Goal: Answer question/provide support

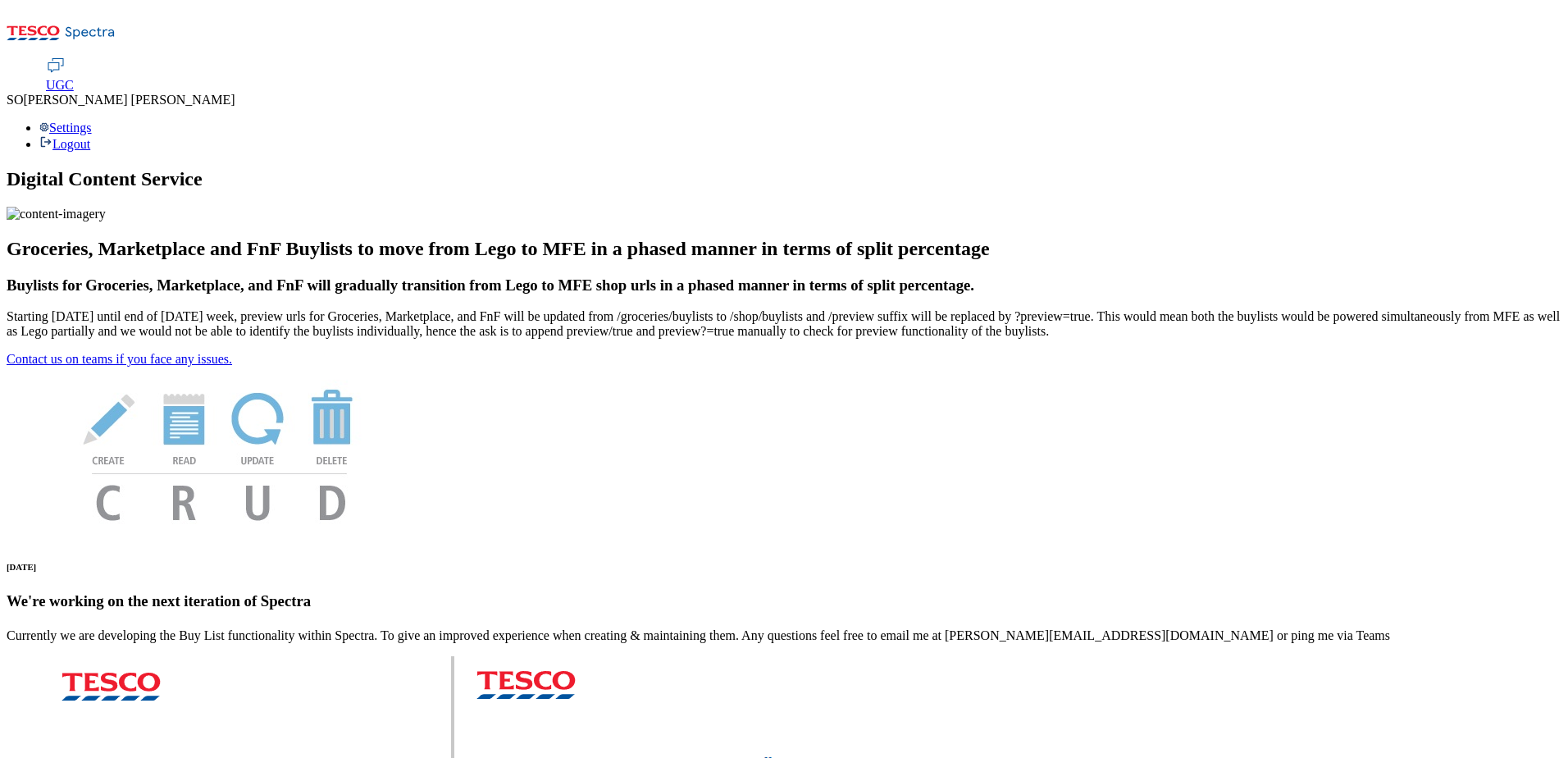
click at [74, 78] on span "UGC" at bounding box center [60, 85] width 28 height 14
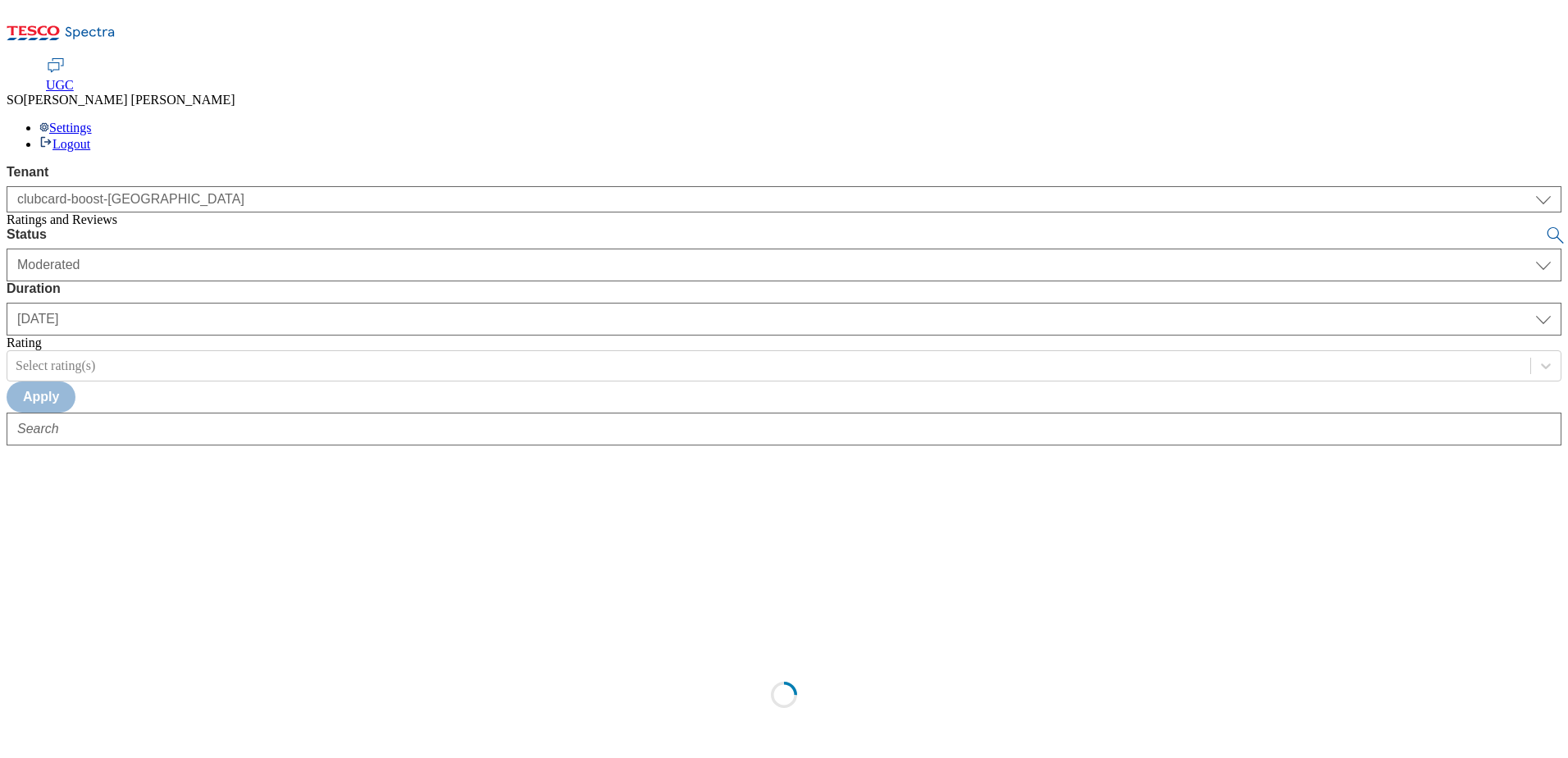
select select "clubcard-boost-uk"
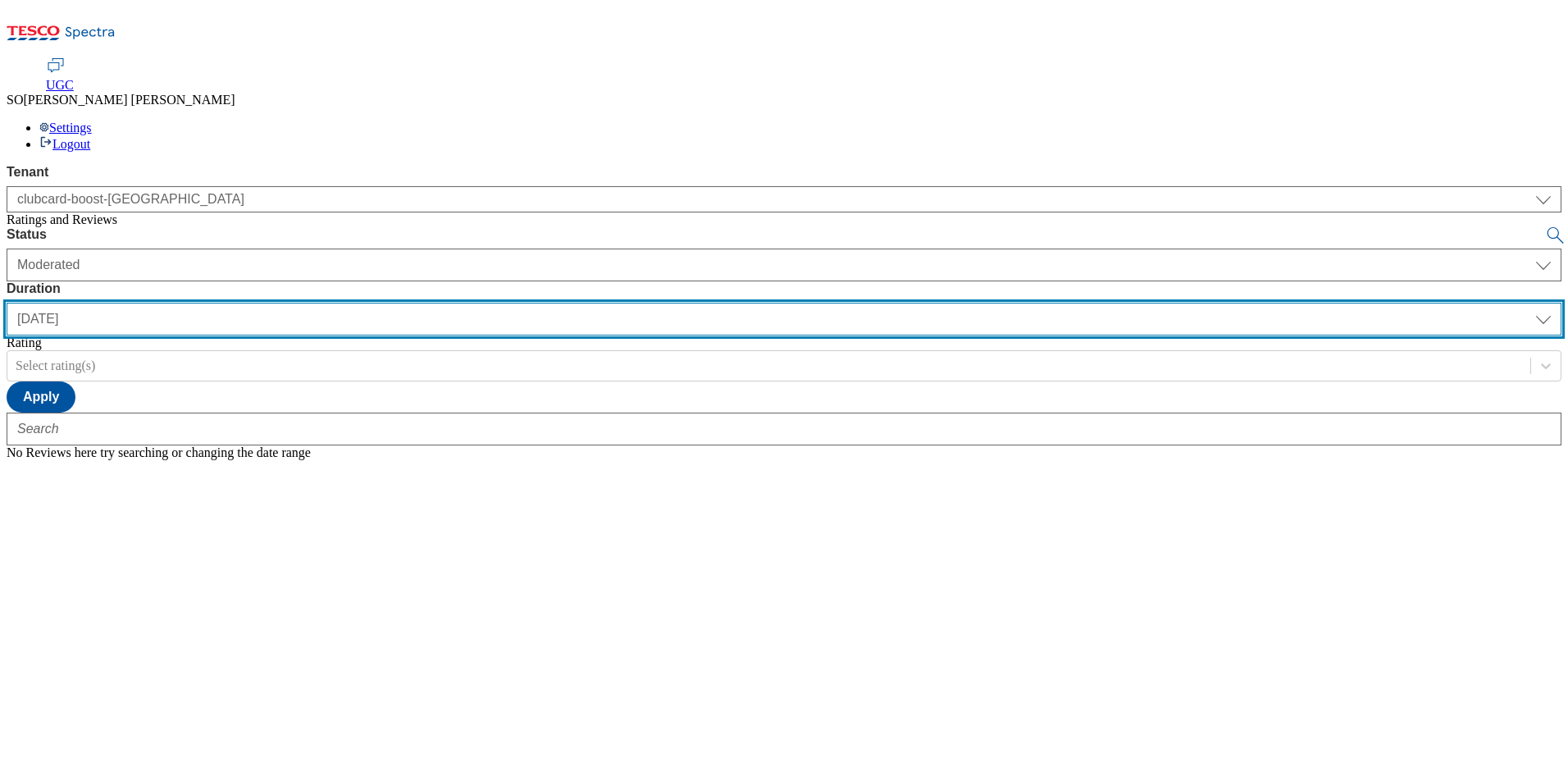
click at [529, 303] on select "yesterday last7days last30days All custom" at bounding box center [784, 319] width 1555 height 33
select select "All"
click at [387, 303] on select "yesterday last7days last30days All custom" at bounding box center [784, 319] width 1555 height 33
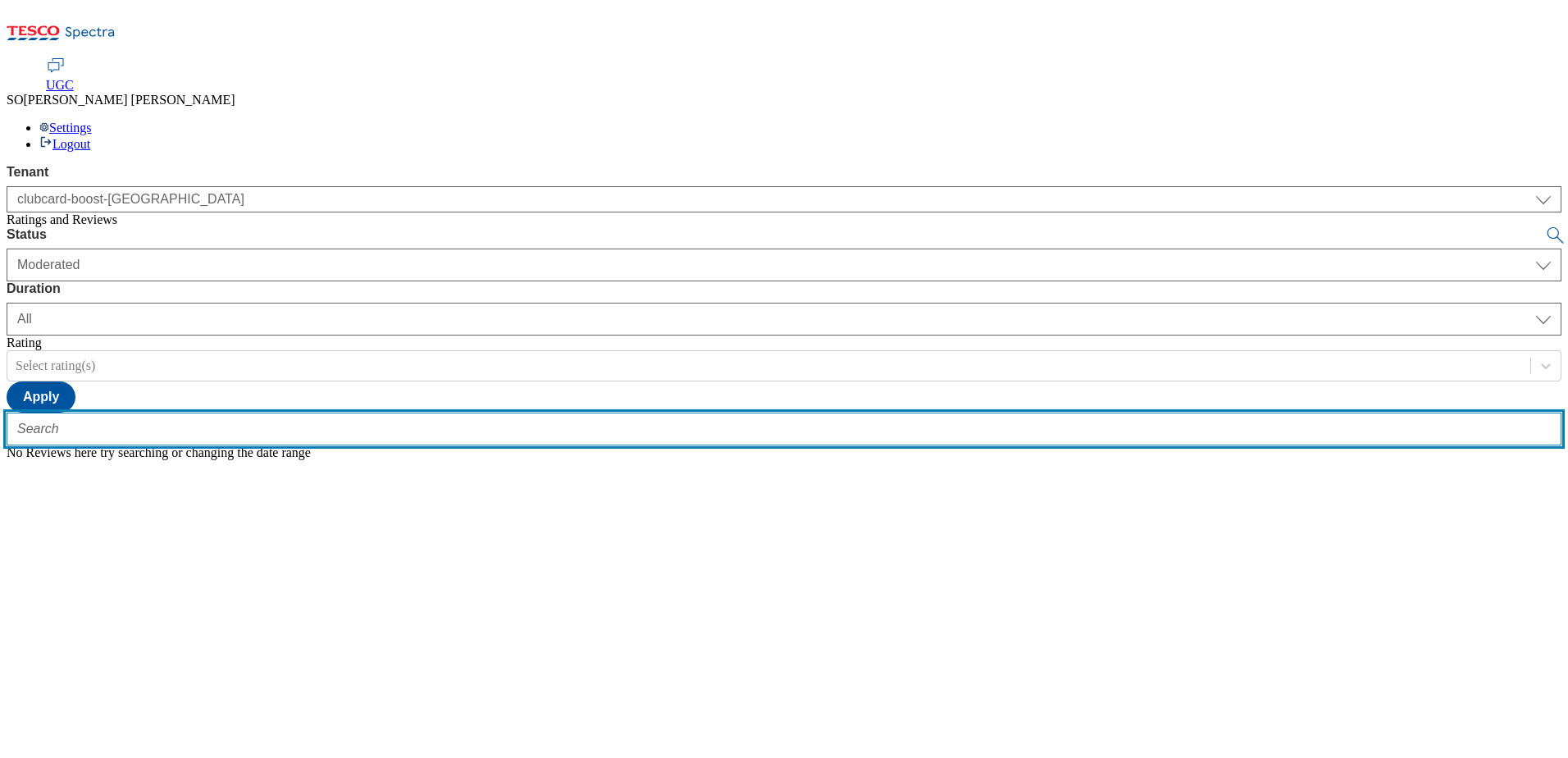
click at [414, 412] on input "text" at bounding box center [784, 429] width 1555 height 33
paste input "trn:tesco:ugc:rnr:uuid:a18a422d-9ee8-48ab-a333-074c8bbad747"
type input "trn:tesco:ugc:rnr:uuid:a18a422d-9ee8-48ab-a333-074c8bbad747"
click at [1546, 228] on button "submit" at bounding box center [1557, 235] width 23 height 17
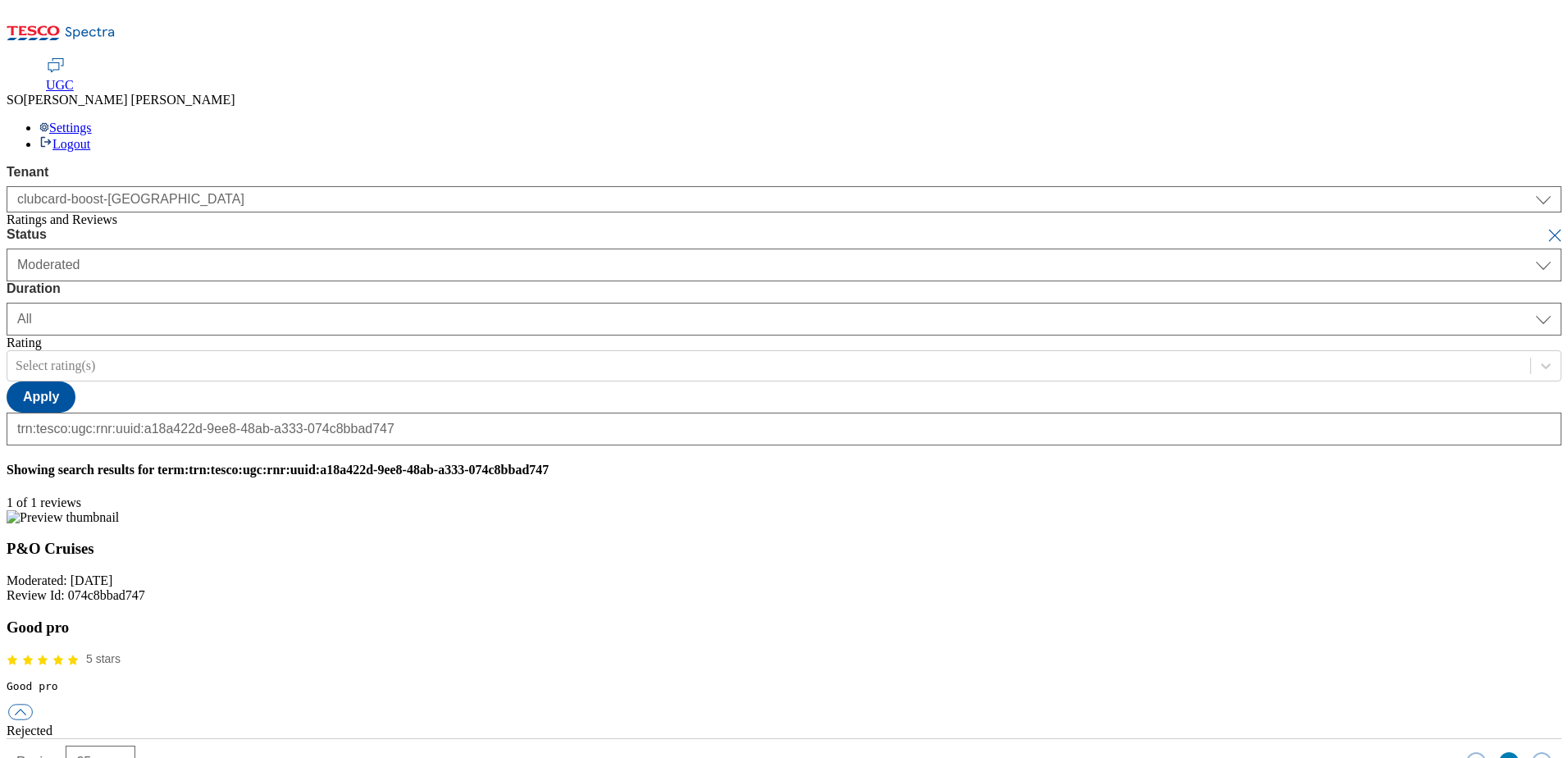
scroll to position [0, 0]
click at [1469, 723] on div "Rejected" at bounding box center [784, 730] width 1555 height 15
click at [33, 704] on button "button" at bounding box center [20, 712] width 24 height 16
click at [651, 738] on div "history" at bounding box center [784, 745] width 1555 height 15
drag, startPoint x: 548, startPoint y: 453, endPoint x: 735, endPoint y: 461, distance: 187.2
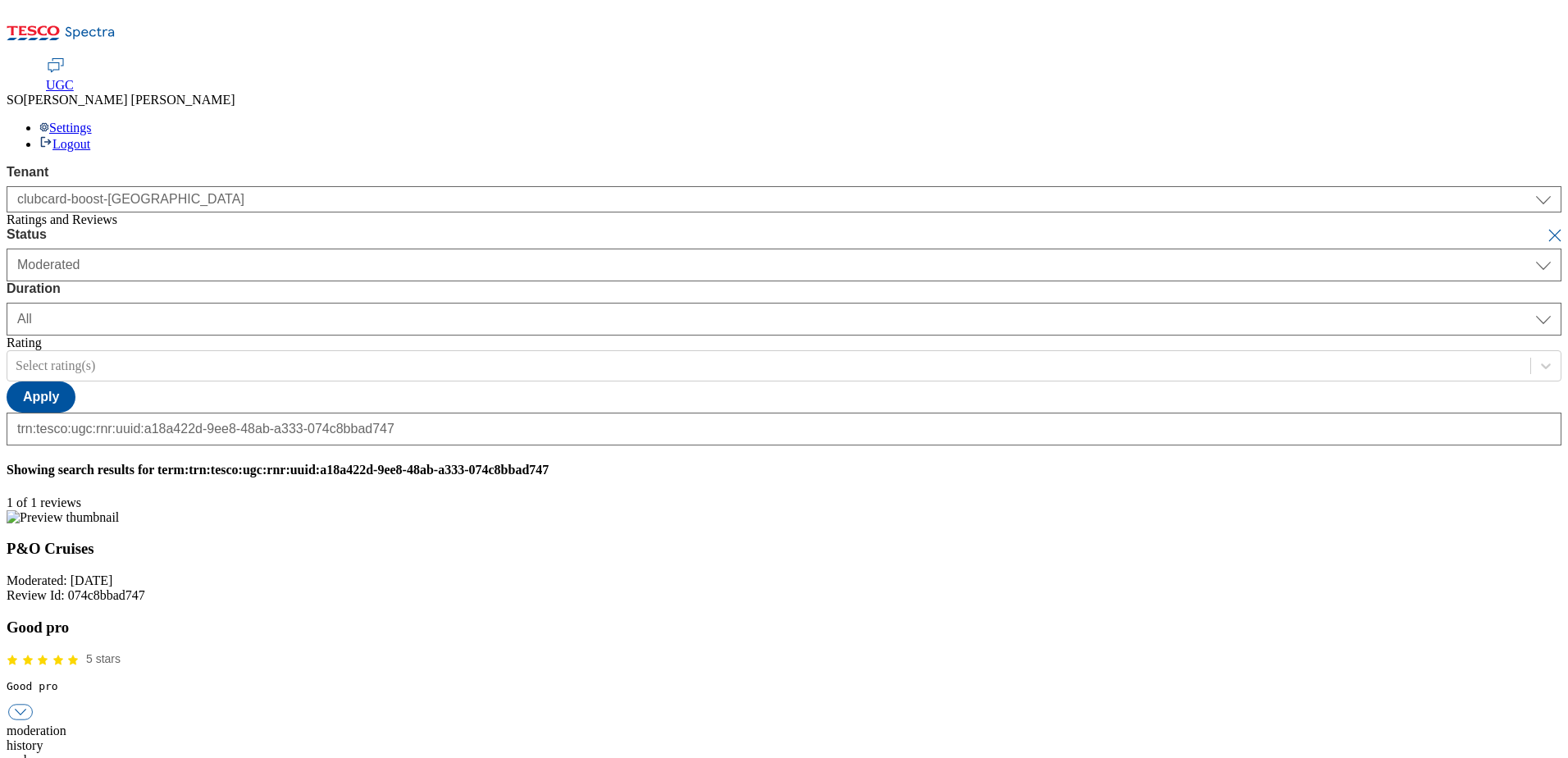
drag, startPoint x: 735, startPoint y: 461, endPoint x: 705, endPoint y: 452, distance: 31.3
copy div "Rejected due to a lack of a review."
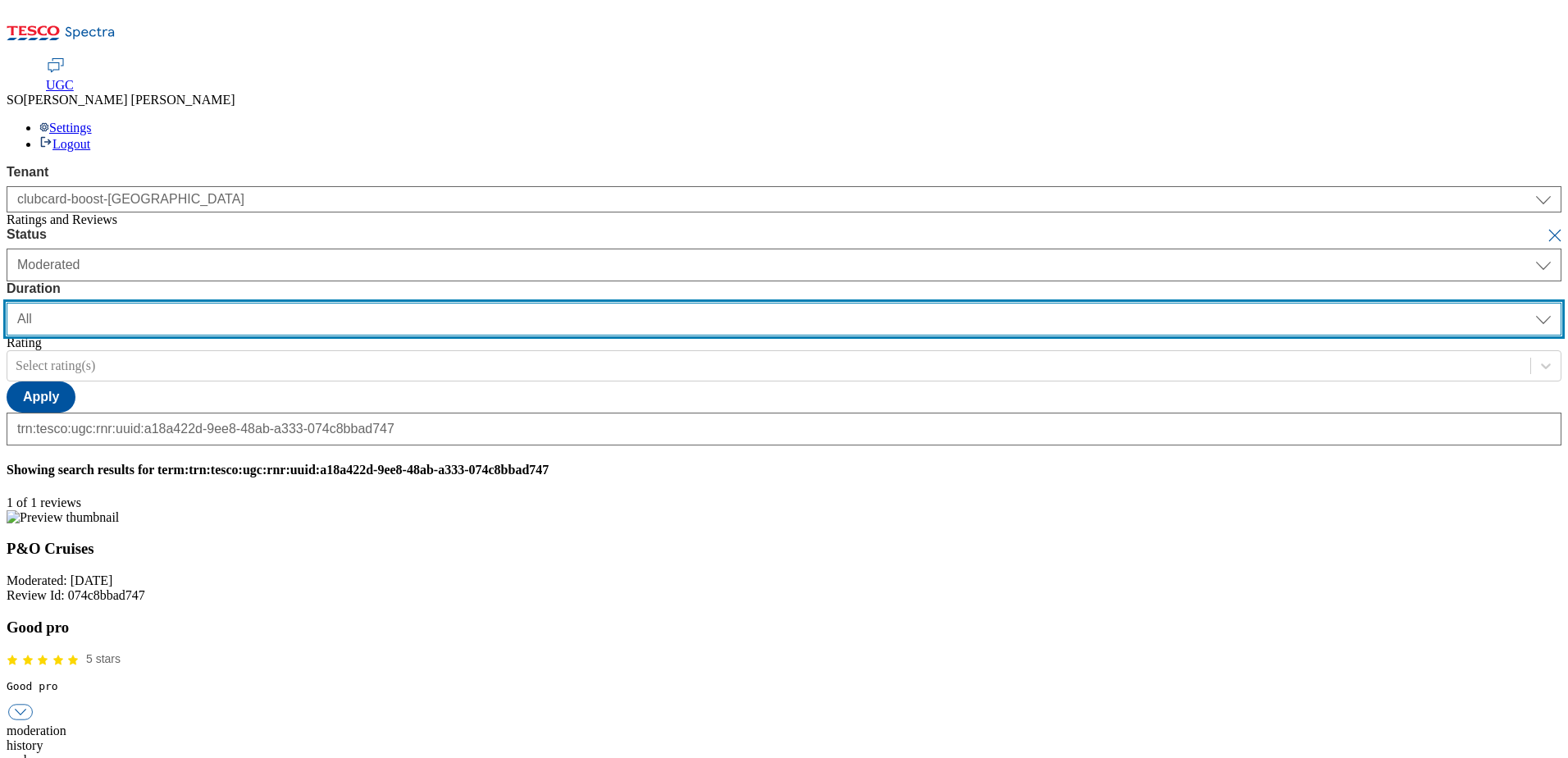
click at [529, 303] on select "yesterday last7days last30days All custom" at bounding box center [784, 319] width 1555 height 33
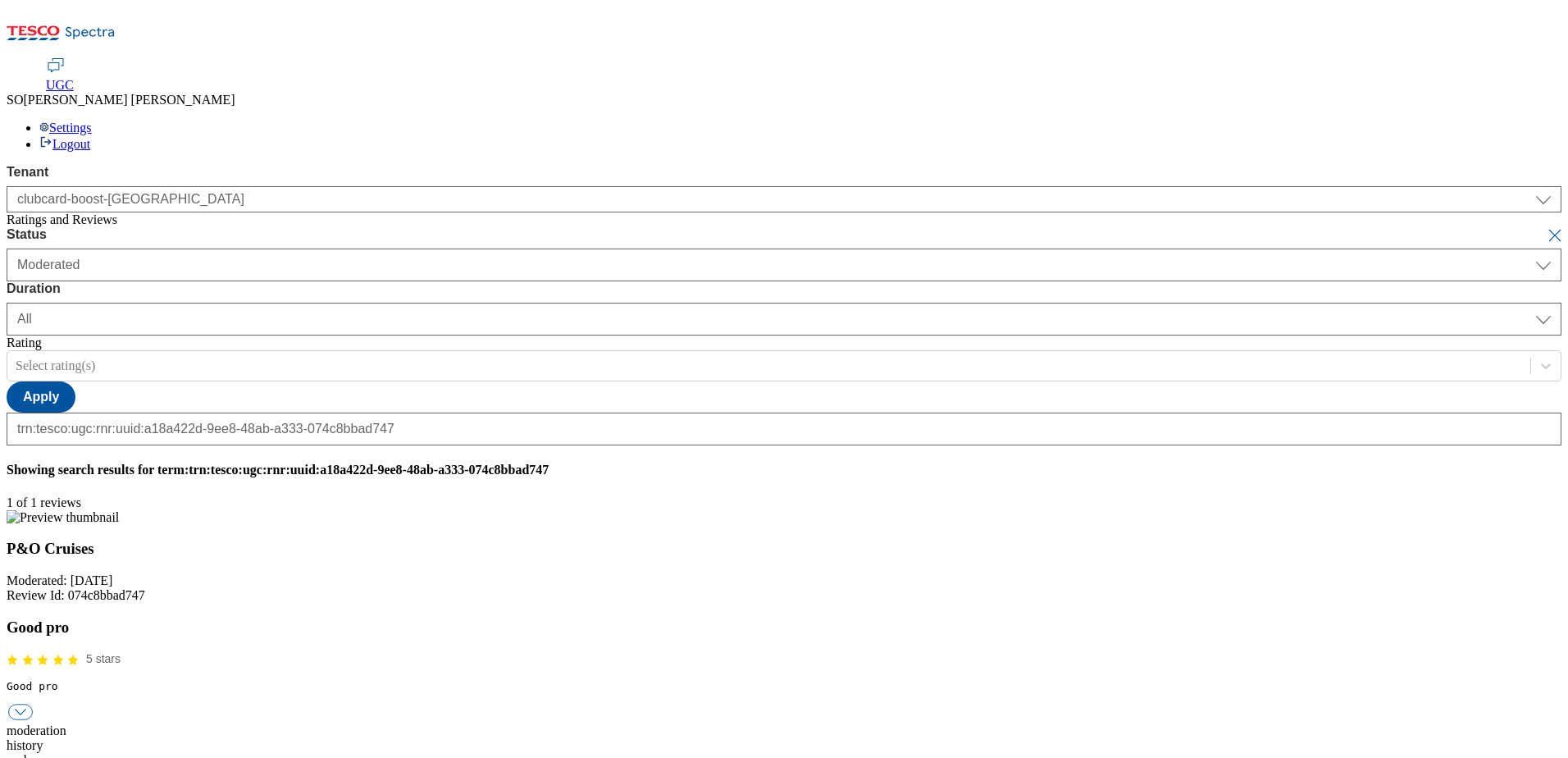
click at [119, 228] on div "Tenant clubcard-boost-uk clubcard-boost-uk Ratings and Reviews" at bounding box center [784, 196] width 1555 height 63
click at [1546, 228] on button "submit" at bounding box center [1557, 235] width 23 height 17
select select "yesterday"
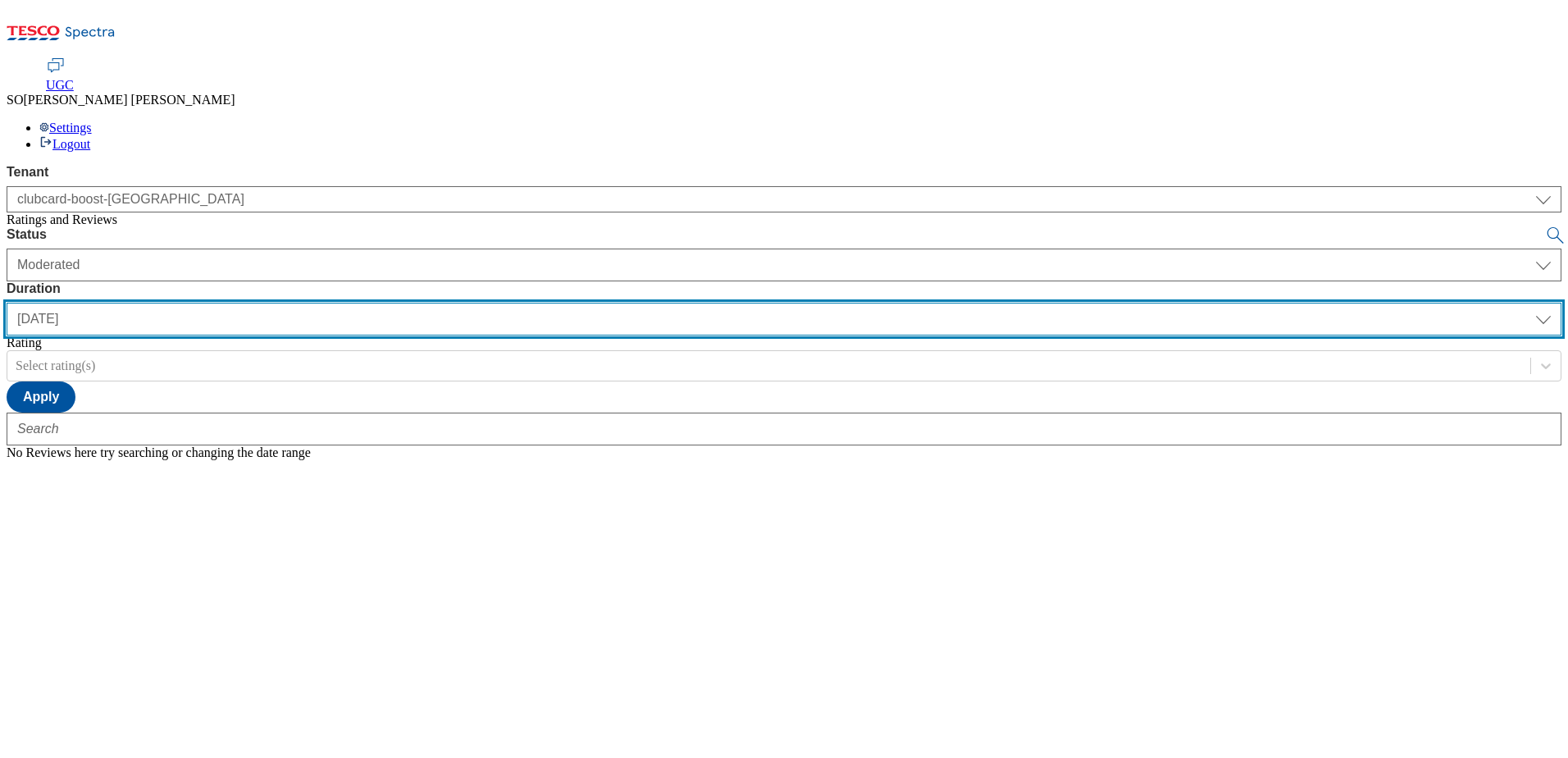
click at [526, 303] on select "yesterday last7days last30days All custom" at bounding box center [784, 319] width 1555 height 33
select select "All"
click at [387, 303] on select "yesterday last7days last30days All custom" at bounding box center [784, 319] width 1555 height 33
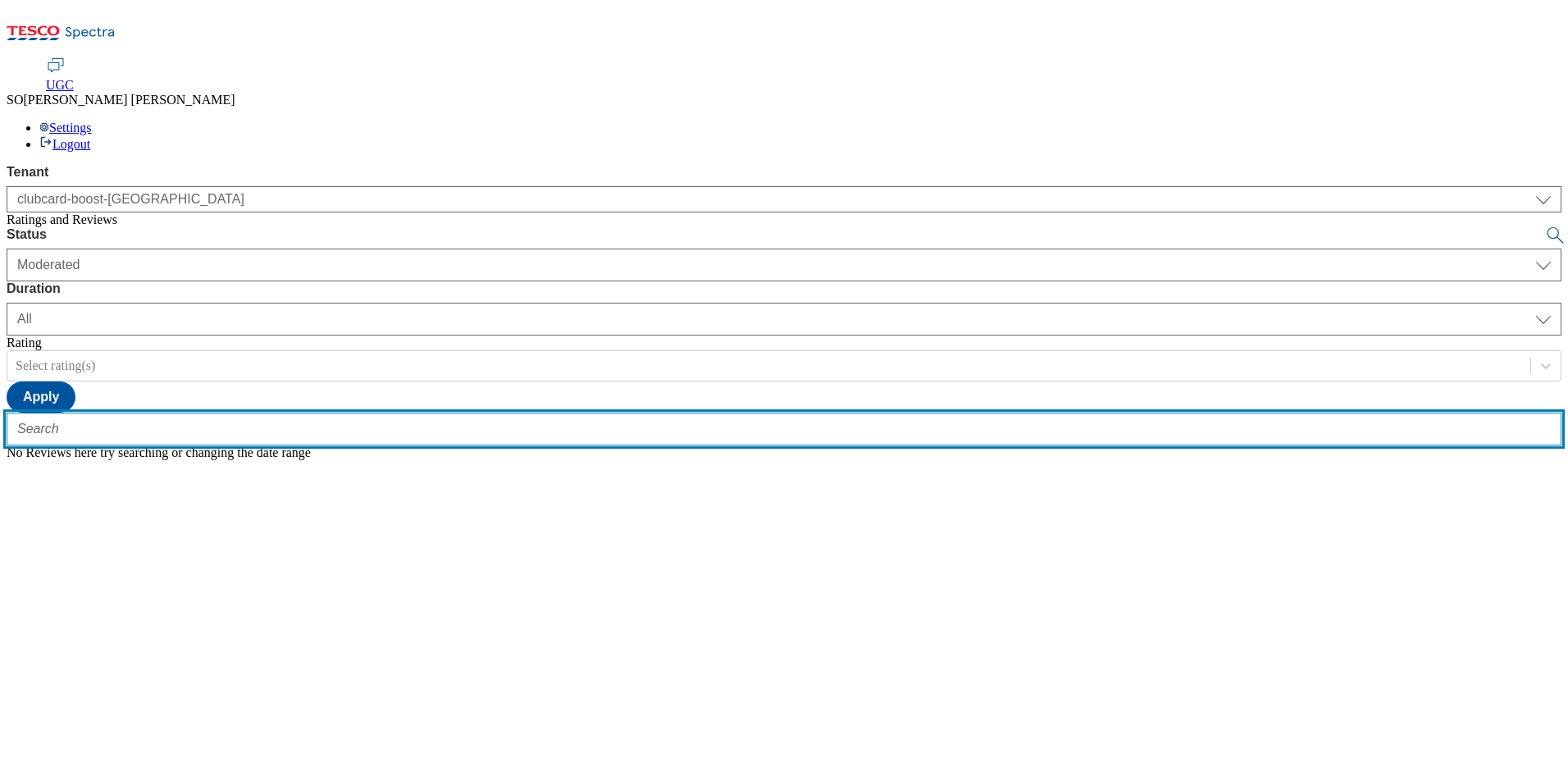
click at [298, 412] on input "text" at bounding box center [784, 429] width 1555 height 33
paste input "trn:tesco:ugc:rnr:uuid:7e0c5ed1-31a1-4b42-8d92-5818722b9744"
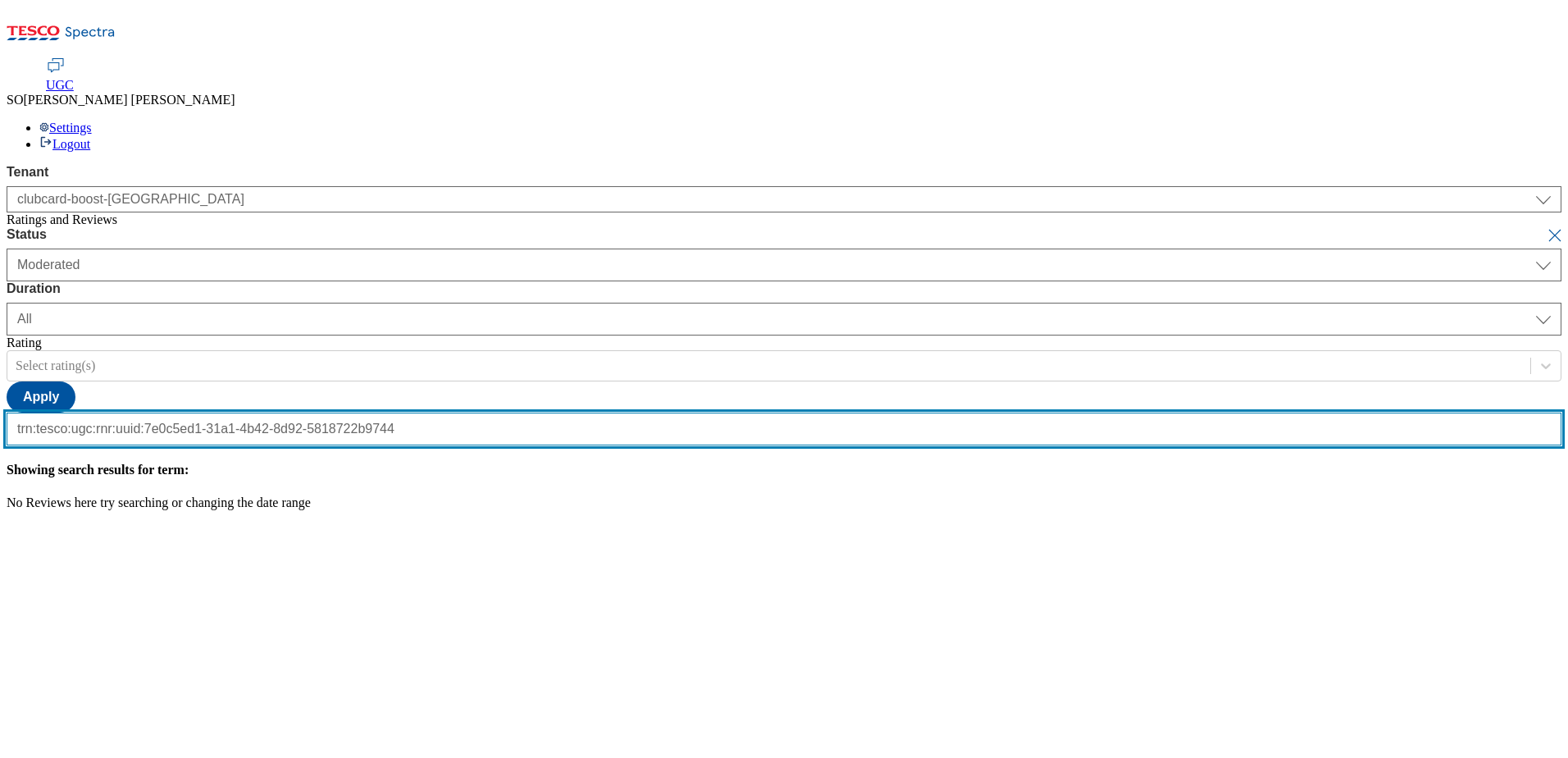
type input "trn:tesco:ugc:rnr:uuid:7e0c5ed1-31a1-4b42-8d92-5818722b9744"
click at [1546, 228] on button "submit" at bounding box center [1557, 235] width 23 height 17
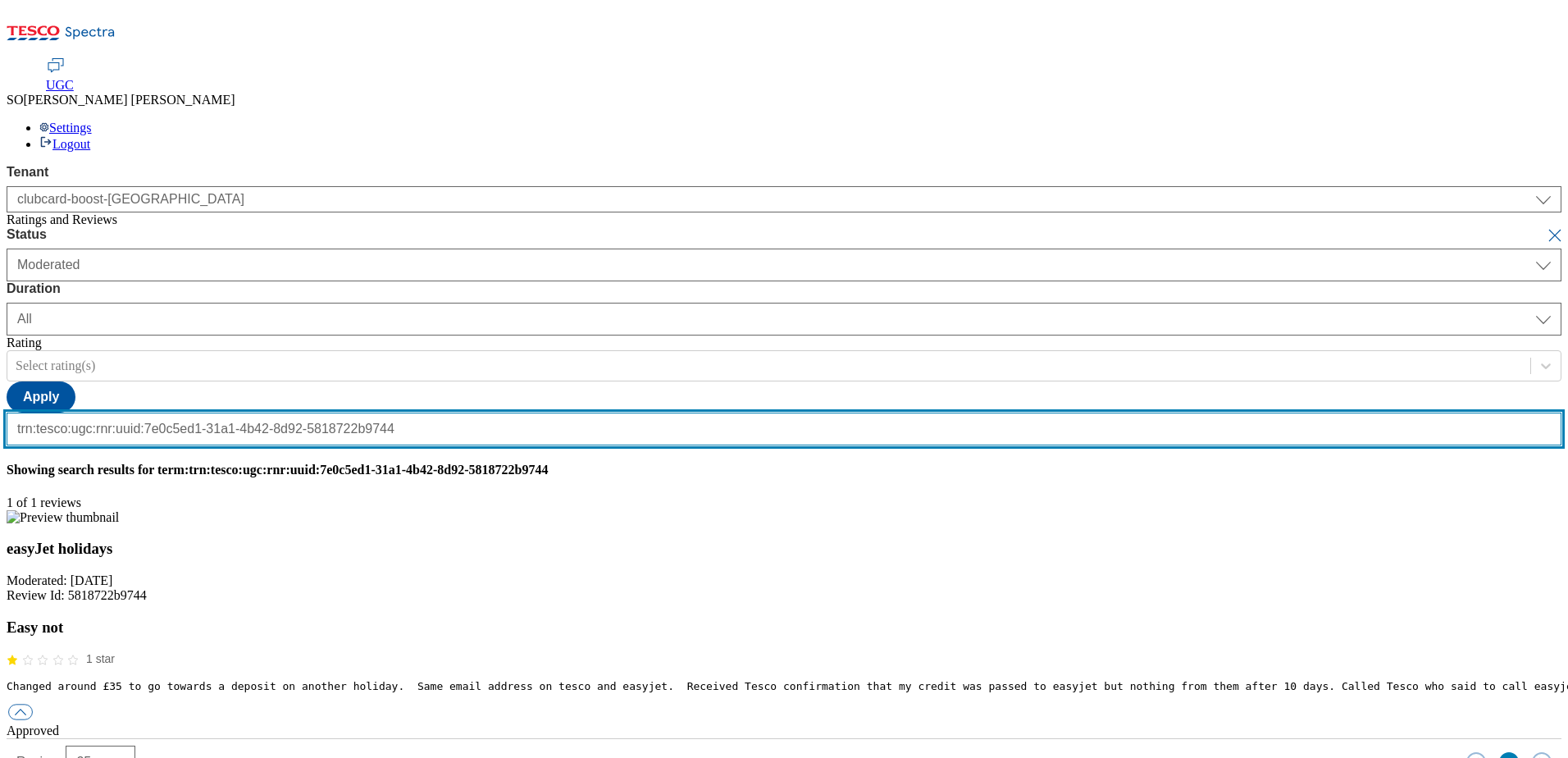
scroll to position [0, 0]
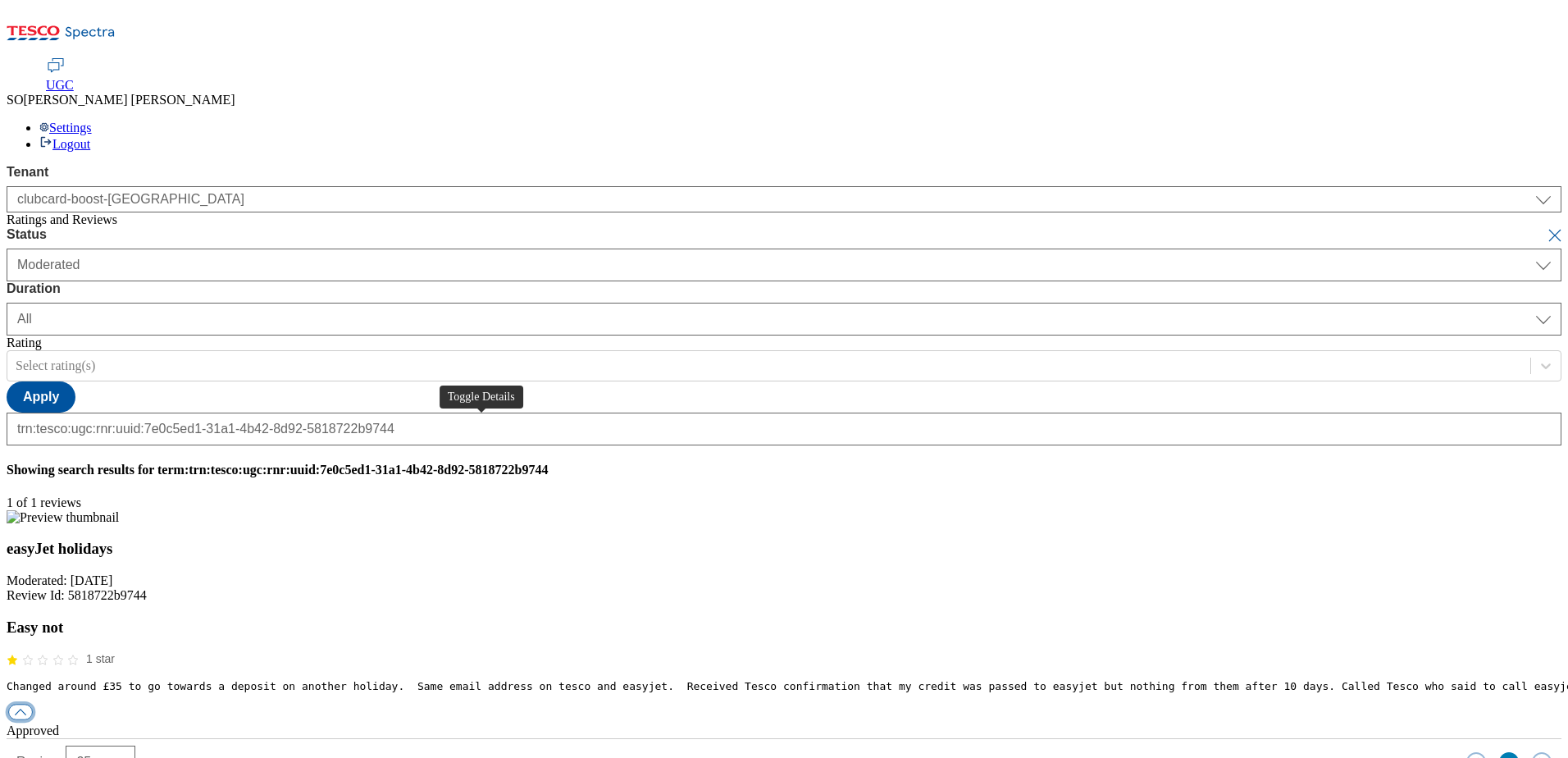
click at [33, 704] on button "button" at bounding box center [20, 712] width 24 height 16
click at [739, 753] on div "reply" at bounding box center [784, 760] width 1555 height 15
paste input "Hello, thanks for your feedback. We're sorry you have experienced a problem wit…"
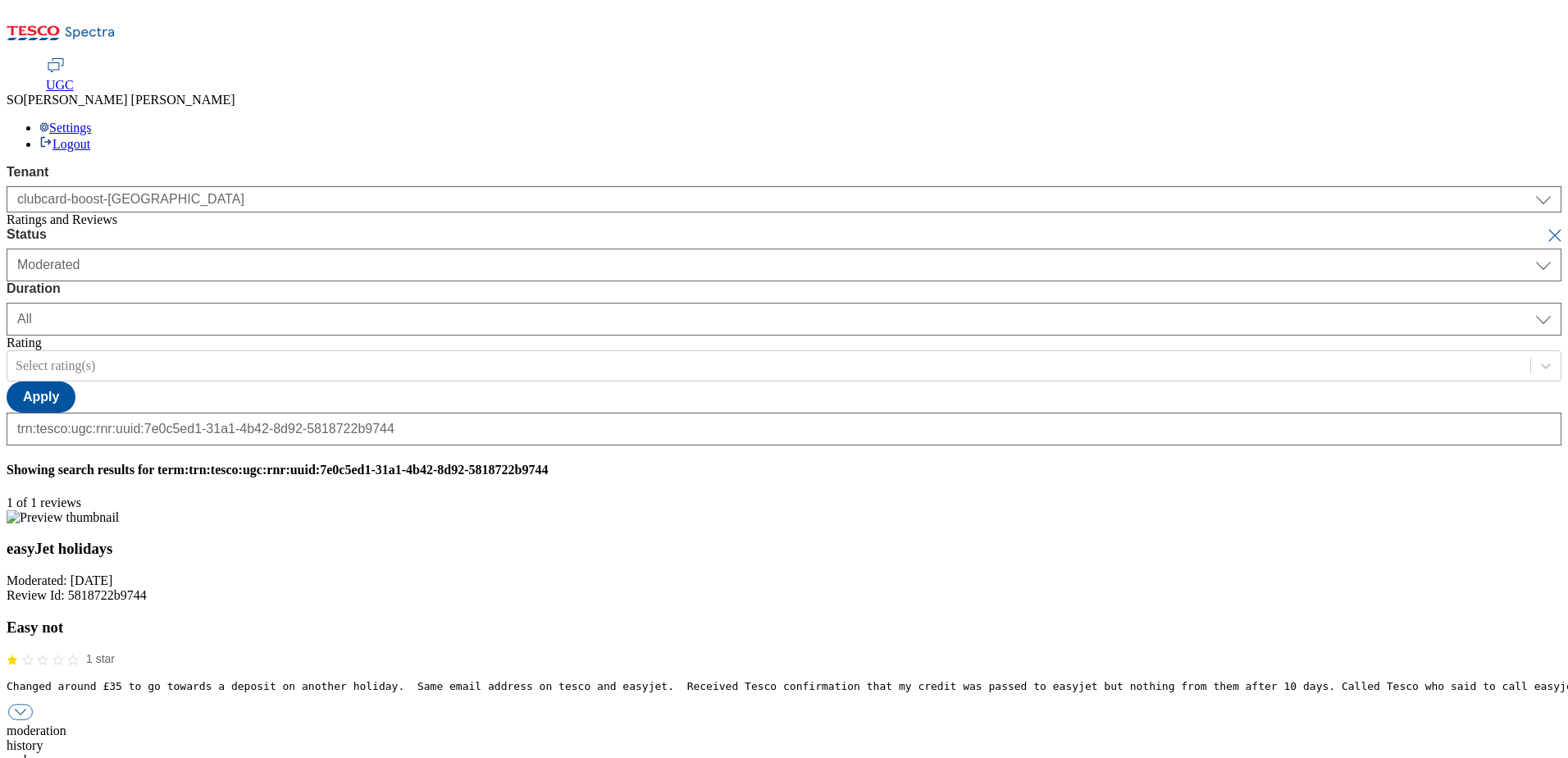
type input "Hello, thanks for your feedback. We're sorry you have experienced a problem wit…"
click at [1546, 228] on button "submit" at bounding box center [1557, 235] width 23 height 17
select select "yesterday"
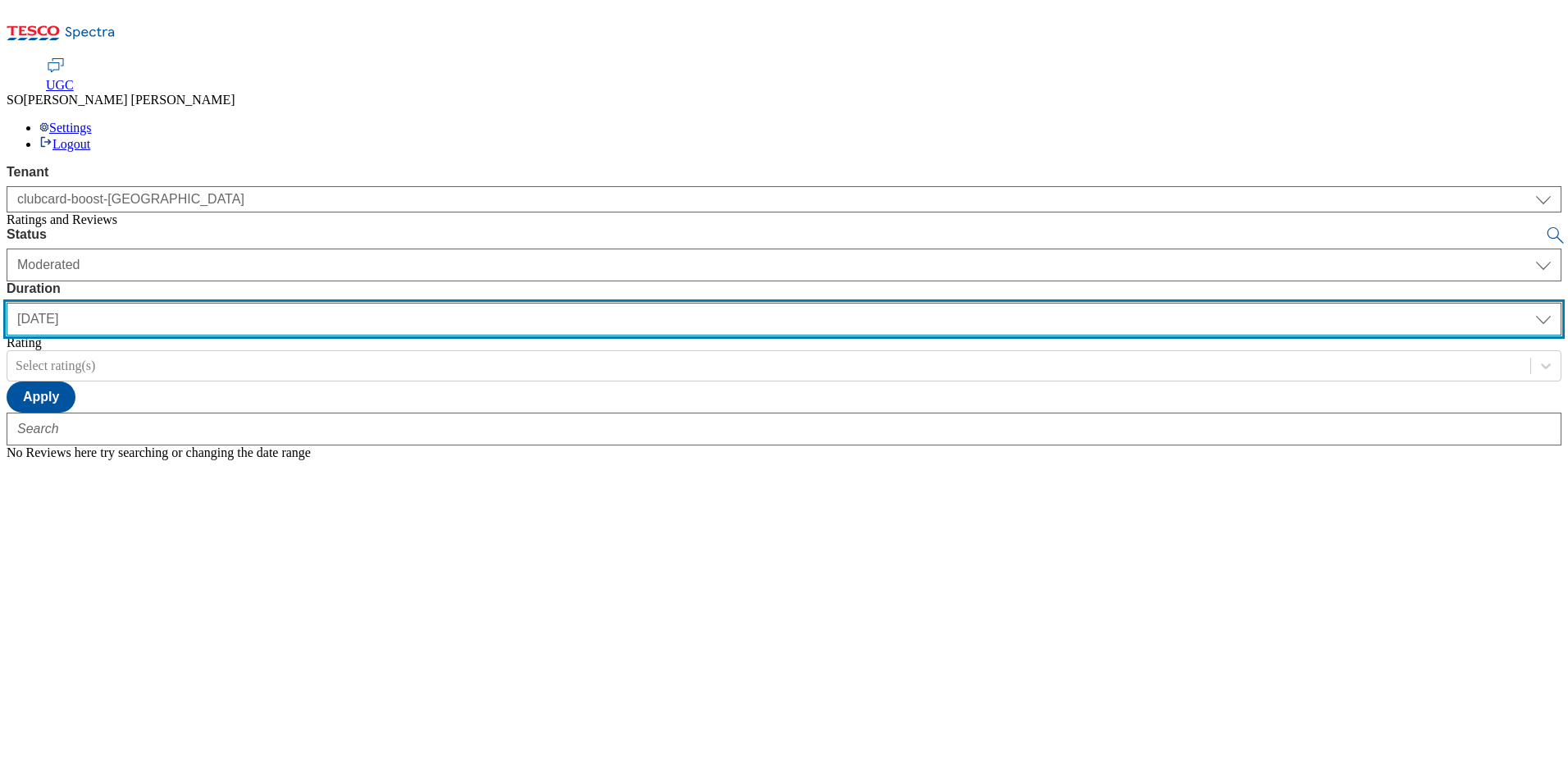
click at [524, 303] on select "yesterday last7days last30days All custom" at bounding box center [784, 319] width 1555 height 33
select select "All"
click at [387, 303] on select "yesterday last7days last30days All custom" at bounding box center [784, 319] width 1555 height 33
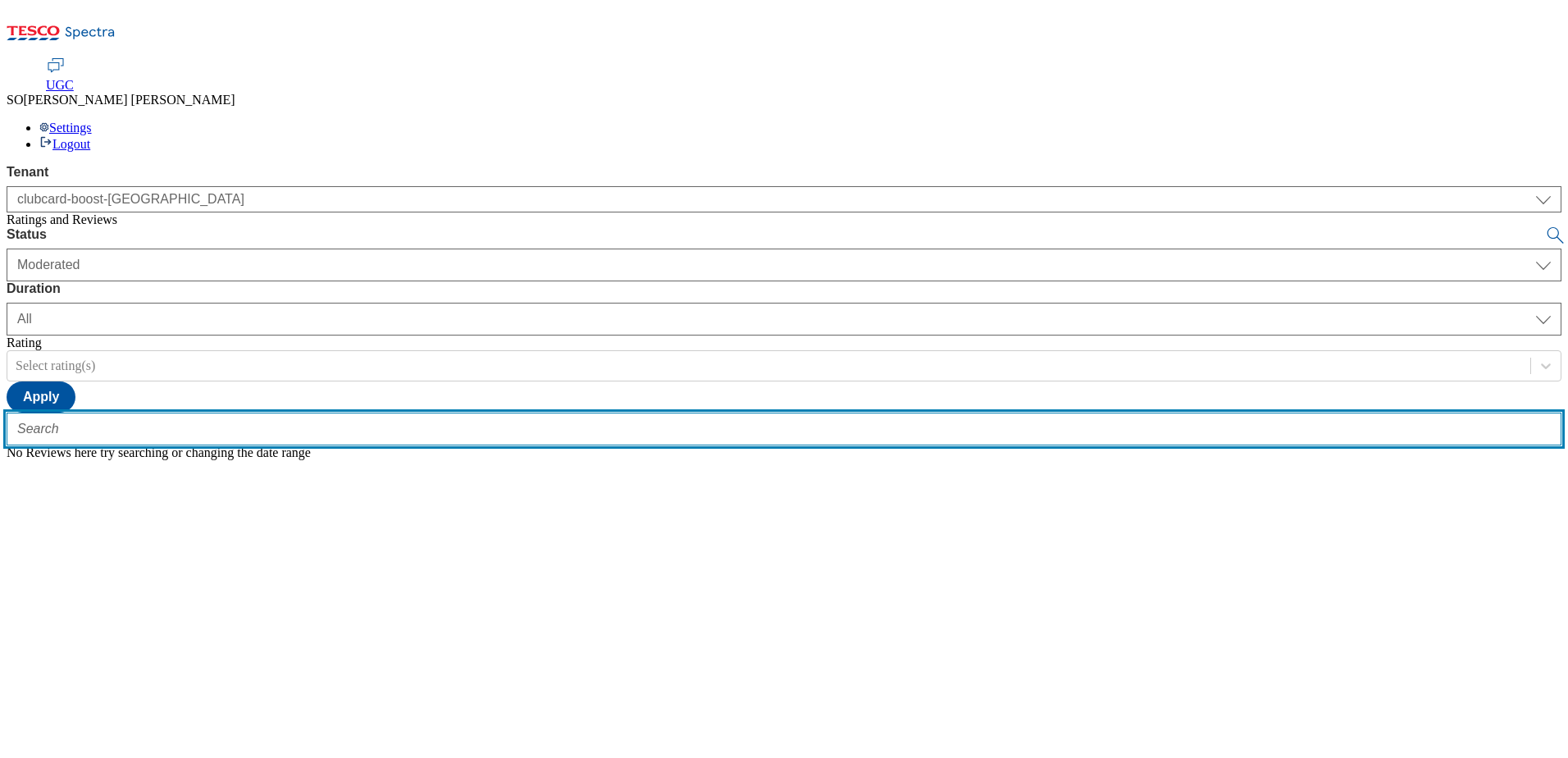
click at [299, 412] on input "text" at bounding box center [784, 429] width 1555 height 33
paste input "trn:tesco:ugc:rnr:uuid:b5362861-6e26-46bc-a799-fd5ced933243"
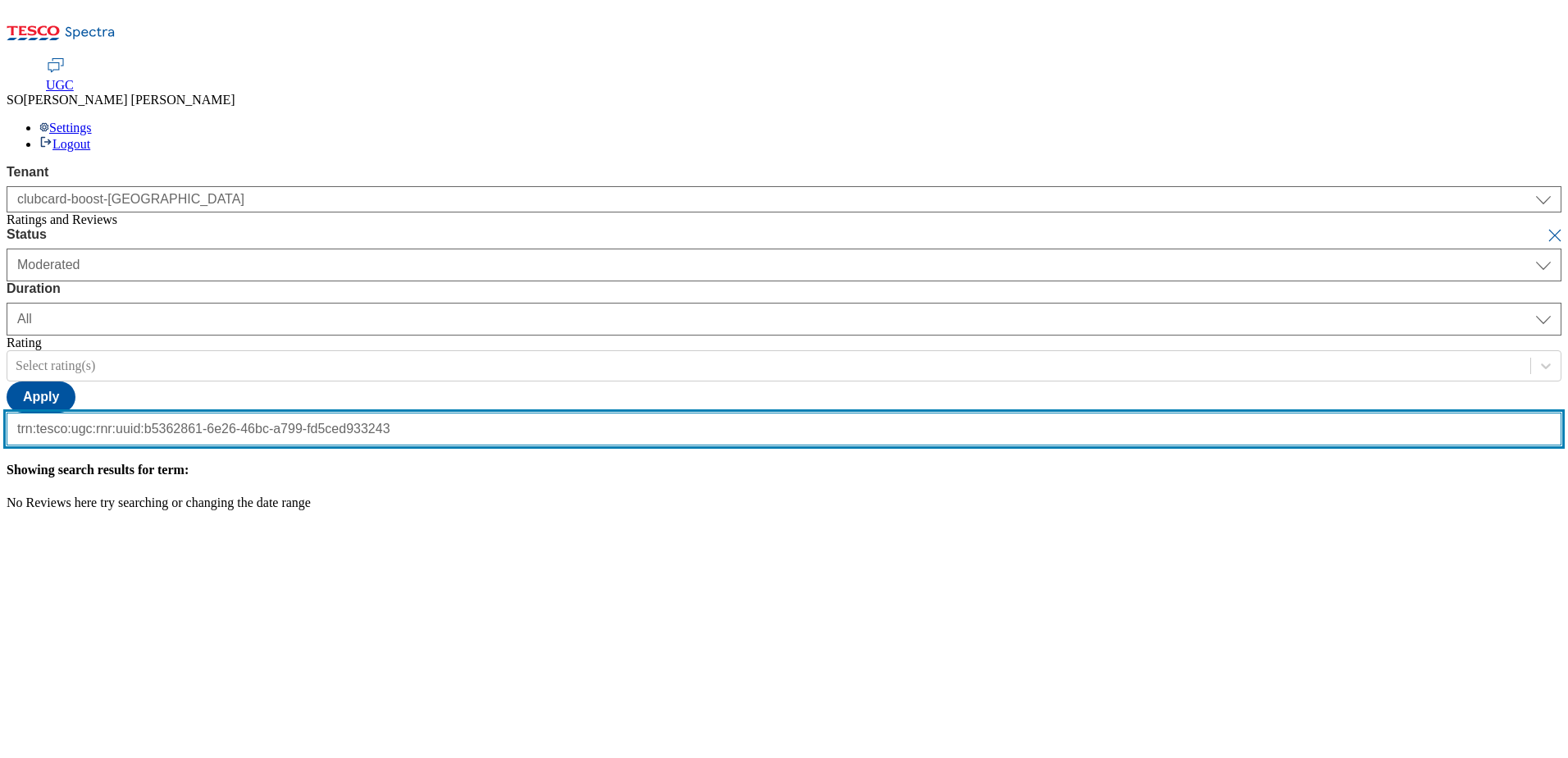
scroll to position [0, 169]
type input "trn:tesco:ugc:rnr:uuid:b5362861-6e26-46bc-a799-fd5ced933243"
click at [1546, 228] on button "submit" at bounding box center [1557, 235] width 23 height 17
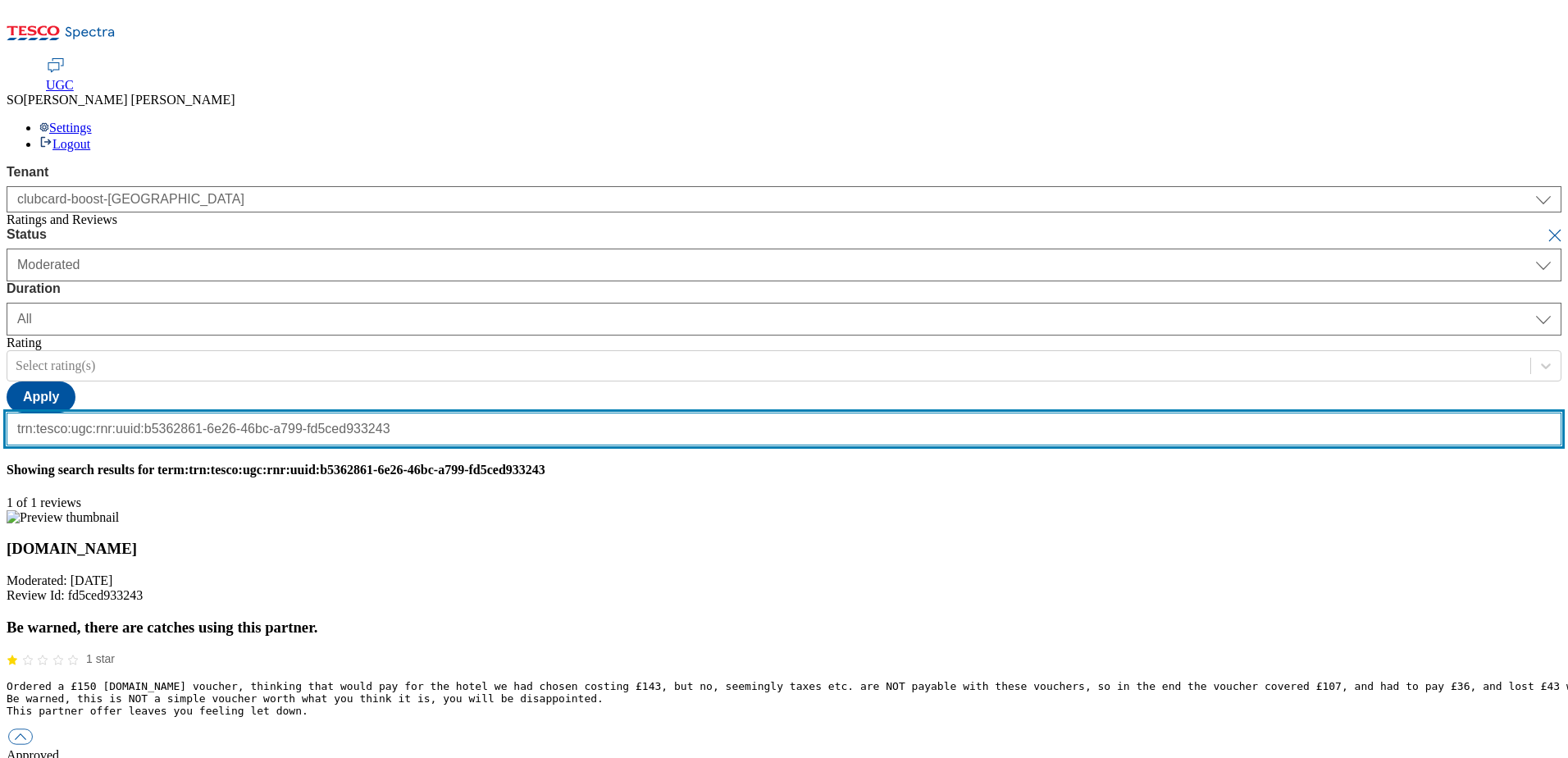
scroll to position [0, 0]
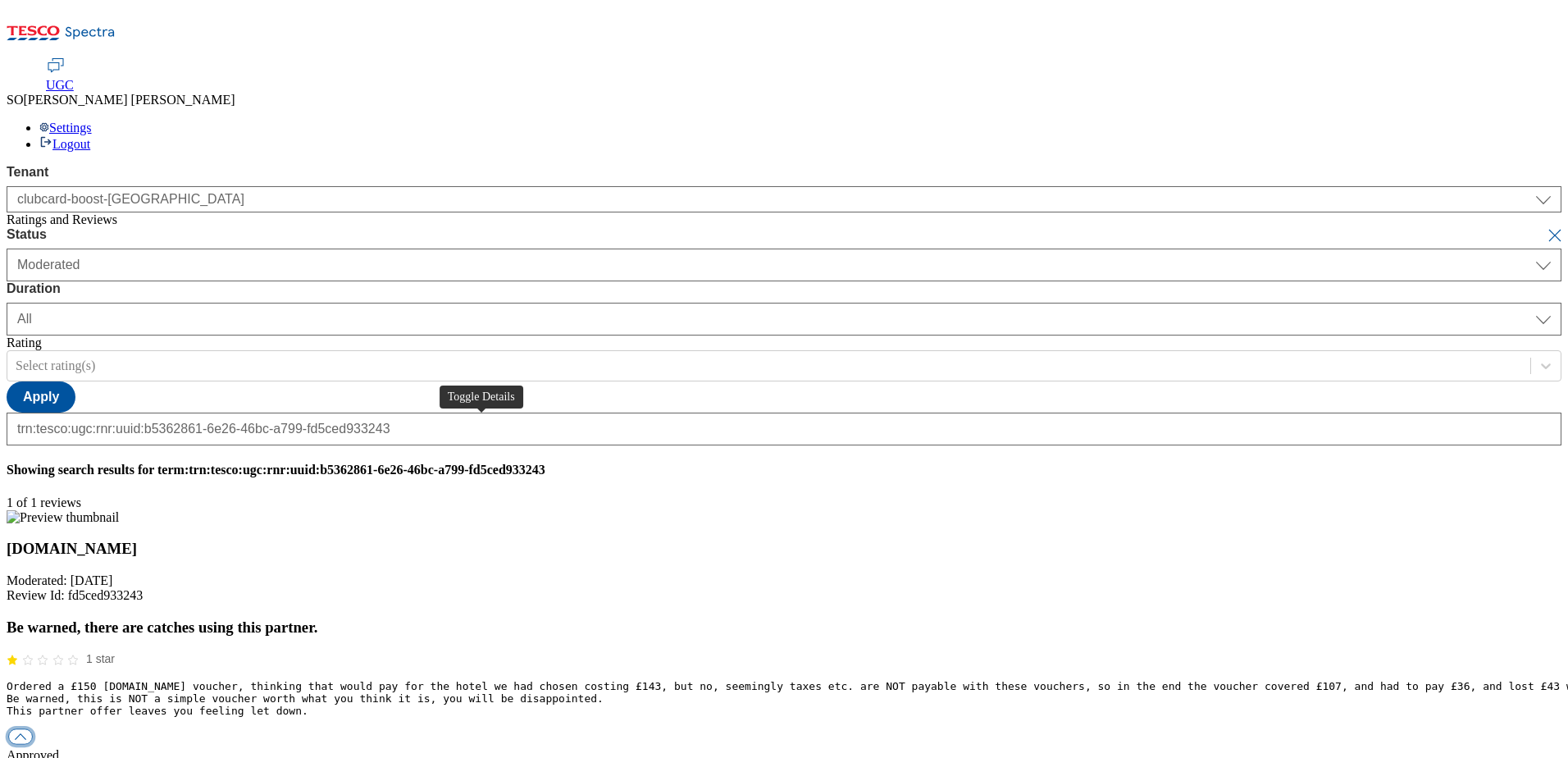
click at [33, 729] on button "button" at bounding box center [20, 737] width 24 height 16
paste input "Hello, thanks for your feedback. We're sorry you didn't understand the conditio…"
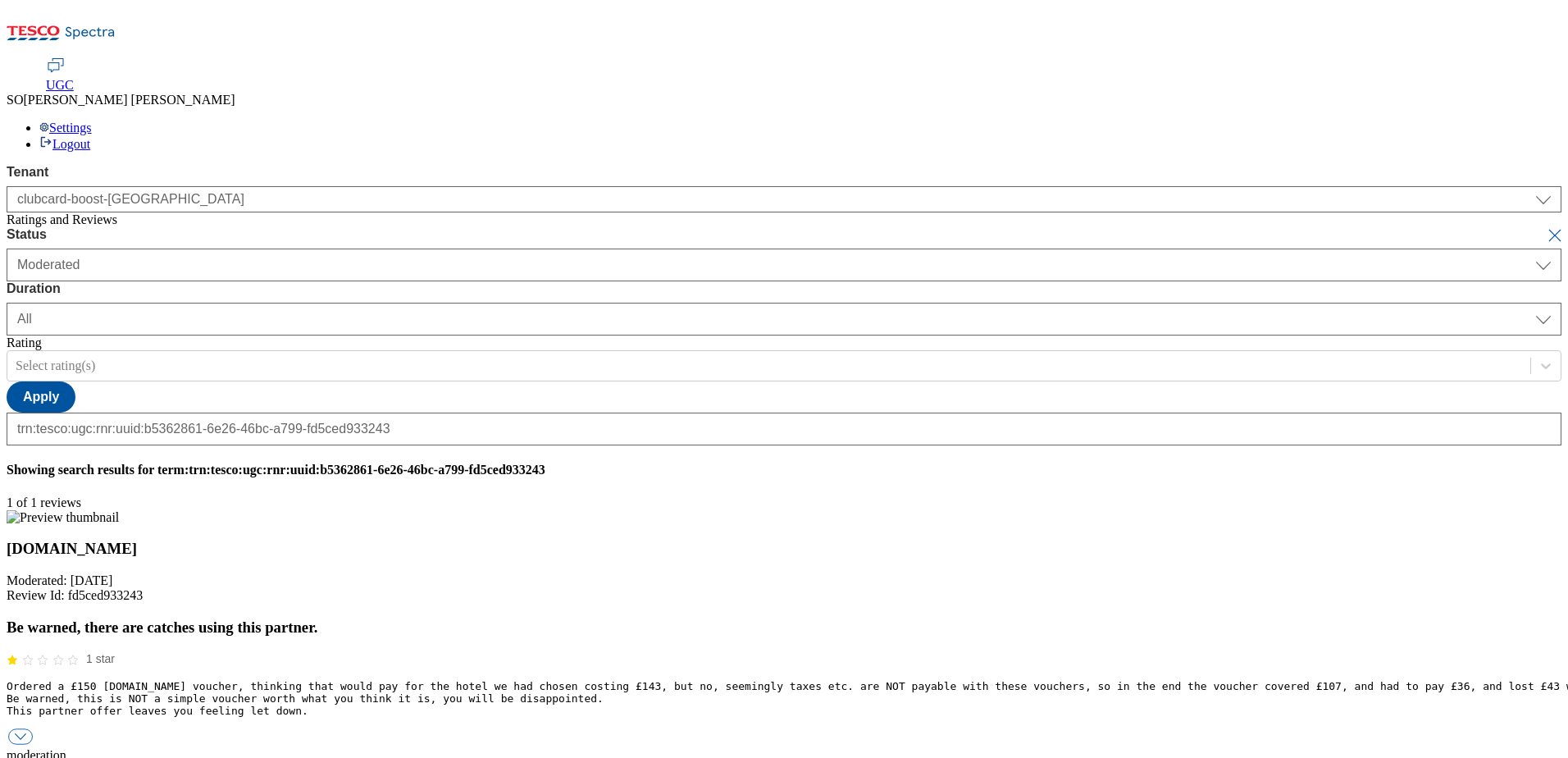
scroll to position [0, 840]
type input "Hello, thanks for your feedback. We're sorry you didn't understand the conditio…"
click at [1546, 228] on button "submit" at bounding box center [1557, 235] width 23 height 17
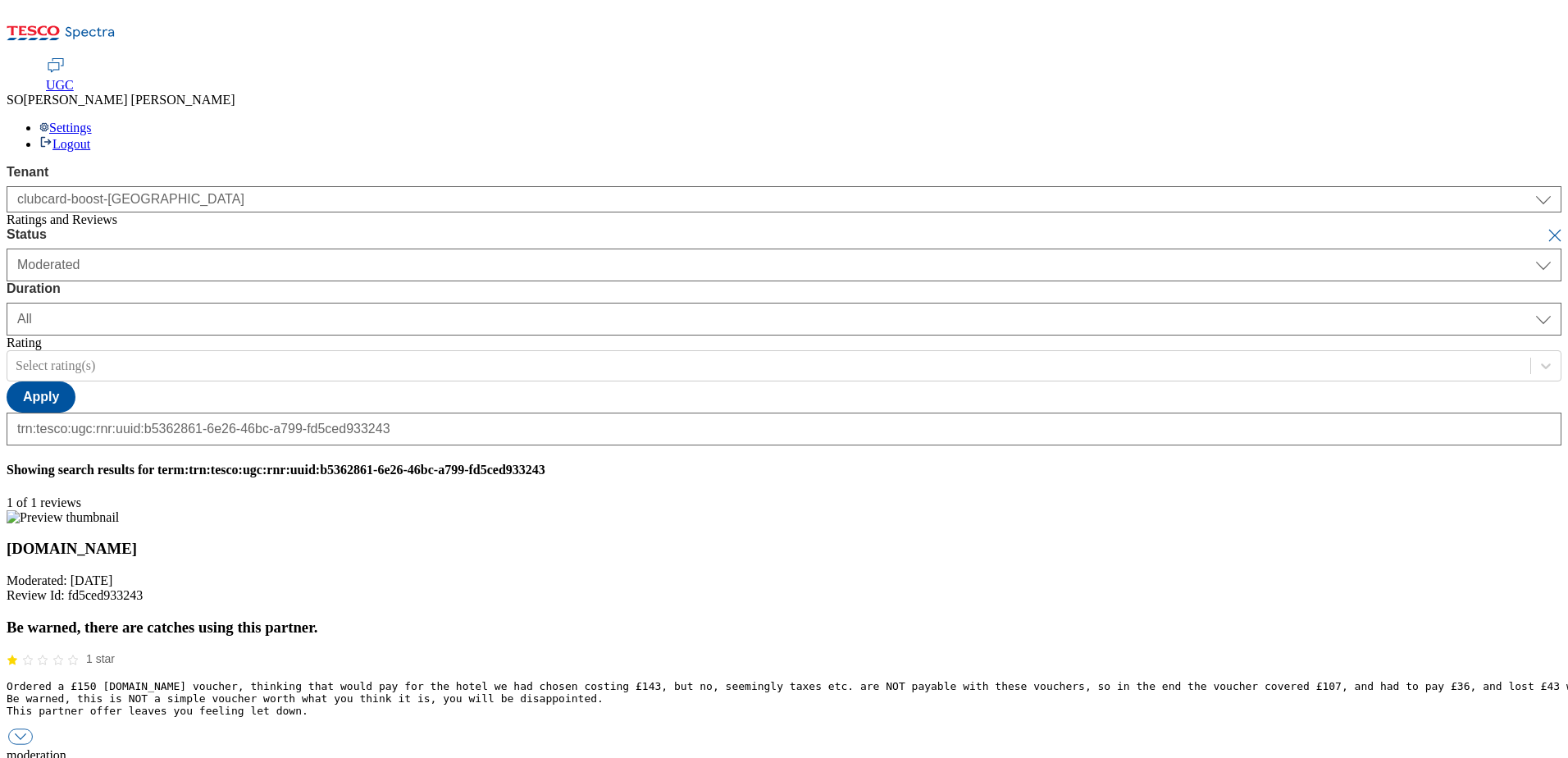
select select "yesterday"
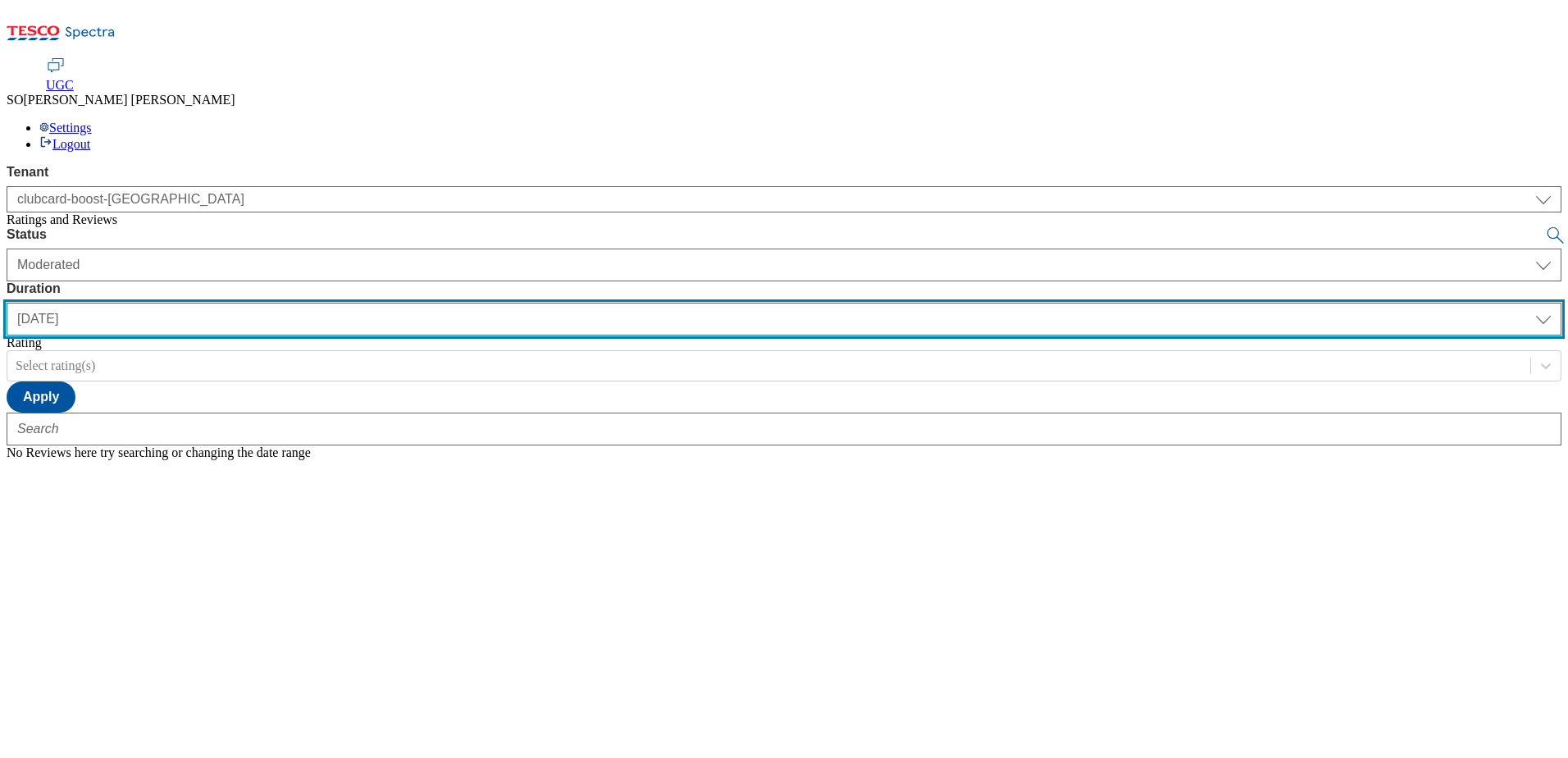
click at [522, 303] on select "yesterday last7days last30days All custom" at bounding box center [784, 319] width 1555 height 33
select select "All"
click at [387, 303] on select "yesterday last7days last30days All custom" at bounding box center [784, 319] width 1555 height 33
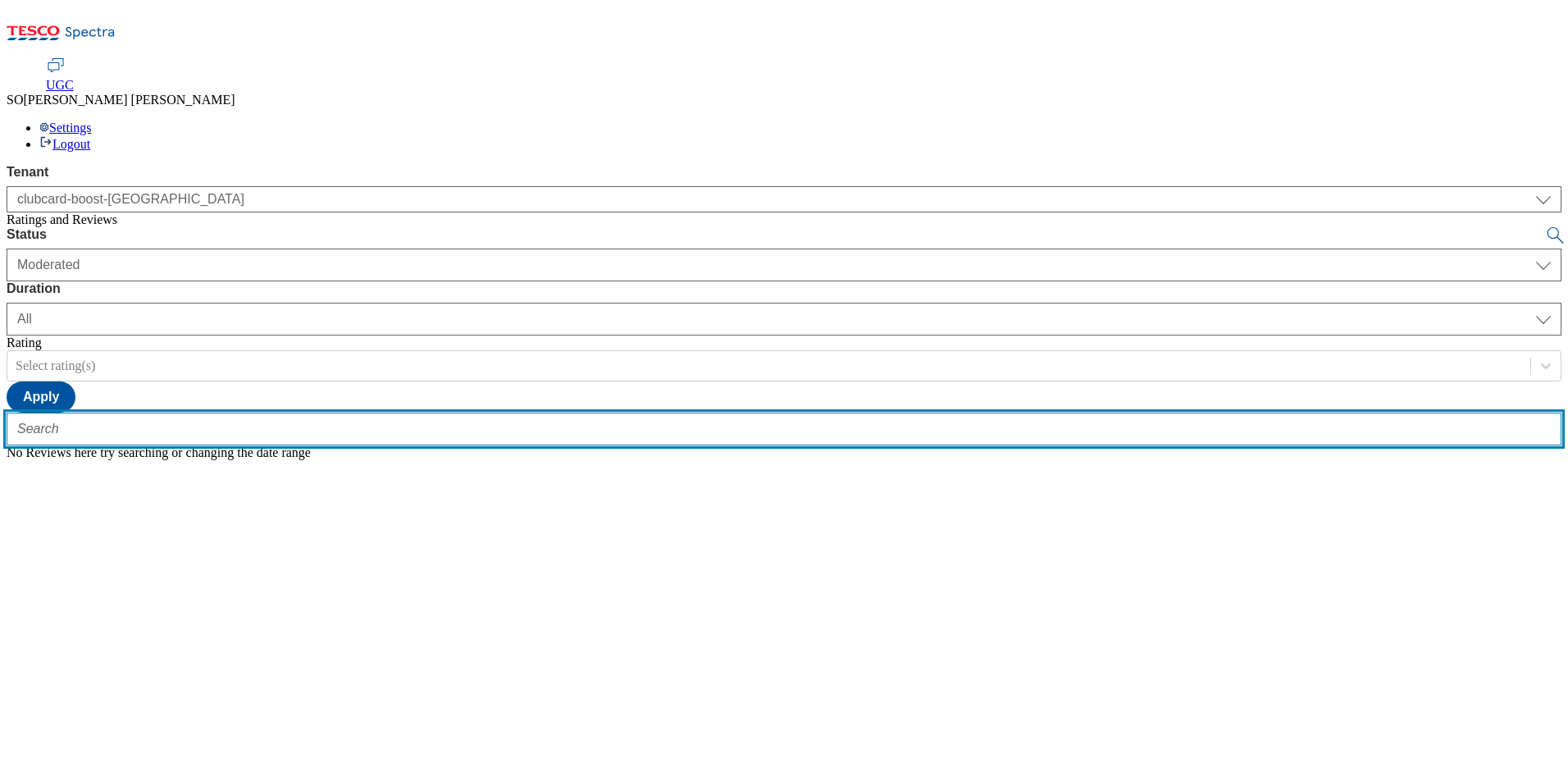
click at [411, 412] on input "text" at bounding box center [784, 429] width 1555 height 33
paste input "trn:tesco:ugc:rnr:uuid:84cc83ca-8478-4ef3-9f94-9a0dd3f56fd5"
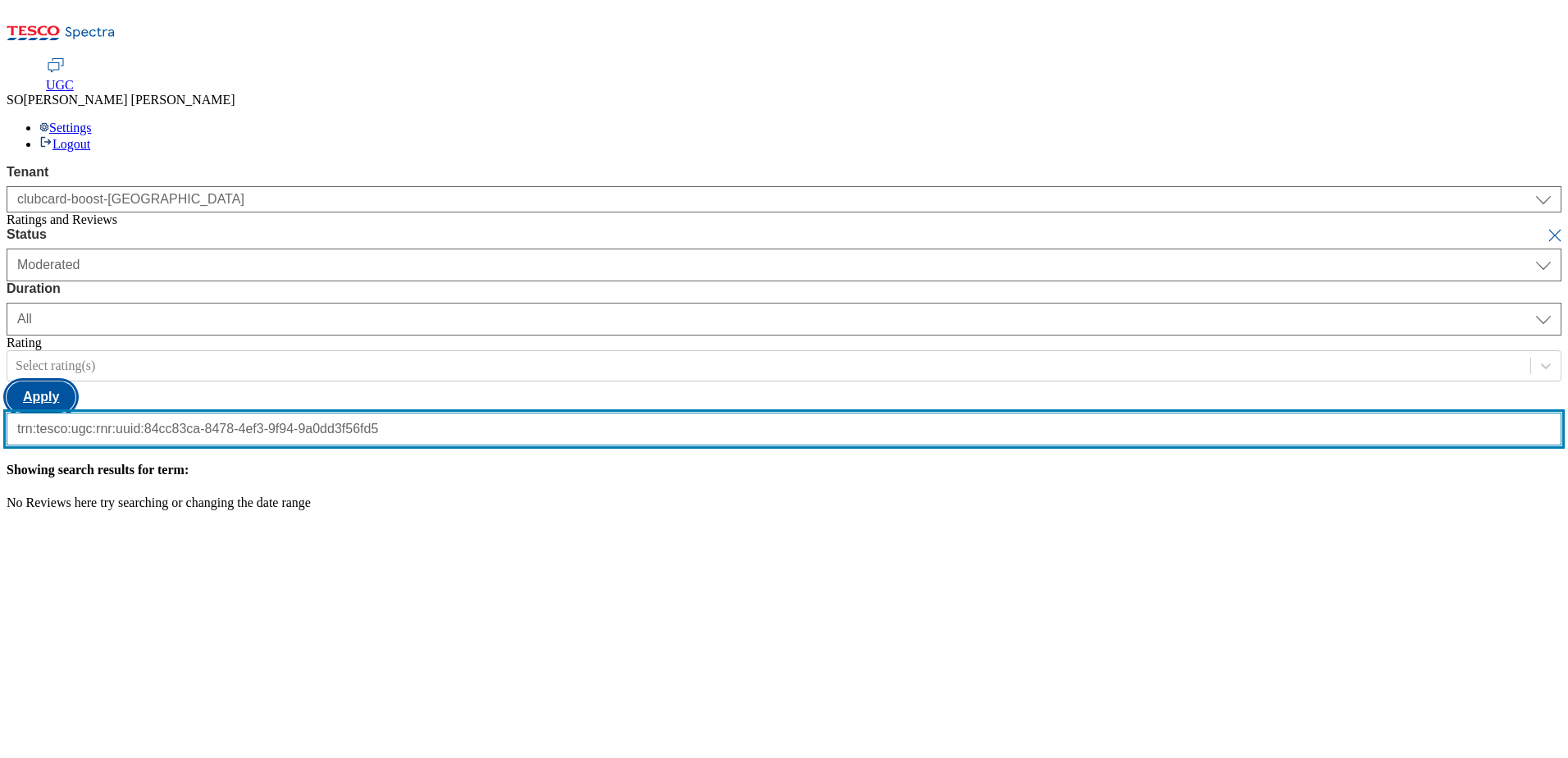
type input "trn:tesco:ugc:rnr:uuid:84cc83ca-8478-4ef3-9f94-9a0dd3f56fd5"
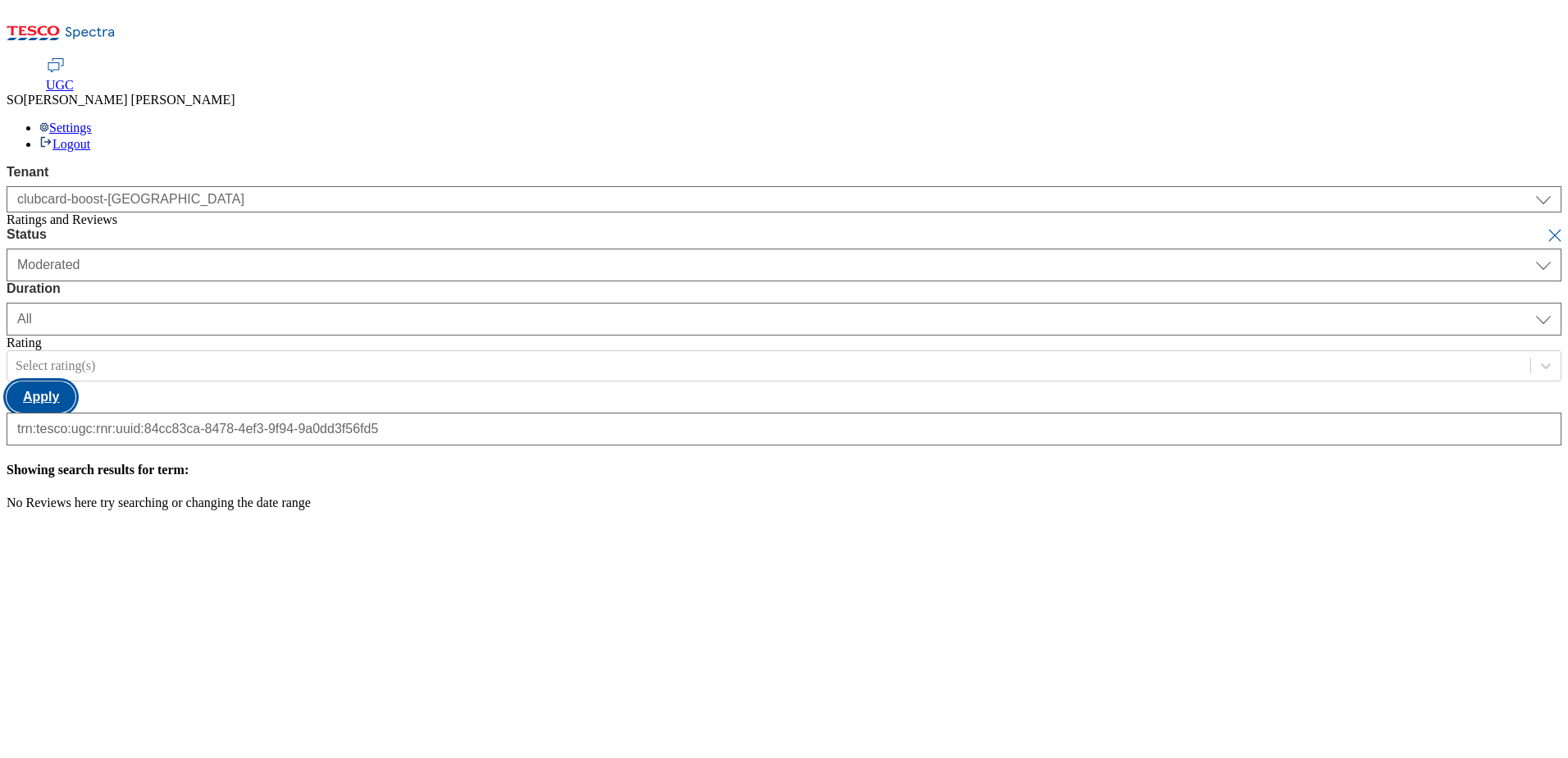
scroll to position [0, 0]
click at [75, 381] on button "Apply" at bounding box center [41, 397] width 69 height 31
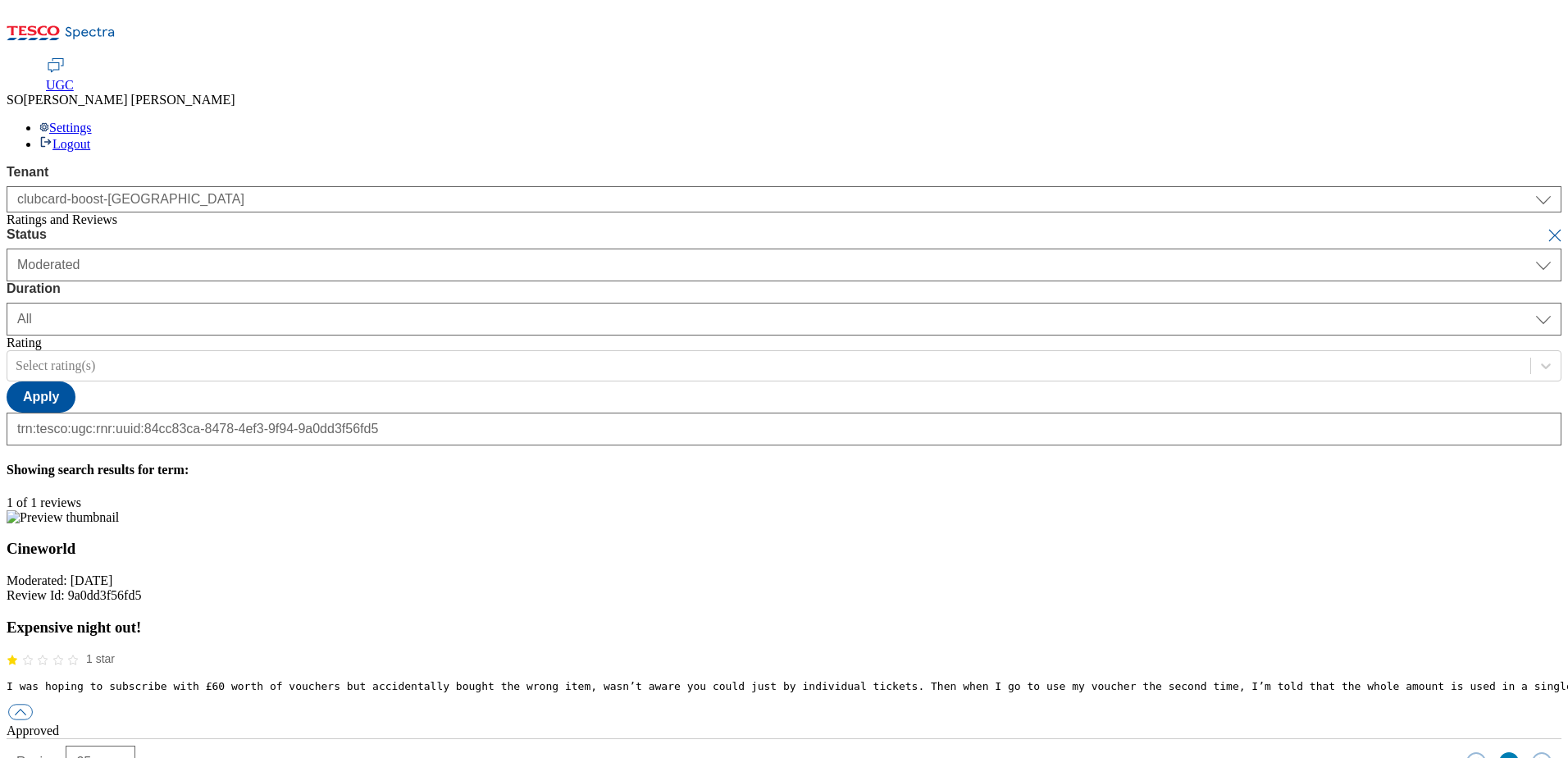
click at [1546, 228] on button "submit" at bounding box center [1557, 235] width 23 height 17
select select "yesterday"
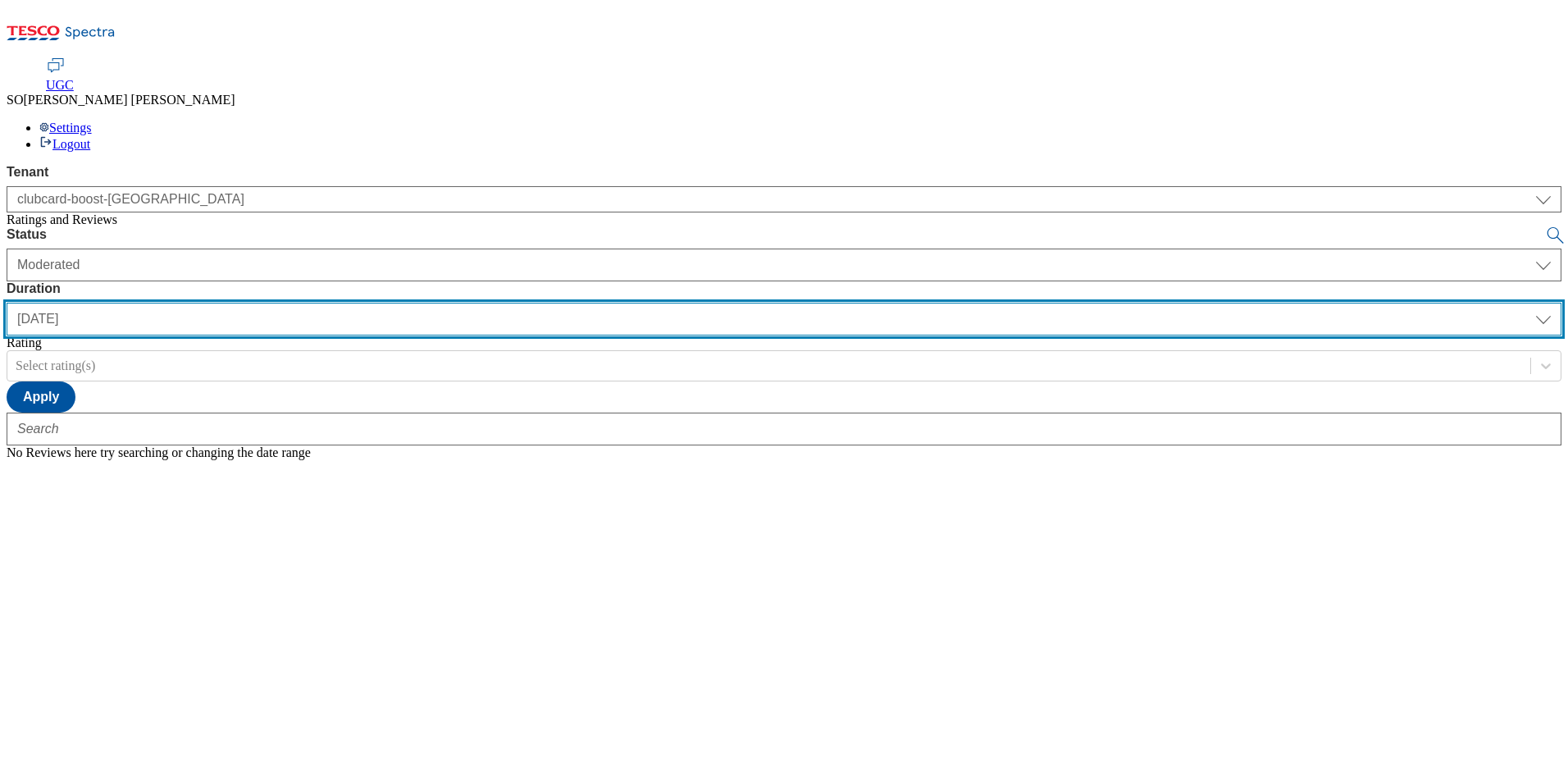
click at [521, 303] on select "yesterday last7days last30days All custom" at bounding box center [784, 319] width 1555 height 33
select select "All"
click at [387, 303] on select "yesterday last7days last30days All custom" at bounding box center [784, 319] width 1555 height 33
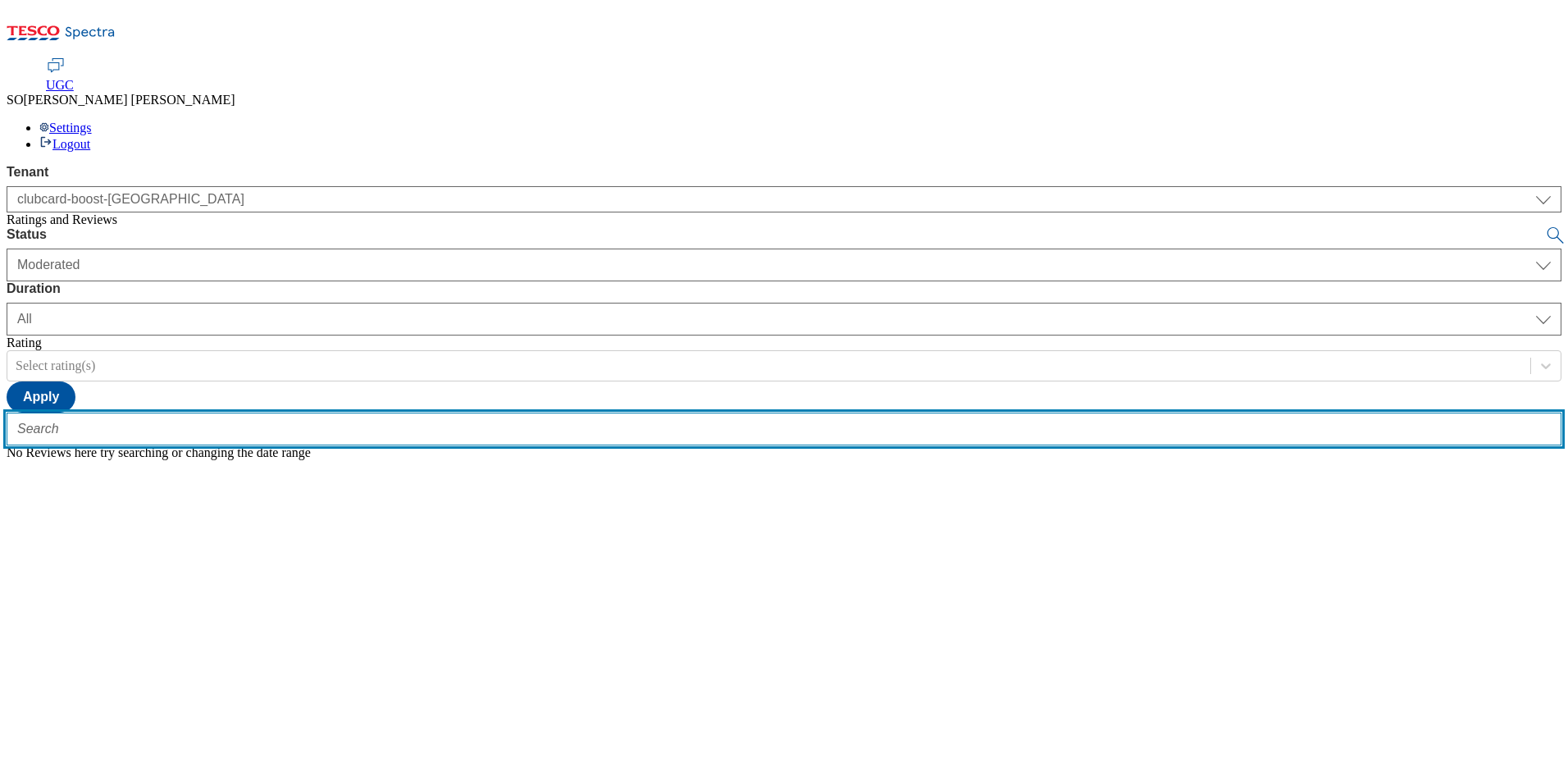
click at [344, 412] on input "text" at bounding box center [784, 429] width 1555 height 33
paste input "trn:tesco:ugc:rnr:uuid:182838e2-4d34-41cd-b840-5d40601e7252"
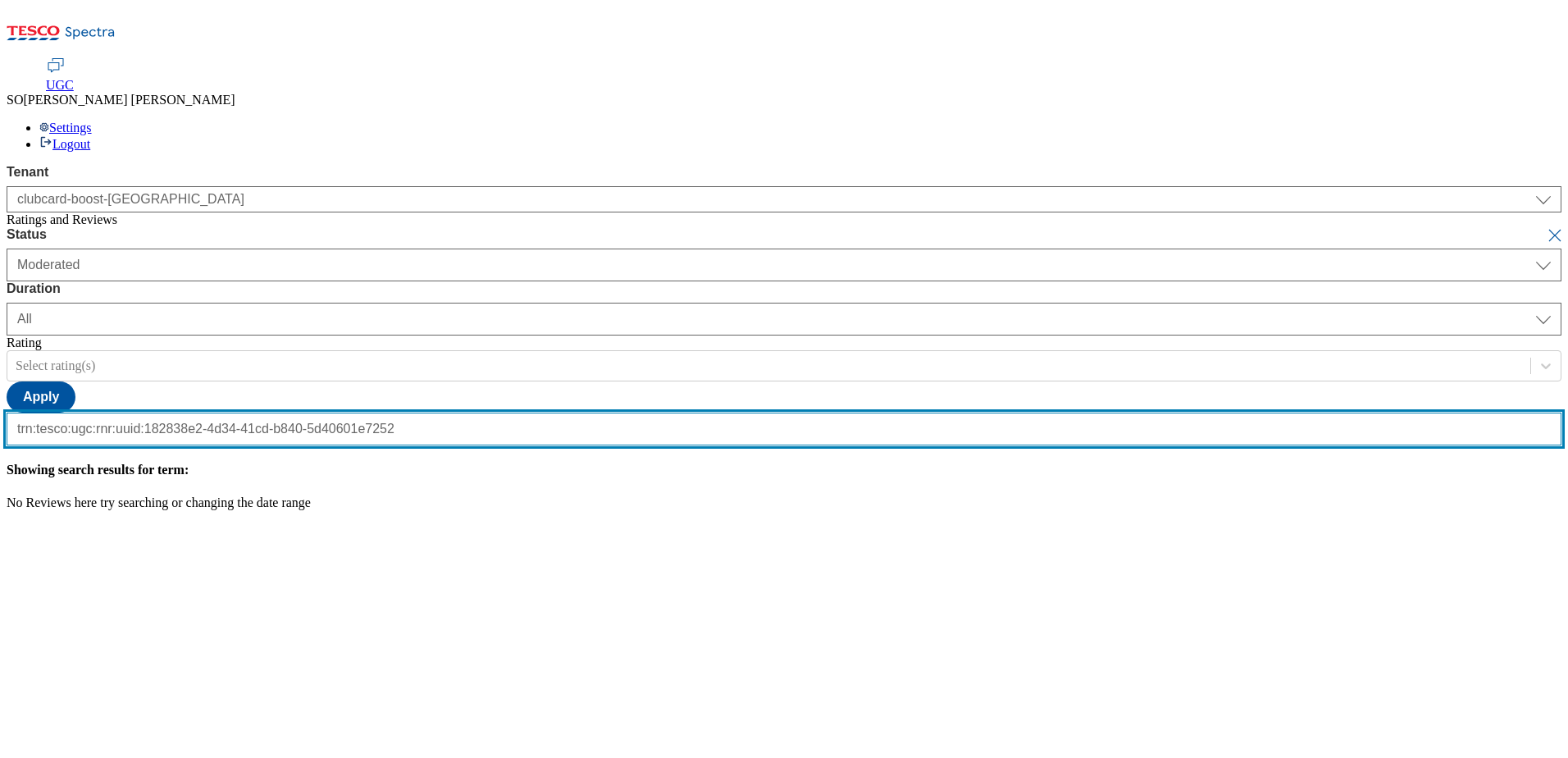
scroll to position [0, 169]
type input "trn:tesco:ugc:rnr:uuid:182838e2-4d34-41cd-b840-5d40601e7252"
click at [1546, 228] on button "submit" at bounding box center [1557, 235] width 23 height 17
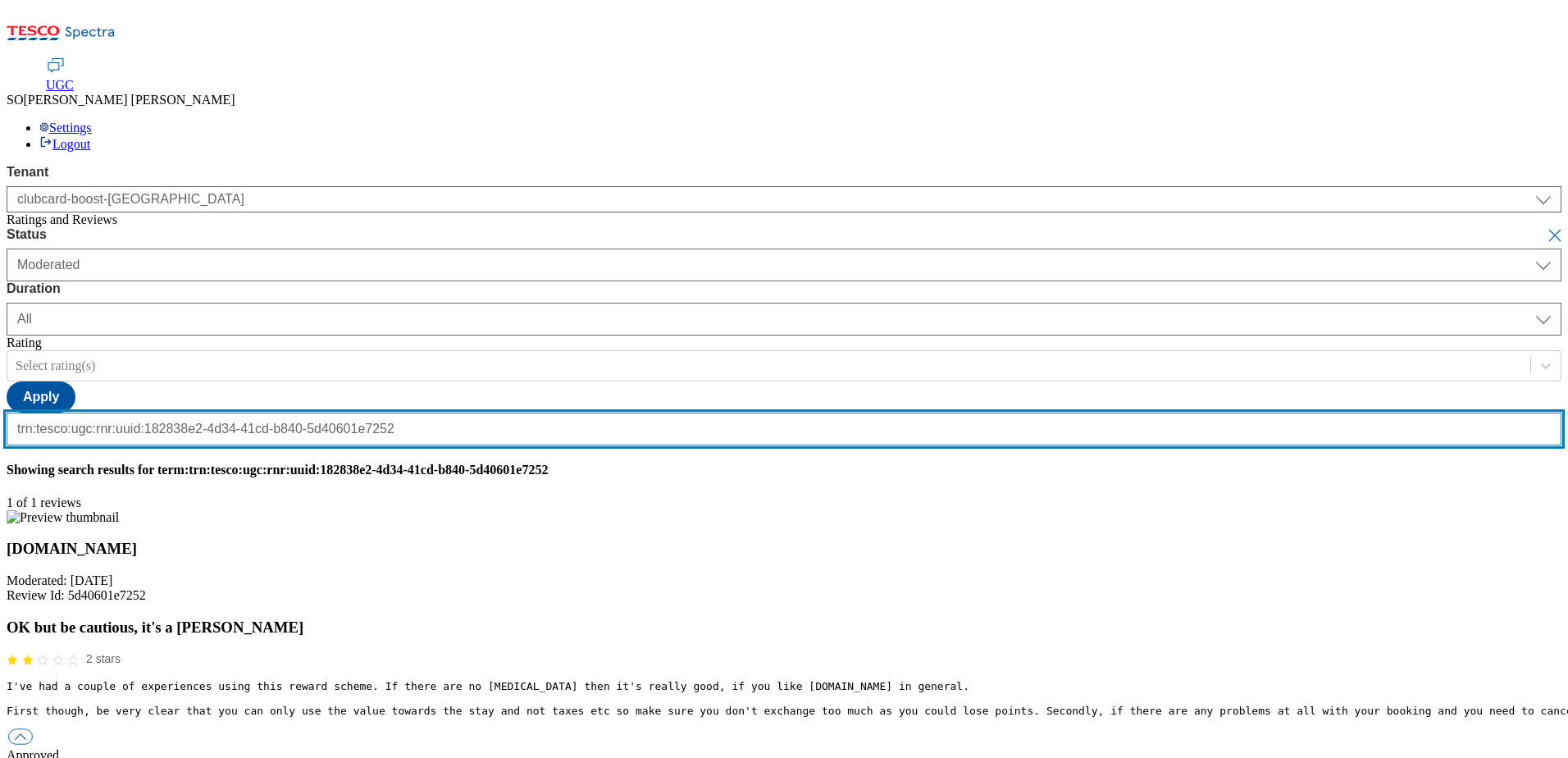
scroll to position [0, 0]
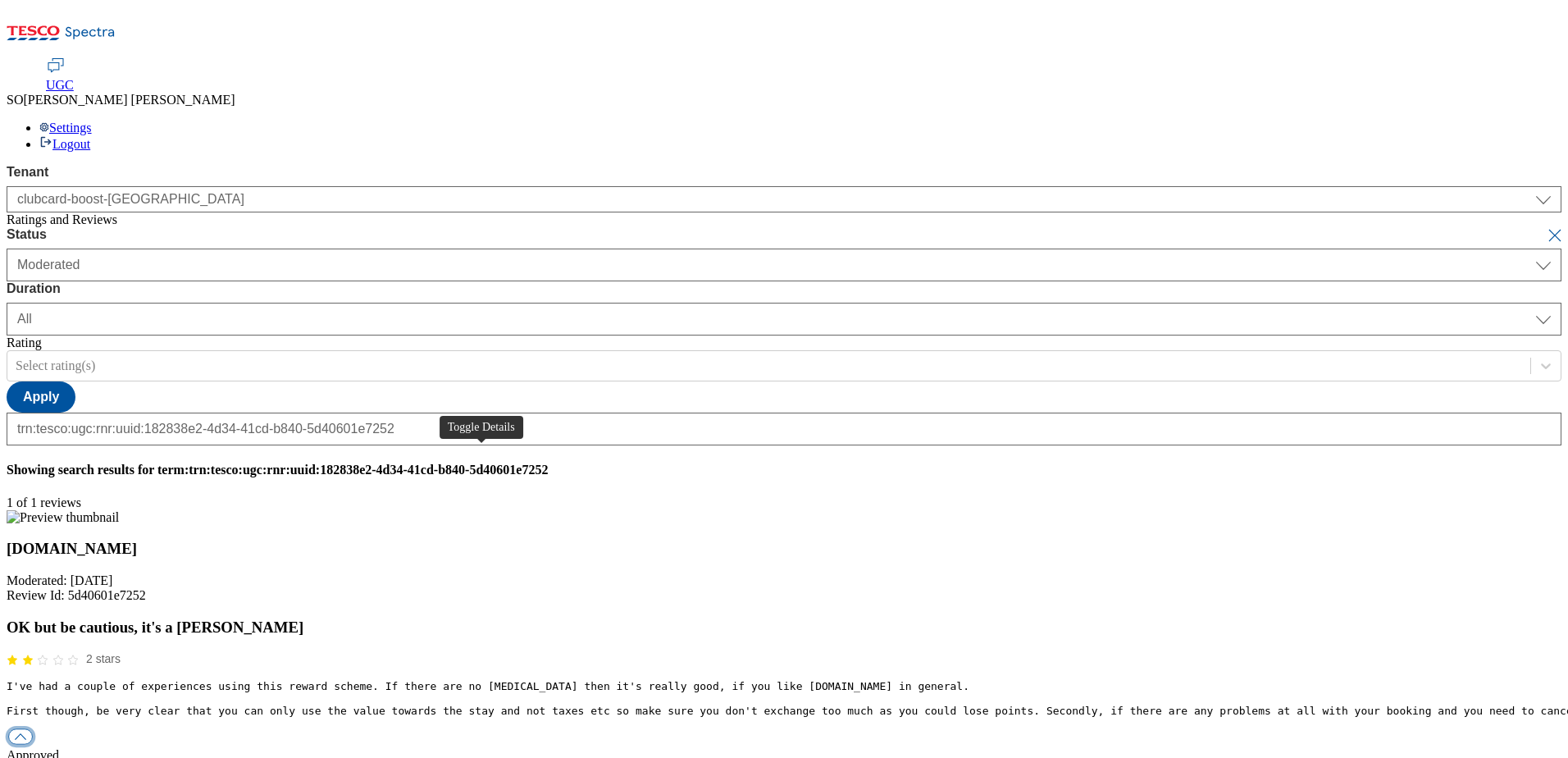
click at [33, 729] on button "button" at bounding box center [20, 737] width 24 height 16
paste input "Hello, thanks for your feedback. Your comments are helpful for other Clubcard m…"
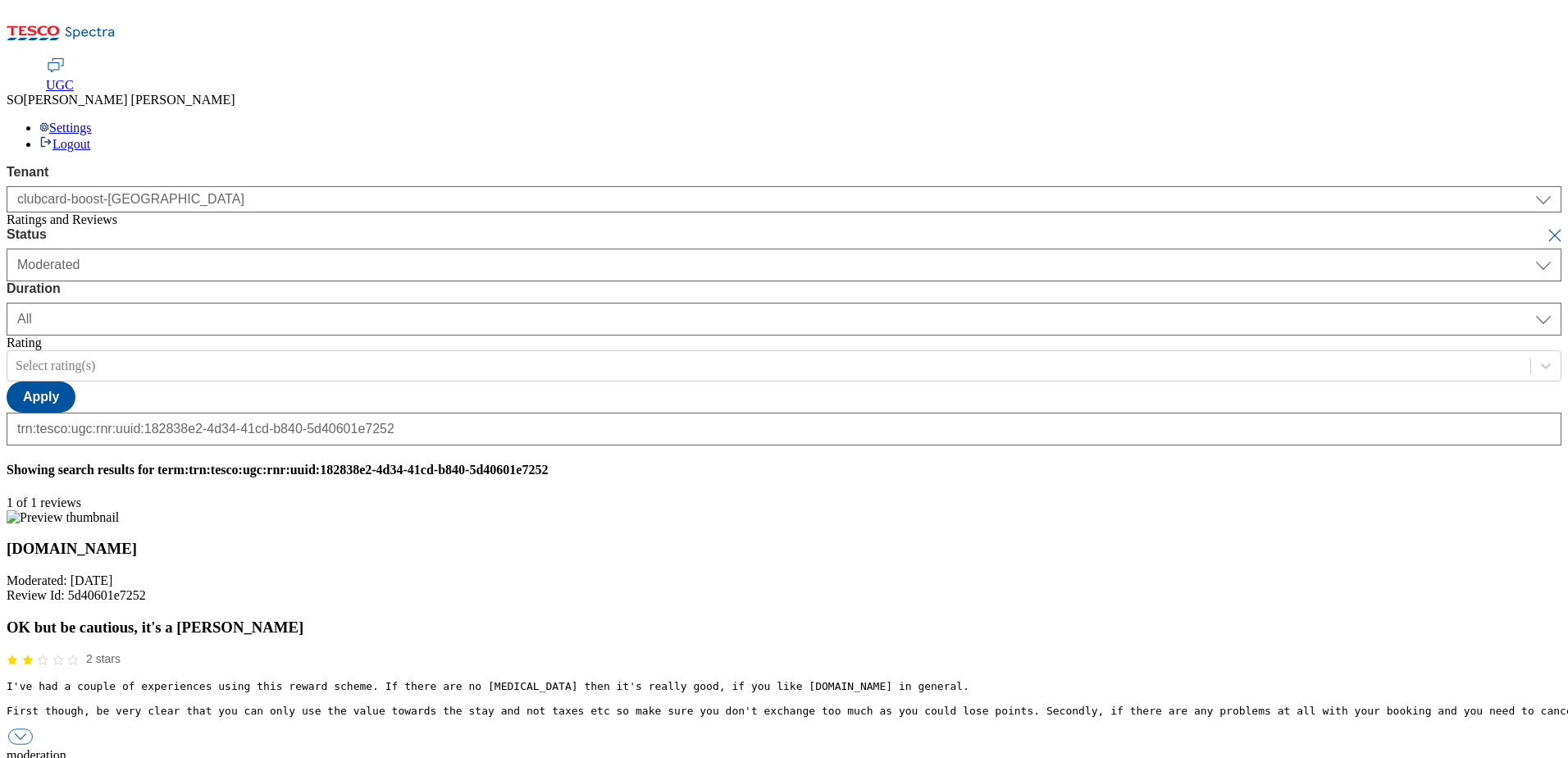
type input "Hello, thanks for your feedback. Your comments are helpful for other Clubcard m…"
click at [1546, 228] on button "submit" at bounding box center [1557, 235] width 23 height 17
select select "yesterday"
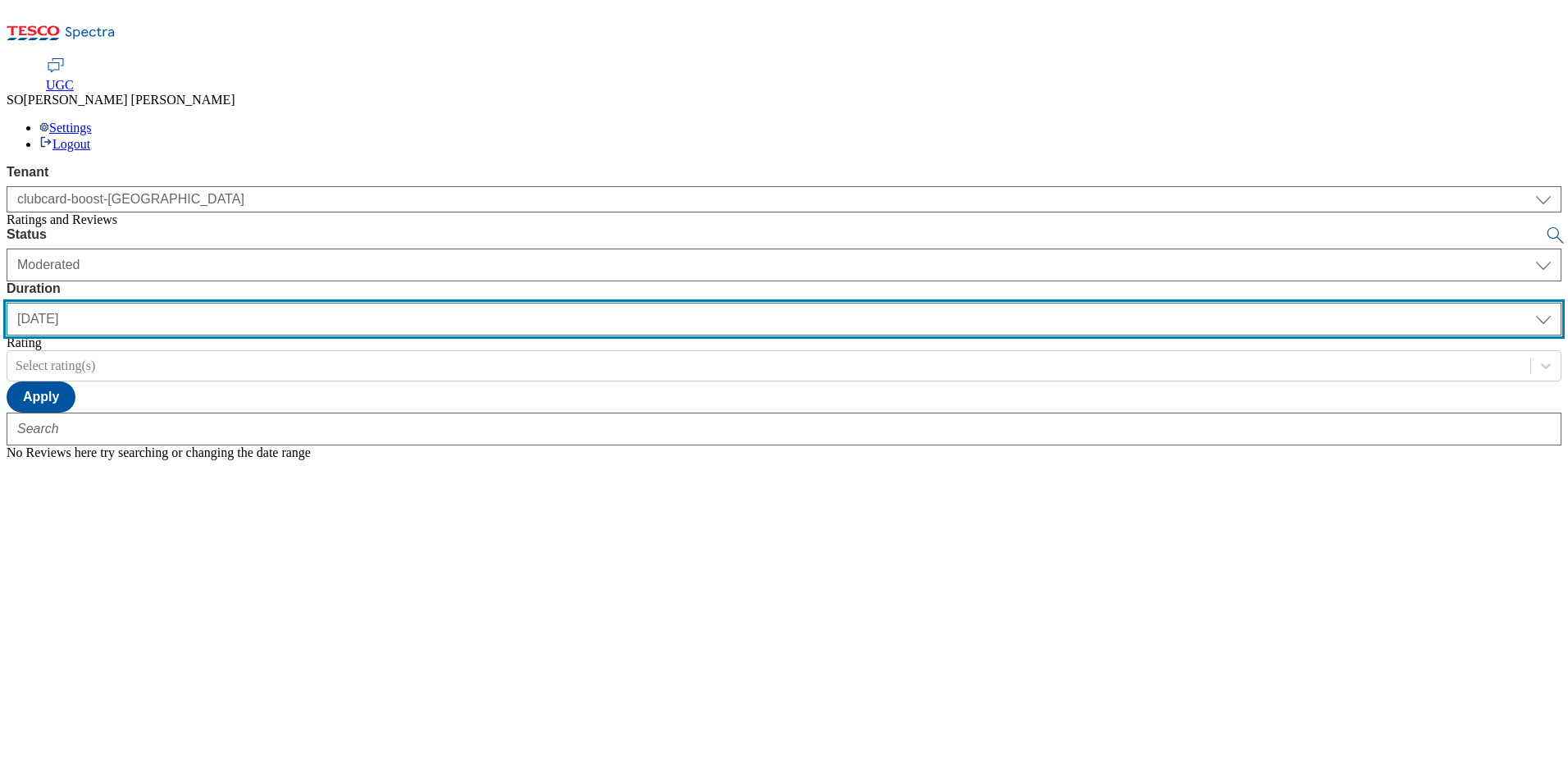
click at [528, 303] on select "yesterday last7days last30days All custom" at bounding box center [784, 319] width 1555 height 33
select select "All"
click at [387, 303] on select "yesterday last7days last30days All custom" at bounding box center [784, 319] width 1555 height 33
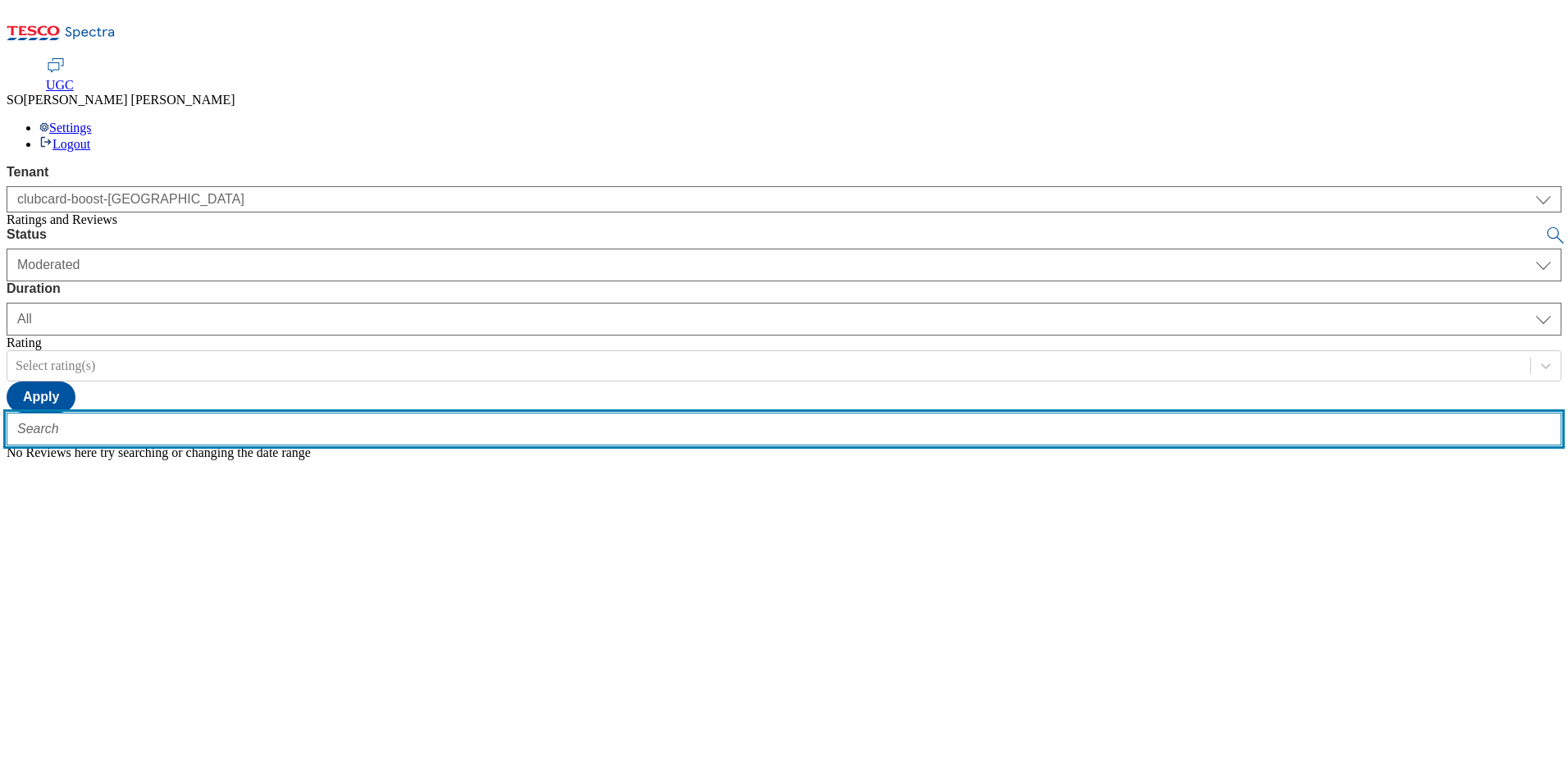
paste input "trn:tesco:ugc:rnr:uuid:4daa2714-82d8-4bc0-b183-1780dda5594e"
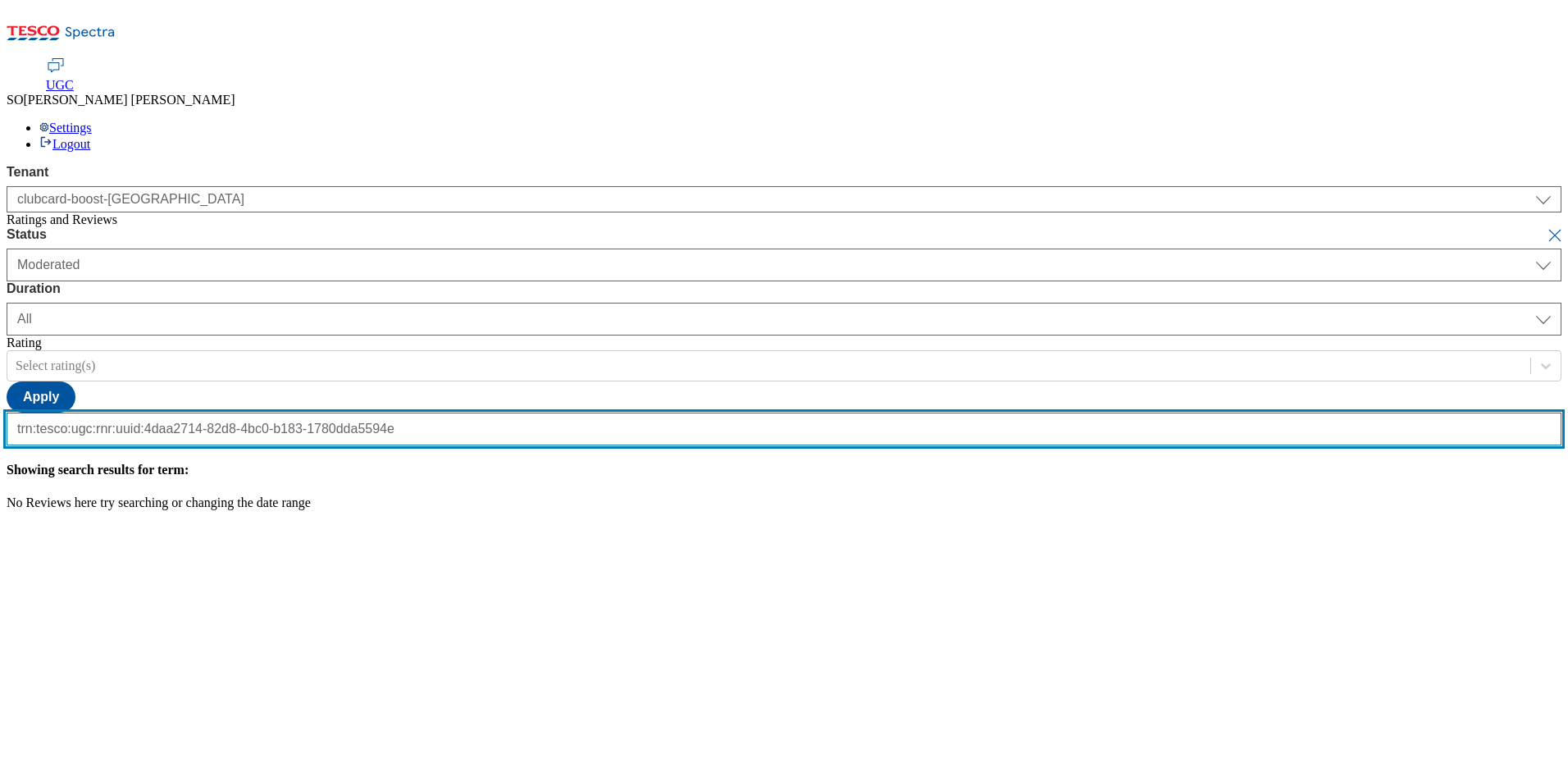
scroll to position [0, 167]
type input "trn:tesco:ugc:rnr:uuid:4daa2714-82d8-4bc0-b183-1780dda5594e"
click at [1546, 228] on button "submit" at bounding box center [1557, 235] width 23 height 17
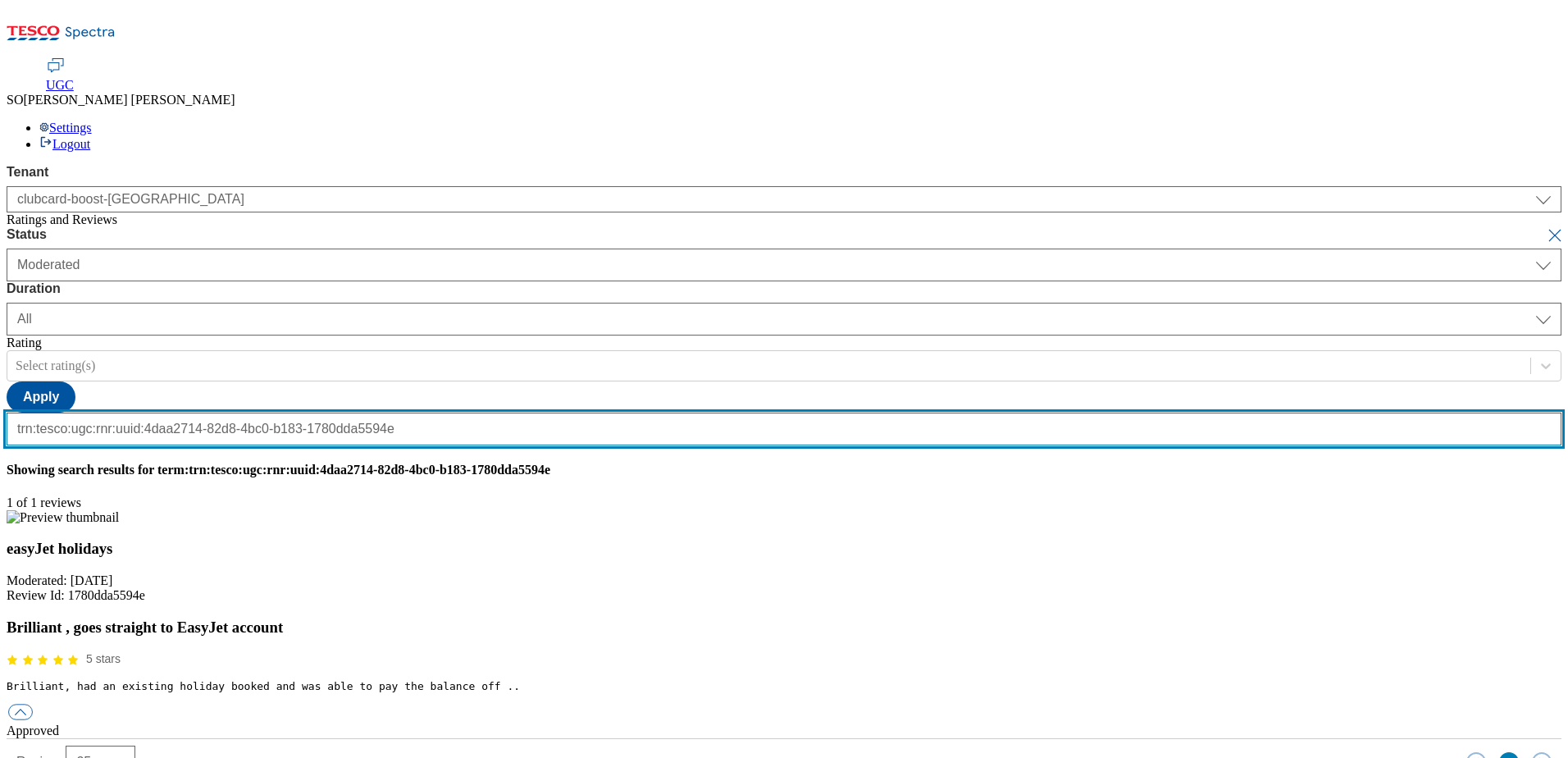
scroll to position [0, 0]
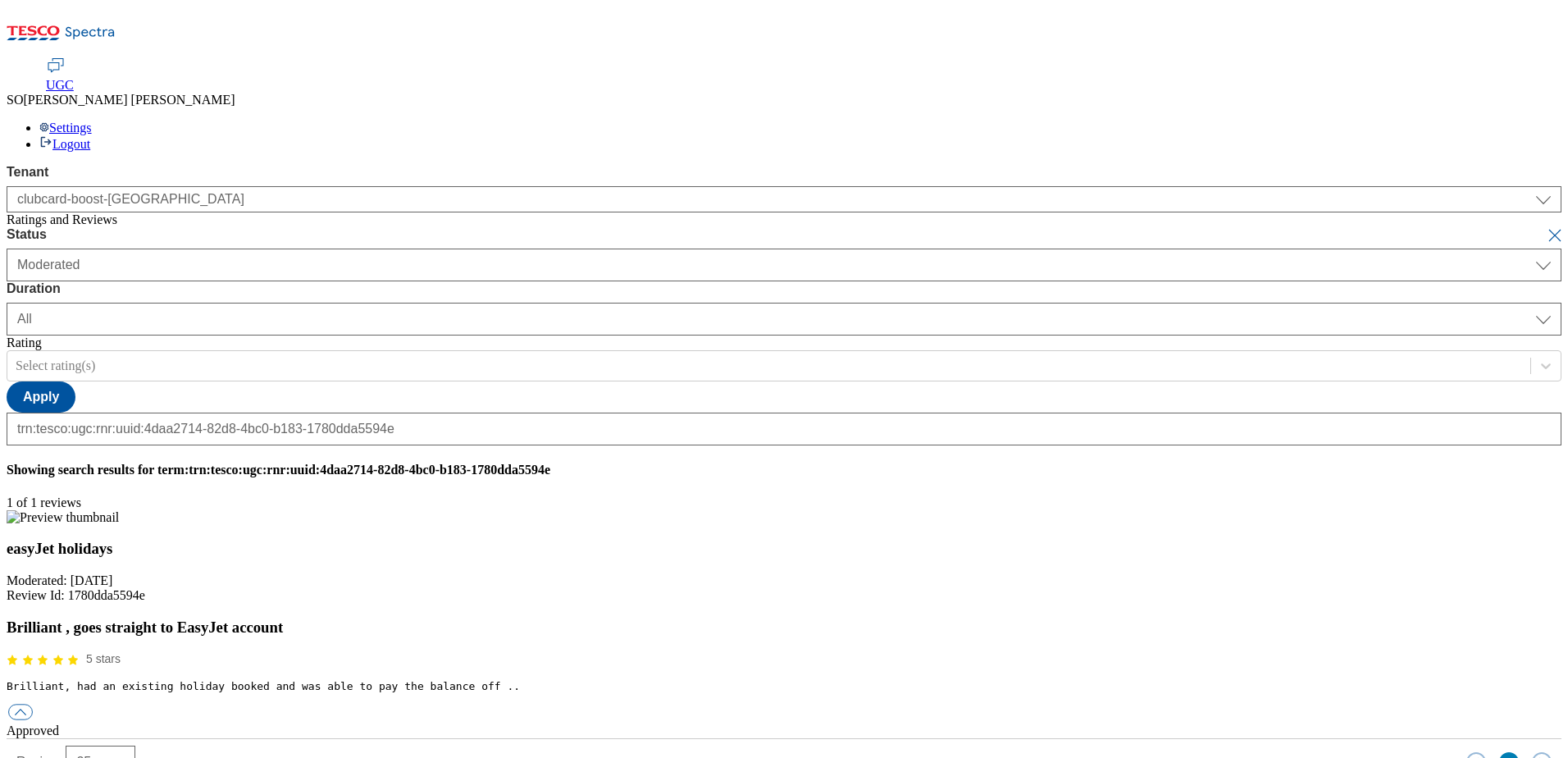
click at [1546, 228] on button "submit" at bounding box center [1557, 235] width 23 height 17
select select "yesterday"
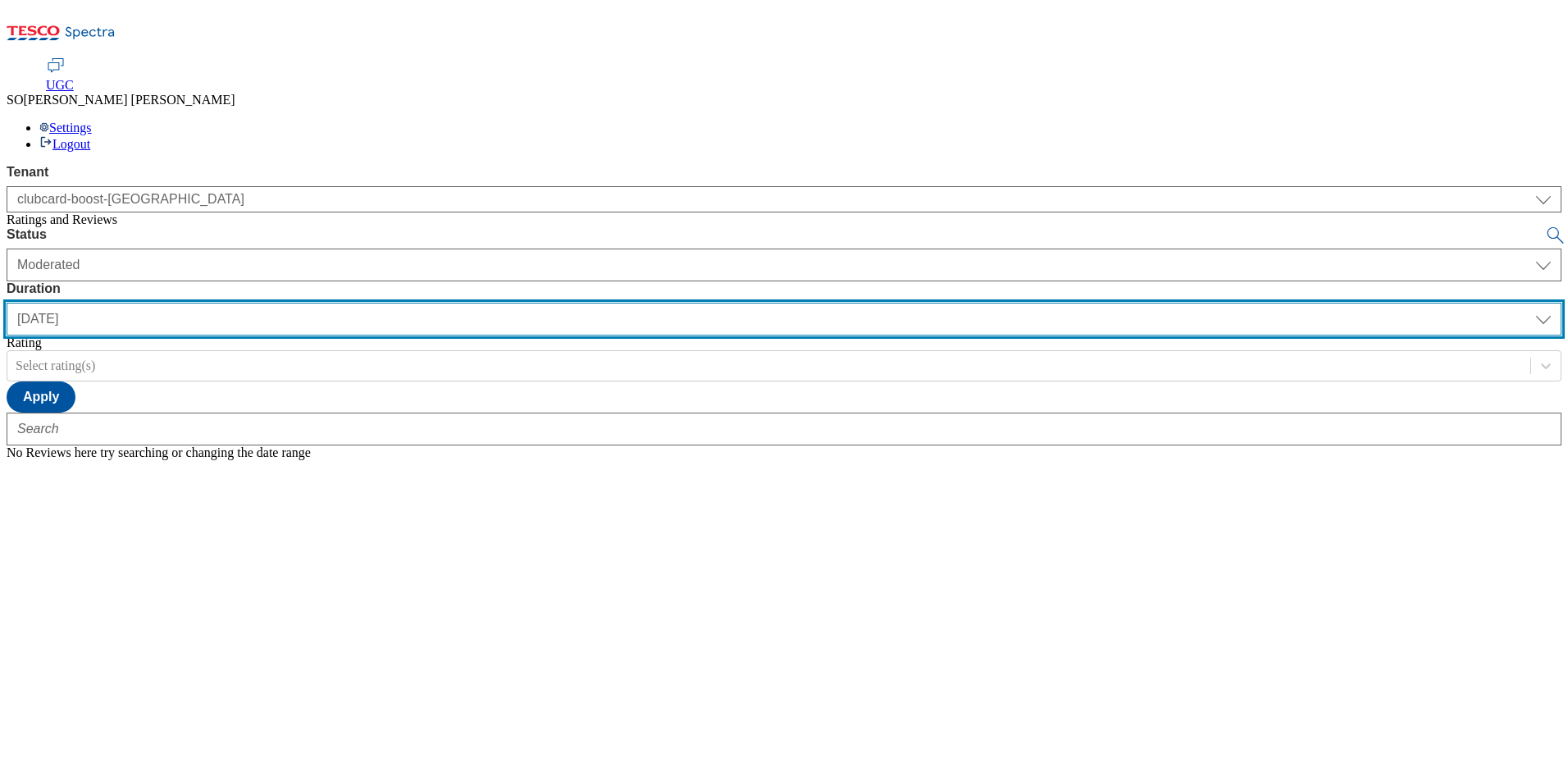
click at [529, 303] on select "yesterday last7days last30days All custom" at bounding box center [784, 319] width 1555 height 33
select select "All"
click at [387, 303] on select "yesterday last7days last30days All custom" at bounding box center [784, 319] width 1555 height 33
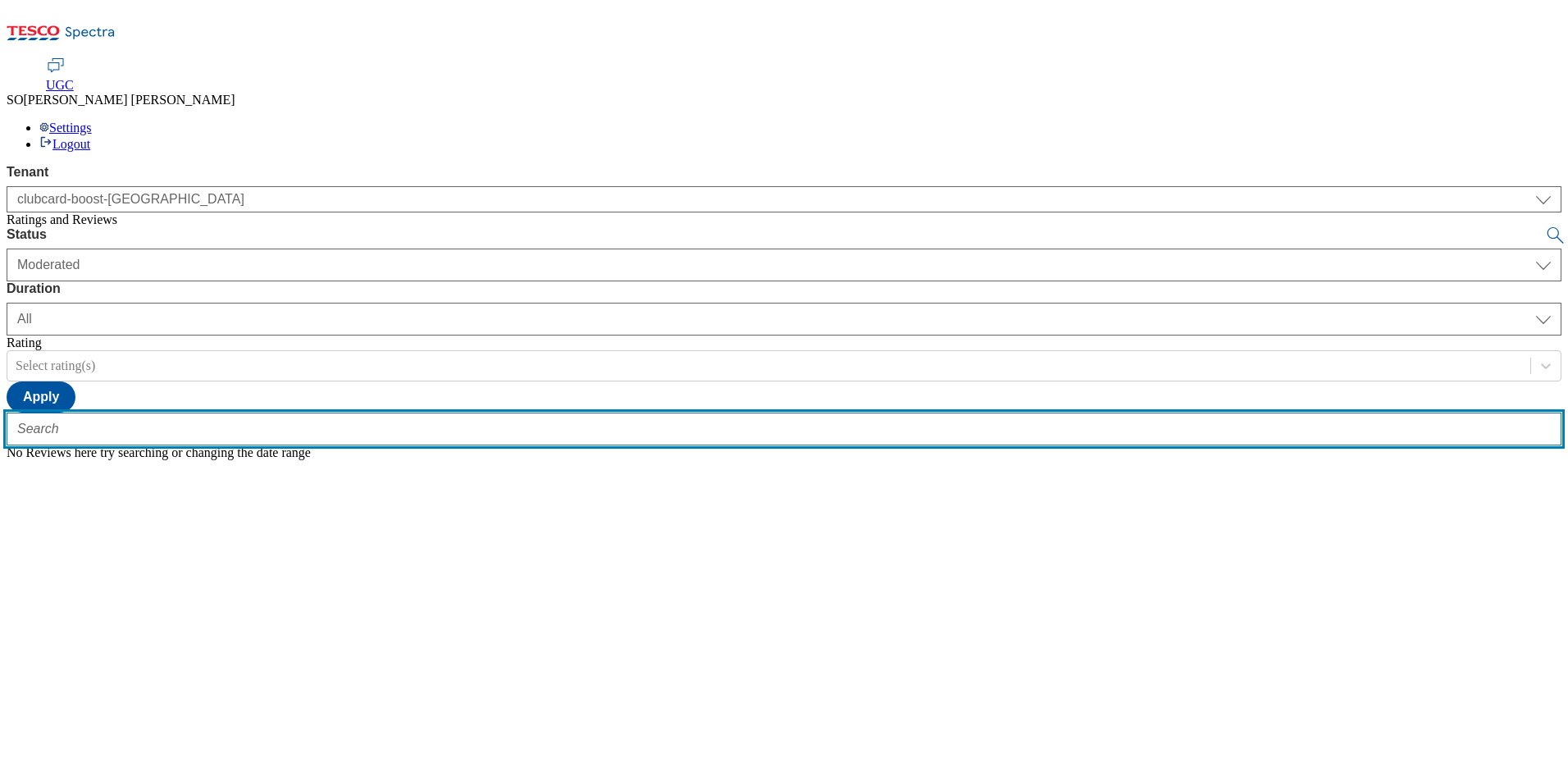
paste input "trn:tesco:ugc:rnr:uuid:69c538ea-4f7c-4a08-a490-18ca67842934"
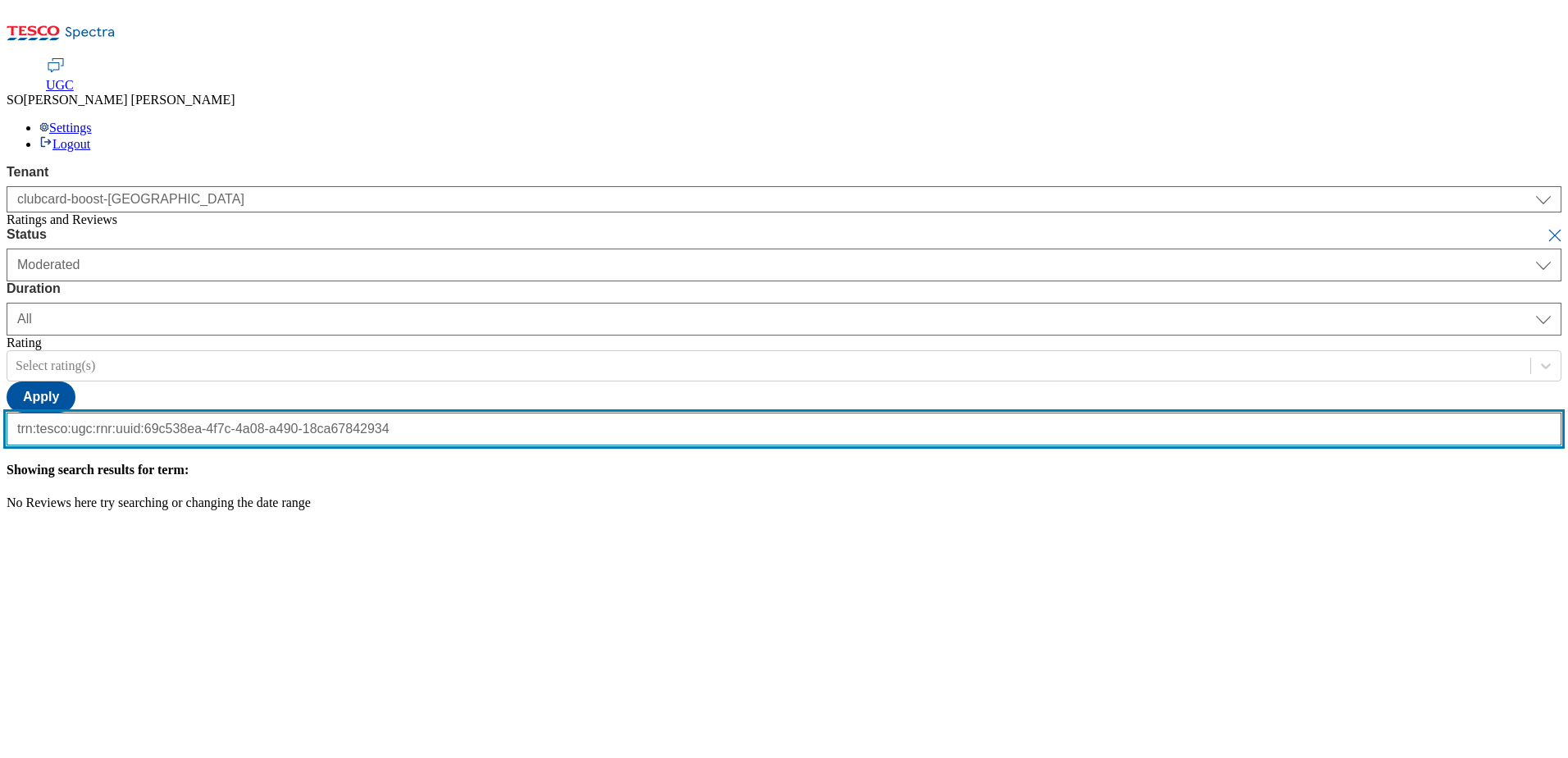
scroll to position [0, 167]
type input "trn:tesco:ugc:rnr:uuid:69c538ea-4f7c-4a08-a490-18ca67842934"
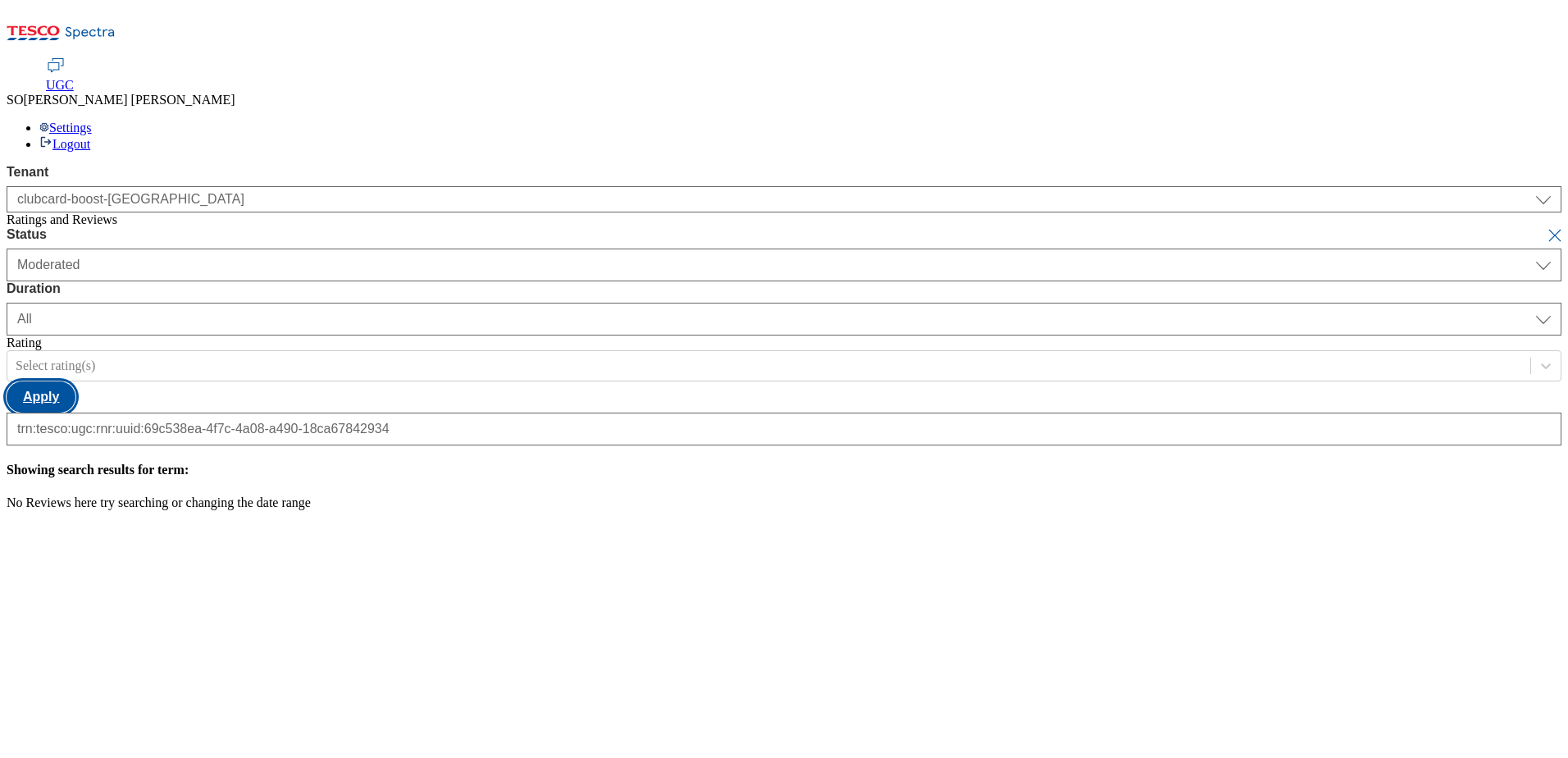
scroll to position [0, 0]
click at [75, 381] on button "Apply" at bounding box center [41, 397] width 69 height 31
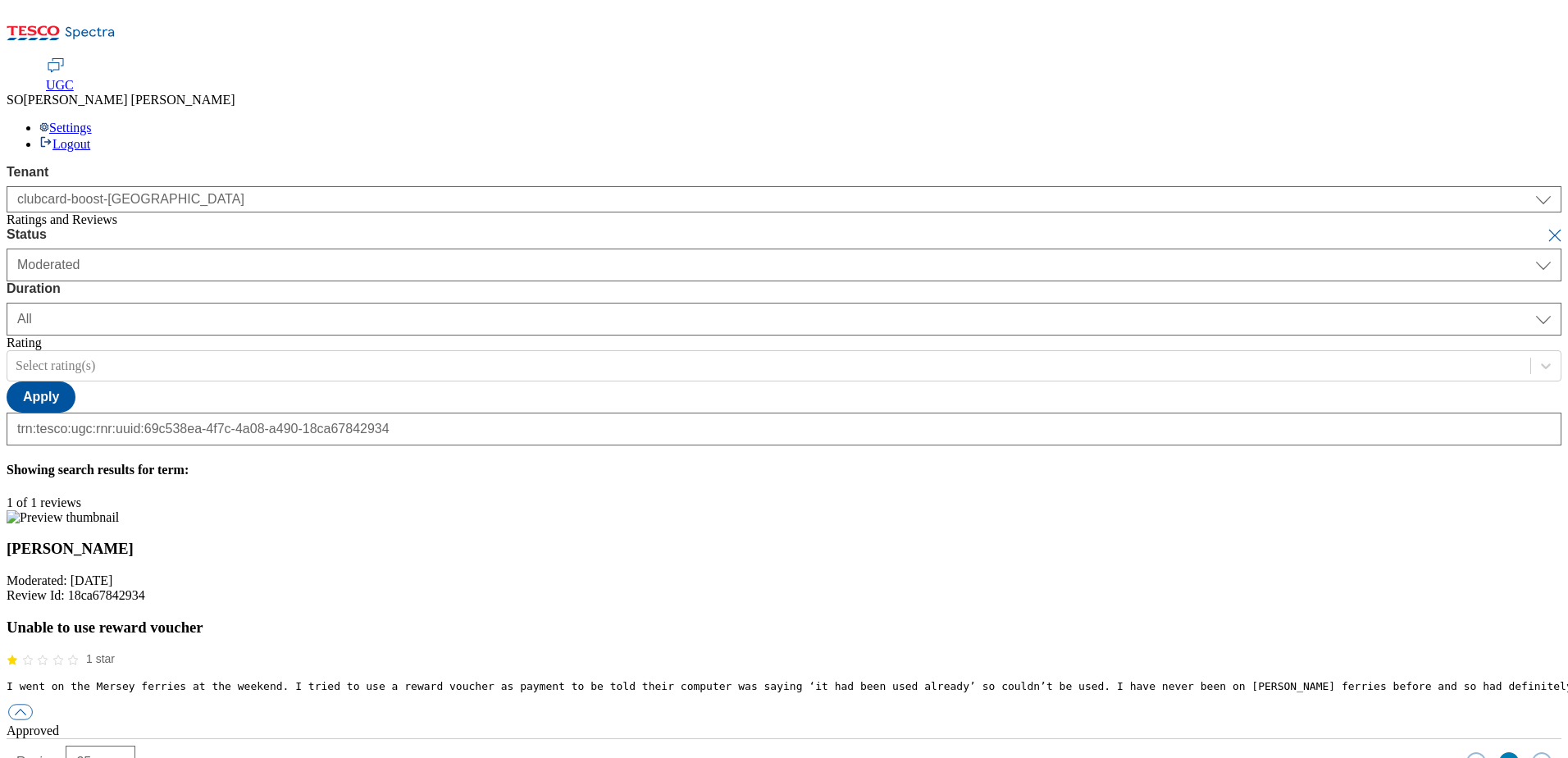
drag, startPoint x: 293, startPoint y: 347, endPoint x: 389, endPoint y: 345, distance: 96.0
click at [389, 539] on h3 "Mersey Ferries" at bounding box center [784, 548] width 1555 height 18
drag, startPoint x: 389, startPoint y: 345, endPoint x: 366, endPoint y: 345, distance: 23.0
copy h3 "Mersey Ferries"
click at [33, 704] on button "button" at bounding box center [20, 712] width 24 height 16
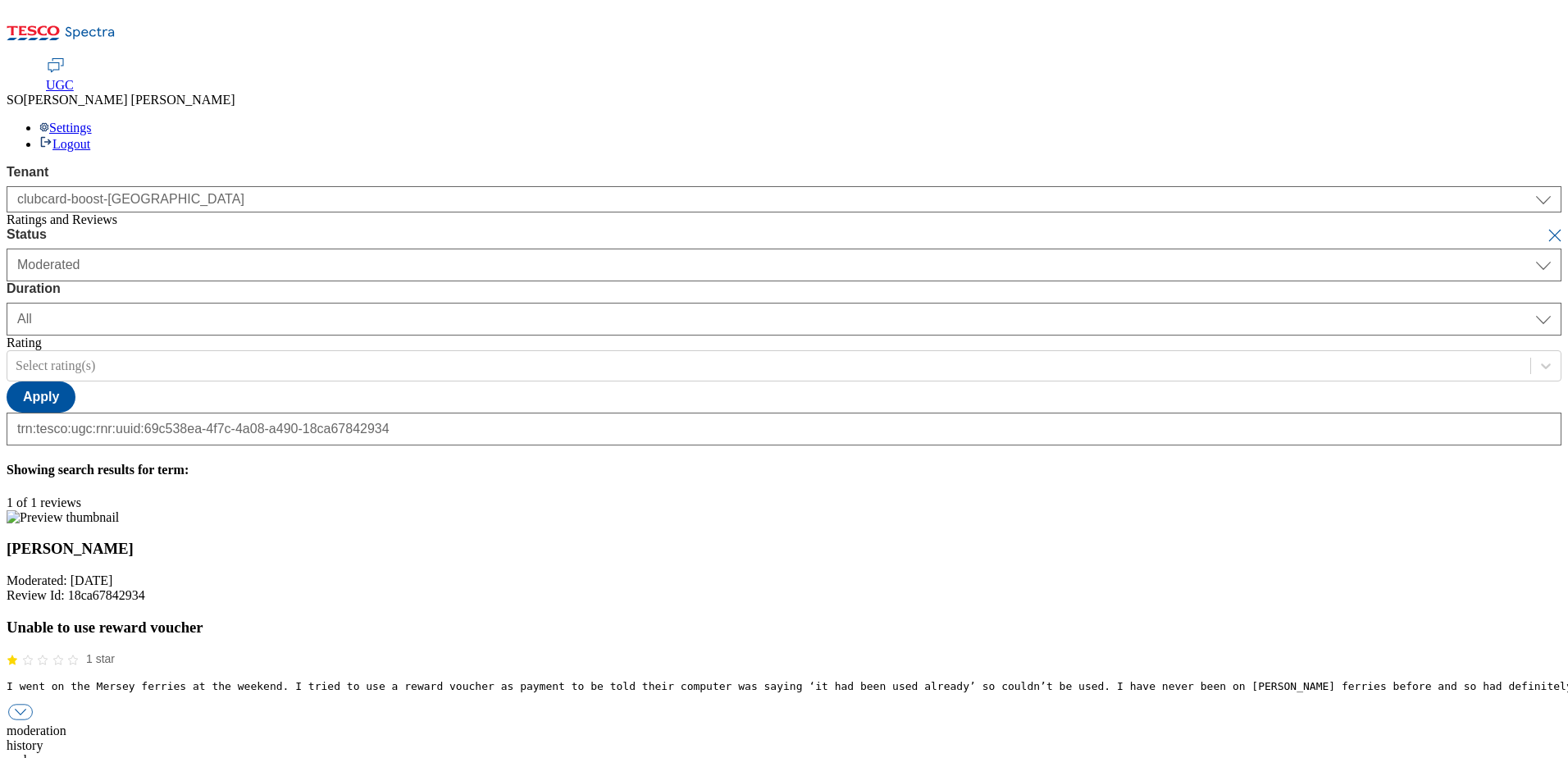
click at [742, 753] on div "reply" at bounding box center [784, 760] width 1555 height 15
paste input "Hello, thanks for your feedback. We're sorry you couldn't use your Mersey Ferri…"
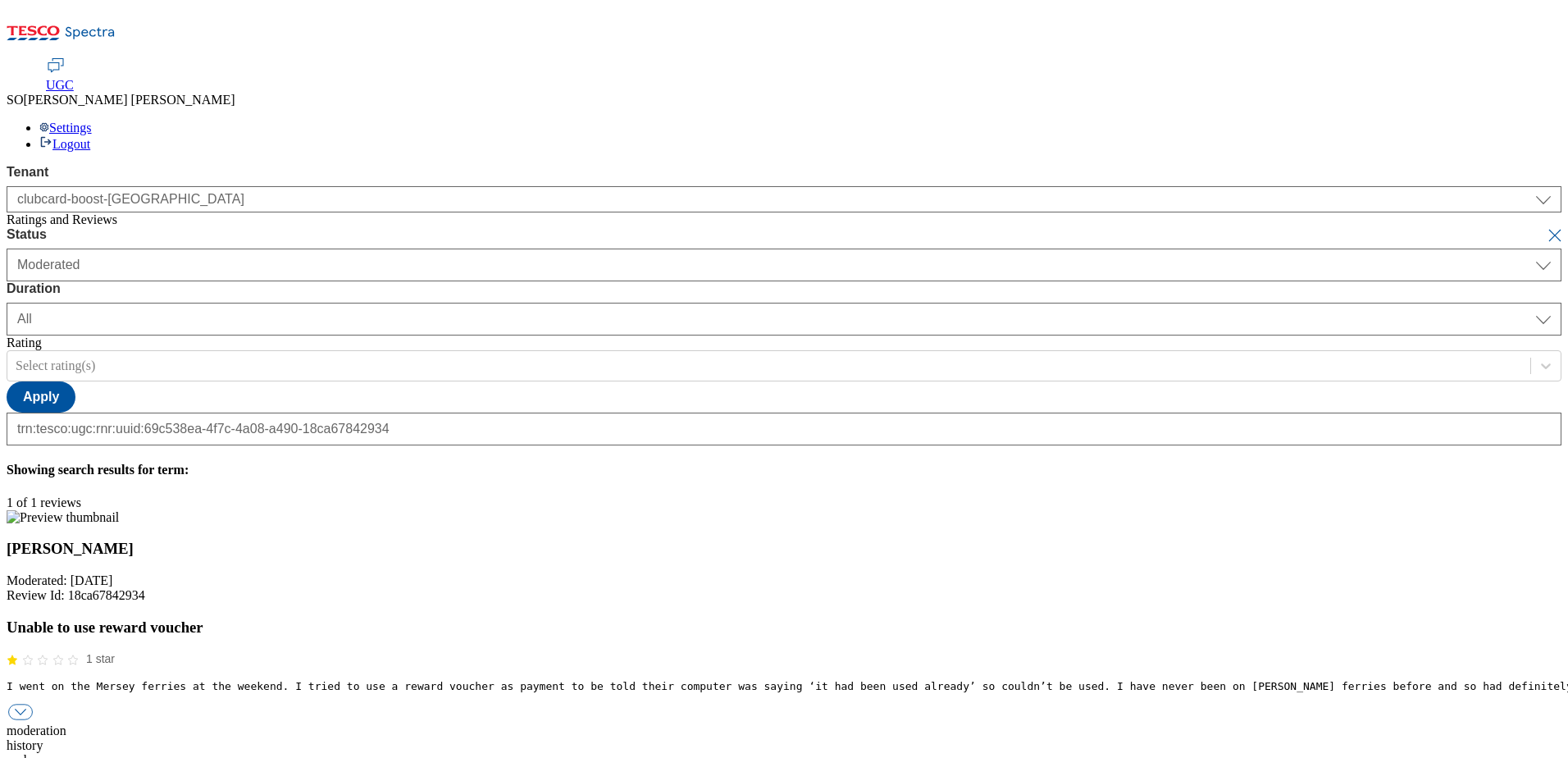
type input "Hello, thanks for your feedback. We're sorry you couldn't use your Mersey Ferri…"
click at [1546, 228] on button "submit" at bounding box center [1557, 235] width 23 height 17
select select "yesterday"
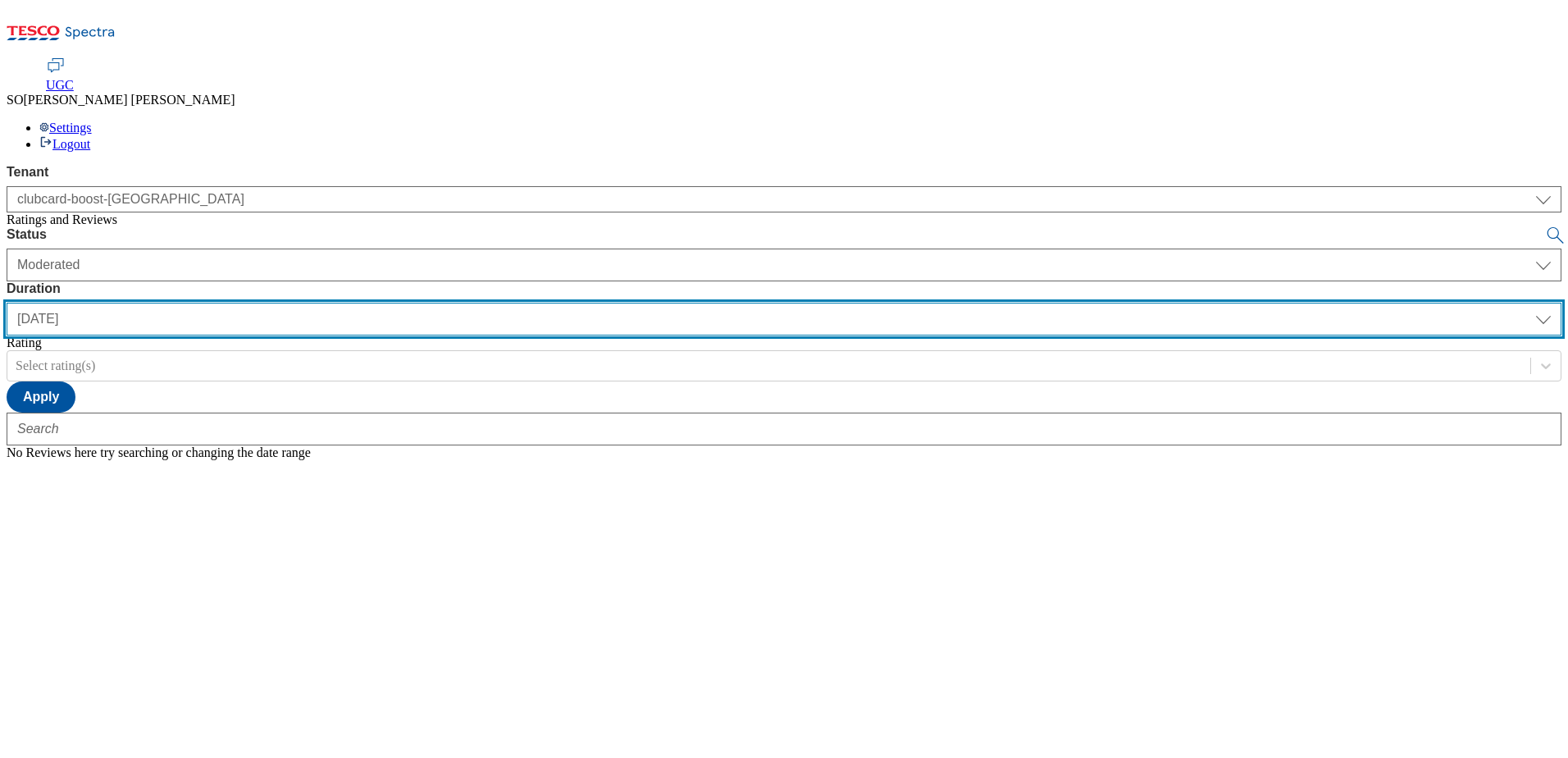
click at [528, 303] on select "yesterday last7days last30days All custom" at bounding box center [784, 319] width 1555 height 33
select select "All"
click at [387, 303] on select "yesterday last7days last30days All custom" at bounding box center [784, 319] width 1555 height 33
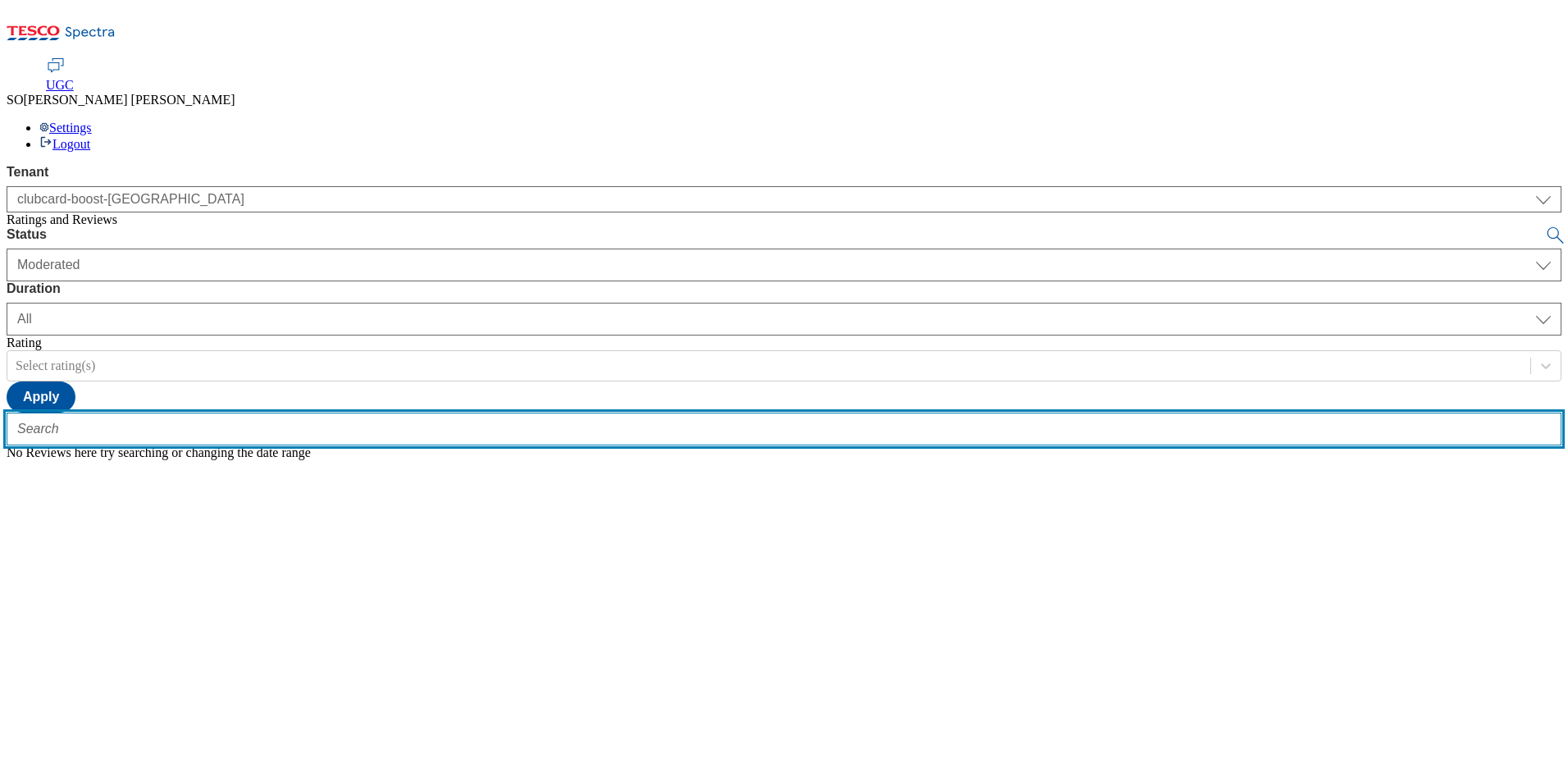
click at [329, 412] on input "text" at bounding box center [784, 429] width 1555 height 33
paste input "trn:tesco:ugc:rnr:uuid:195574ec-8414-4db6-bc5d-0fb7f5b71d33"
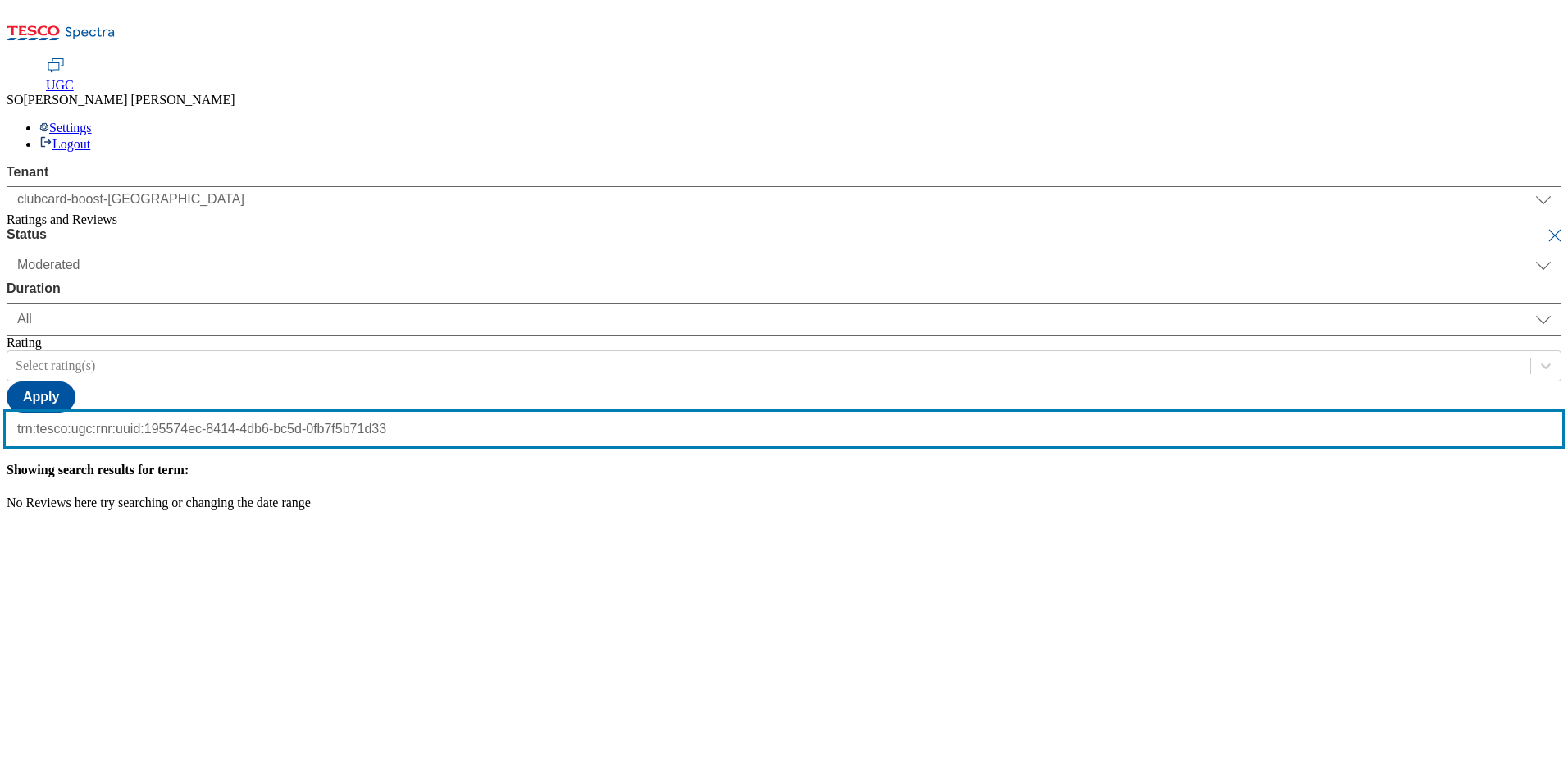
type input "trn:tesco:ugc:rnr:uuid:195574ec-8414-4db6-bc5d-0fb7f5b71d33"
click at [1546, 228] on button "submit" at bounding box center [1557, 235] width 23 height 17
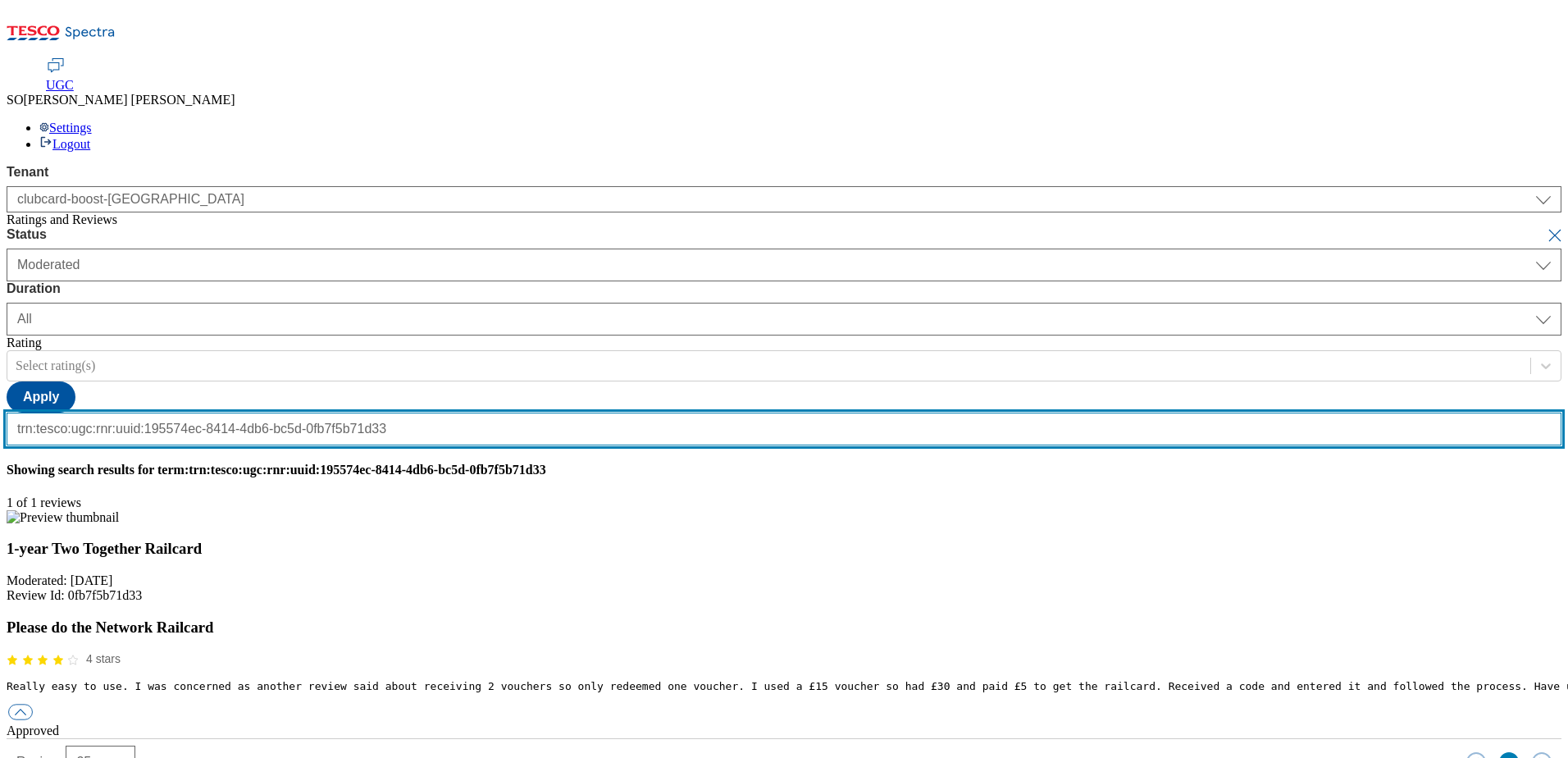
scroll to position [0, 0]
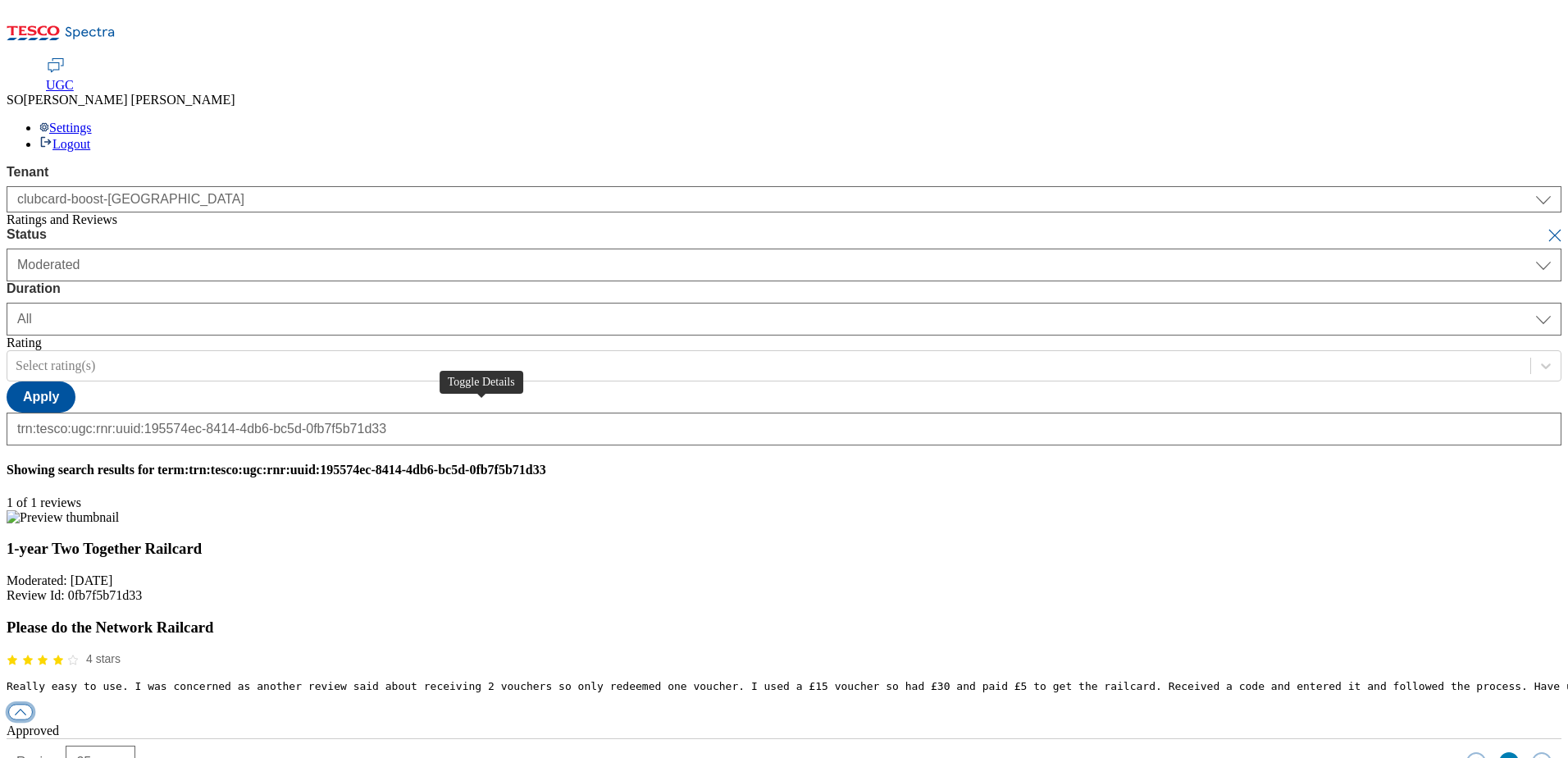
click at [33, 704] on button "button" at bounding box center [20, 712] width 24 height 16
click at [735, 753] on div "reply" at bounding box center [784, 760] width 1555 height 15
paste input "Hello, thank you for your feedback. We're so happy you had a successful exchang…"
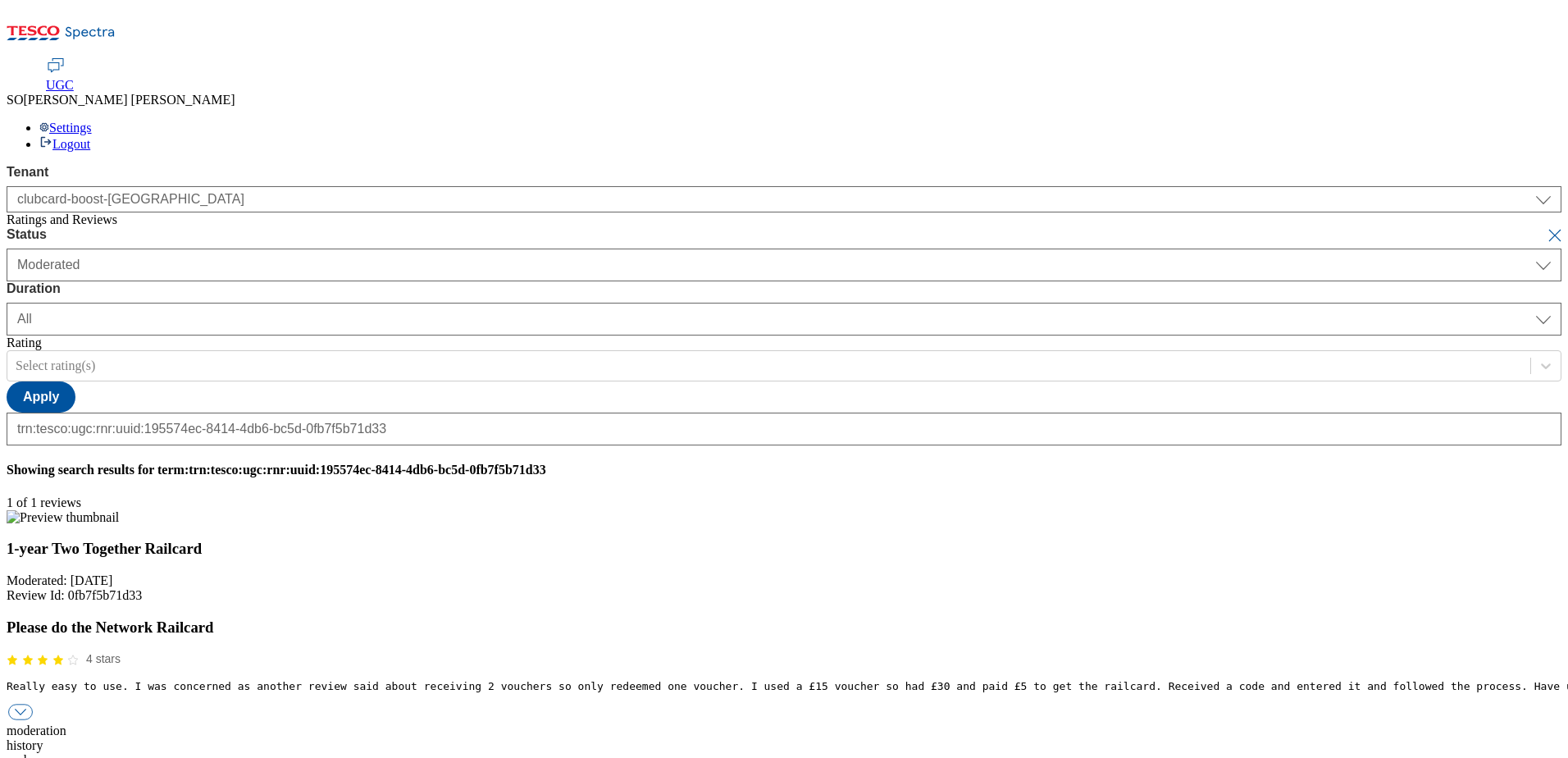
type input "Hello, thank you for your feedback. We're so happy you had a successful exchang…"
click at [1546, 228] on button "submit" at bounding box center [1557, 235] width 23 height 17
select select "yesterday"
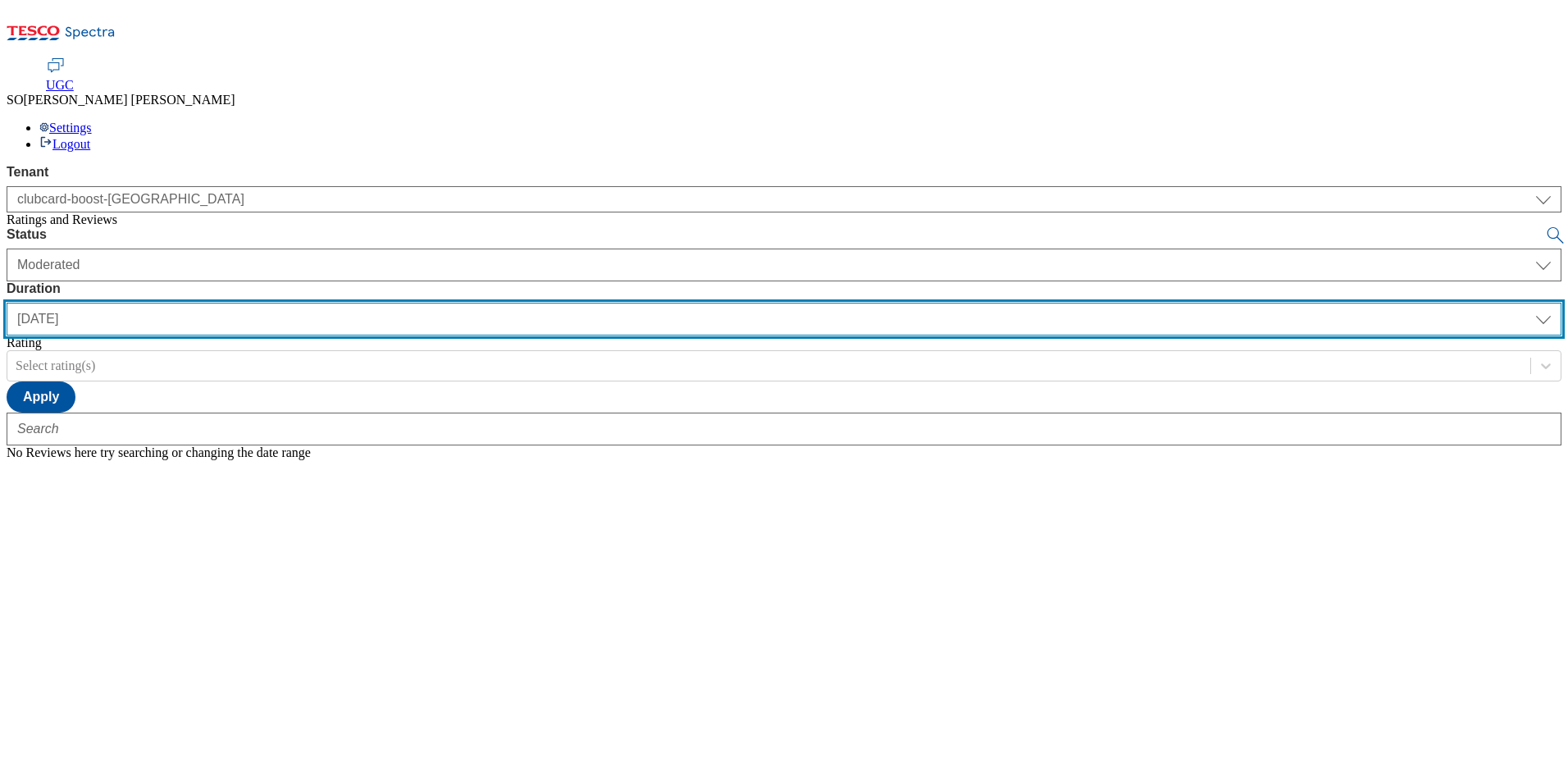
click at [525, 303] on select "yesterday last7days last30days All custom" at bounding box center [784, 319] width 1555 height 33
select select "All"
click at [387, 303] on select "yesterday last7days last30days All custom" at bounding box center [784, 319] width 1555 height 33
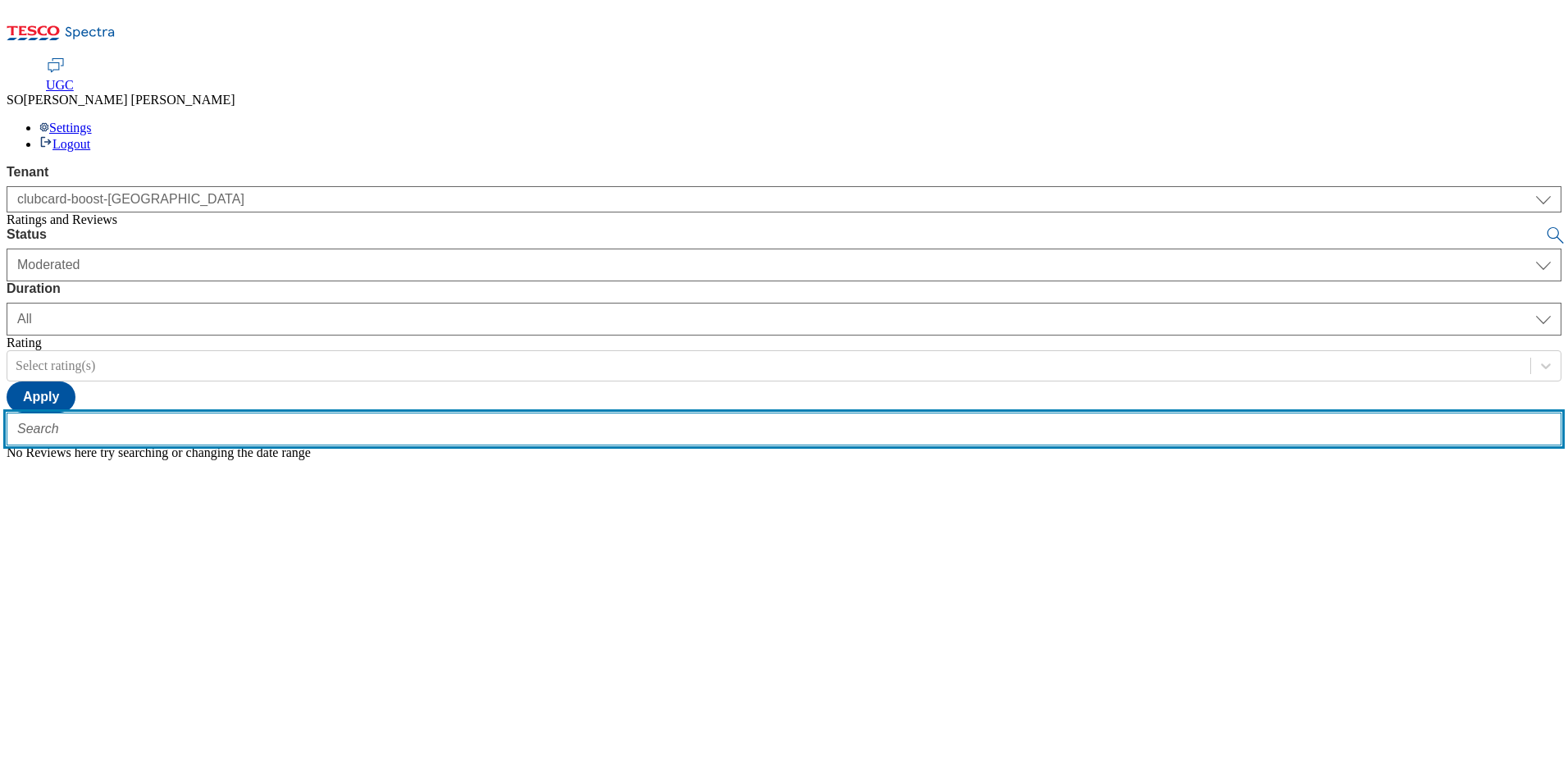
click at [370, 412] on input "text" at bounding box center [784, 429] width 1555 height 33
paste input "trn:tesco:ugc:rnr:uuid:5254e237-e99e-4a7f-b237-a27698719e93"
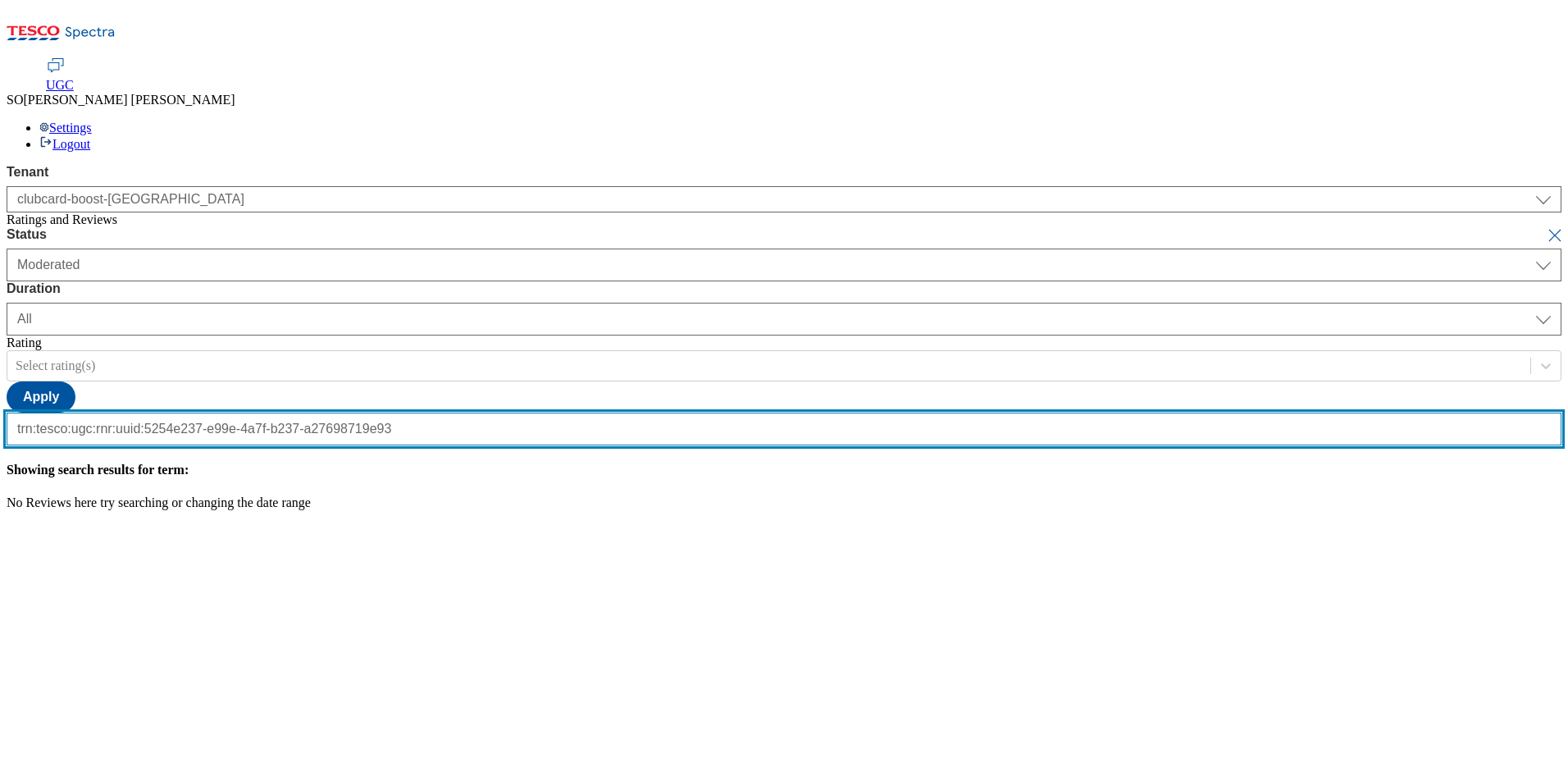
type input "trn:tesco:ugc:rnr:uuid:5254e237-e99e-4a7f-b237-a27698719e93"
click at [1546, 228] on button "submit" at bounding box center [1557, 235] width 23 height 17
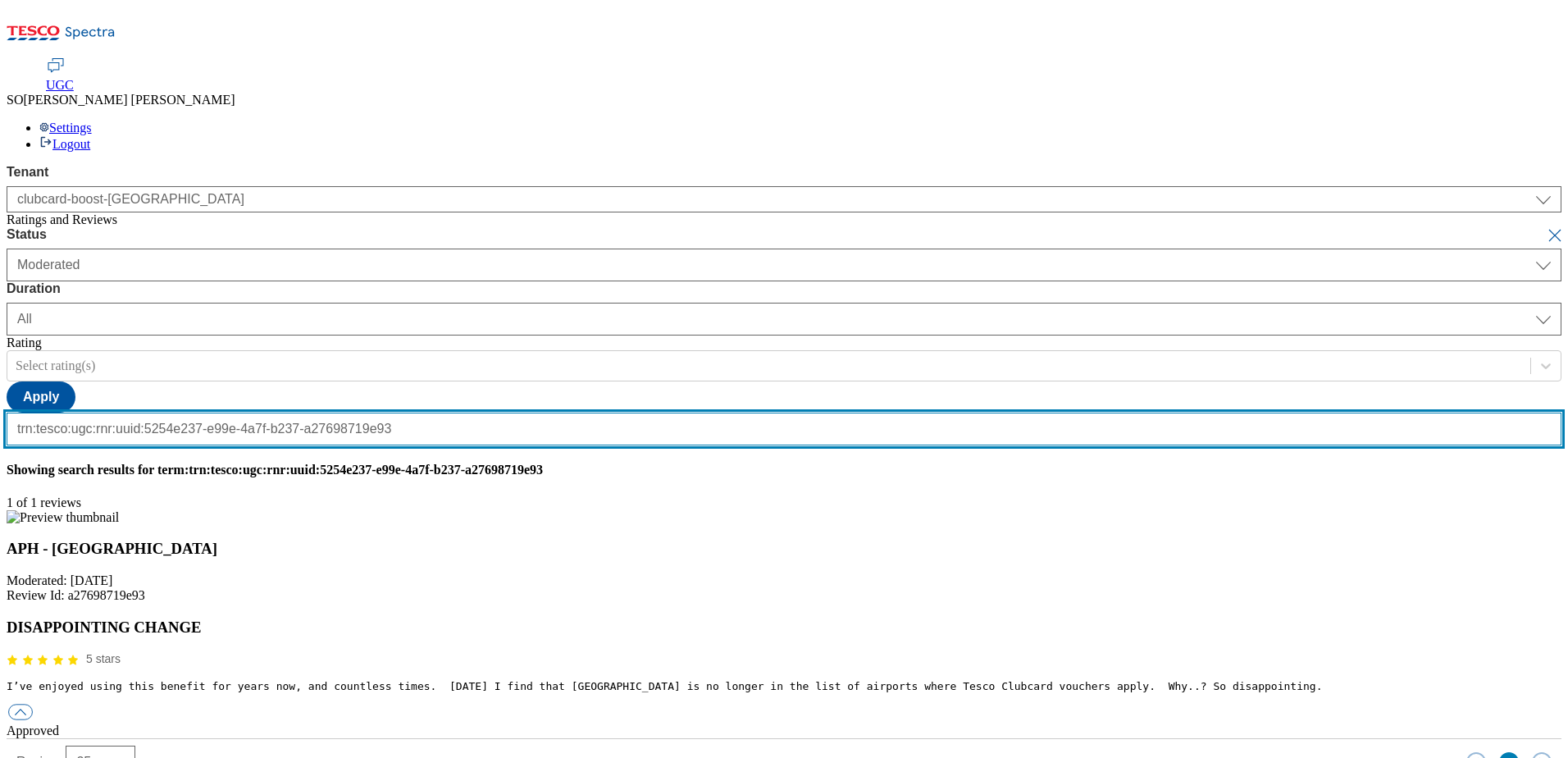
scroll to position [0, 0]
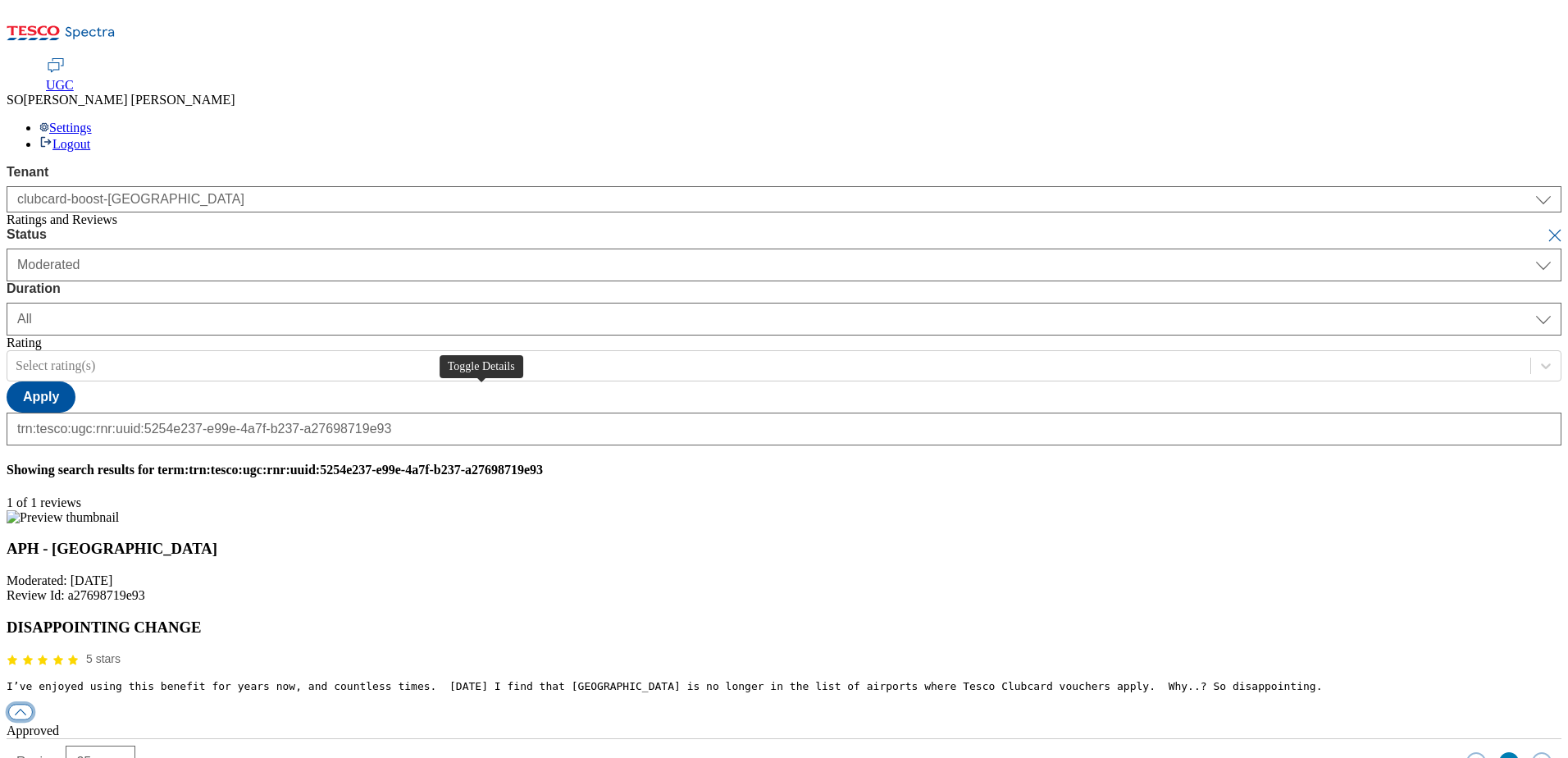
click at [33, 704] on button "button" at bounding box center [20, 712] width 24 height 16
click at [738, 753] on div "reply" at bounding box center [784, 760] width 1555 height 15
paste input "Hello, thanks for your feedback. We're really sorry to read of your disappointm…"
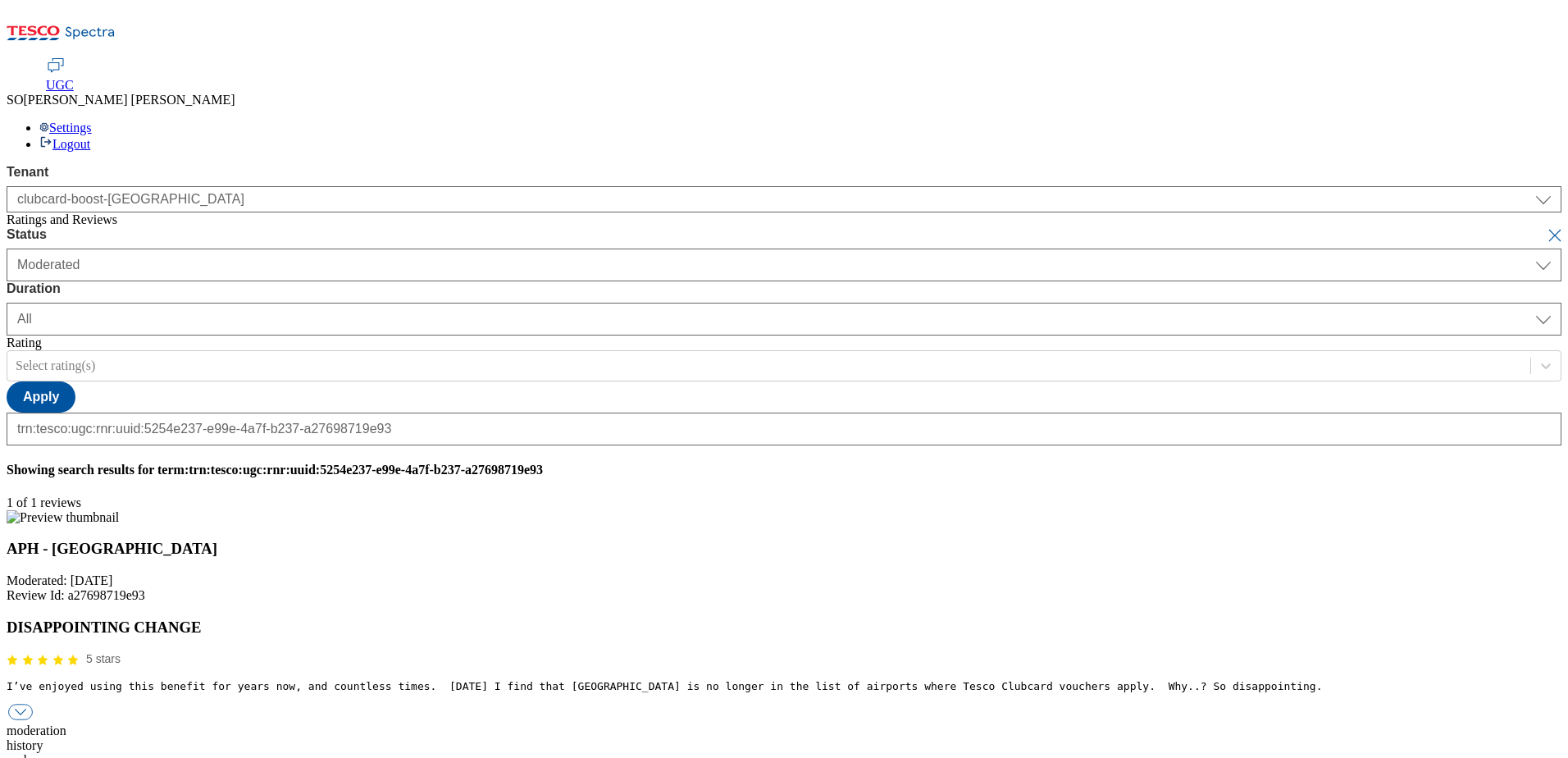
type input "Hello, thanks for your feedback. We're really sorry to read of your disappointm…"
click at [1546, 228] on button "submit" at bounding box center [1557, 235] width 23 height 17
select select "yesterday"
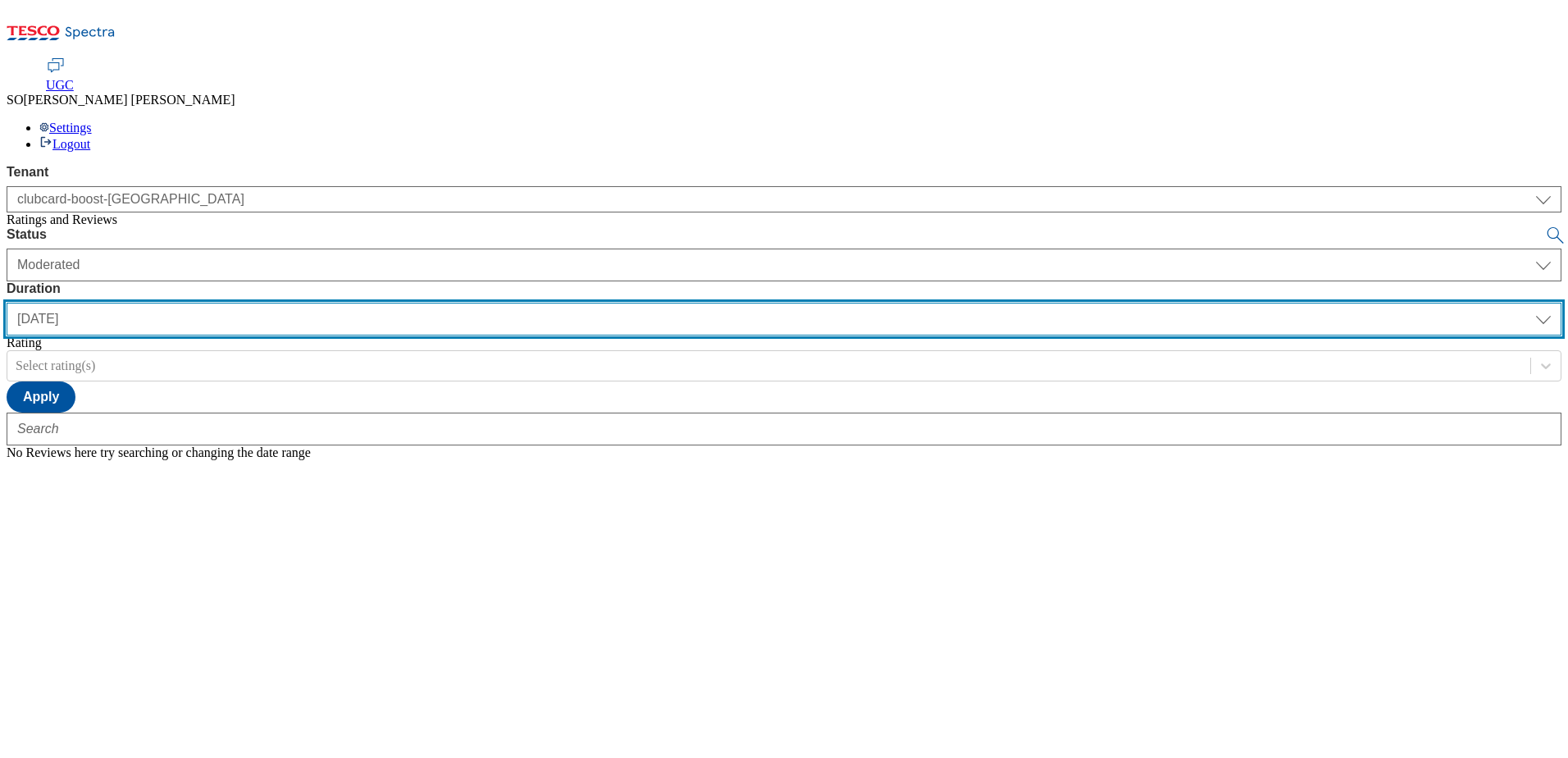
click at [525, 303] on select "yesterday last7days last30days All custom" at bounding box center [784, 319] width 1555 height 33
select select "All"
click at [387, 303] on select "yesterday last7days last30days All custom" at bounding box center [784, 319] width 1555 height 33
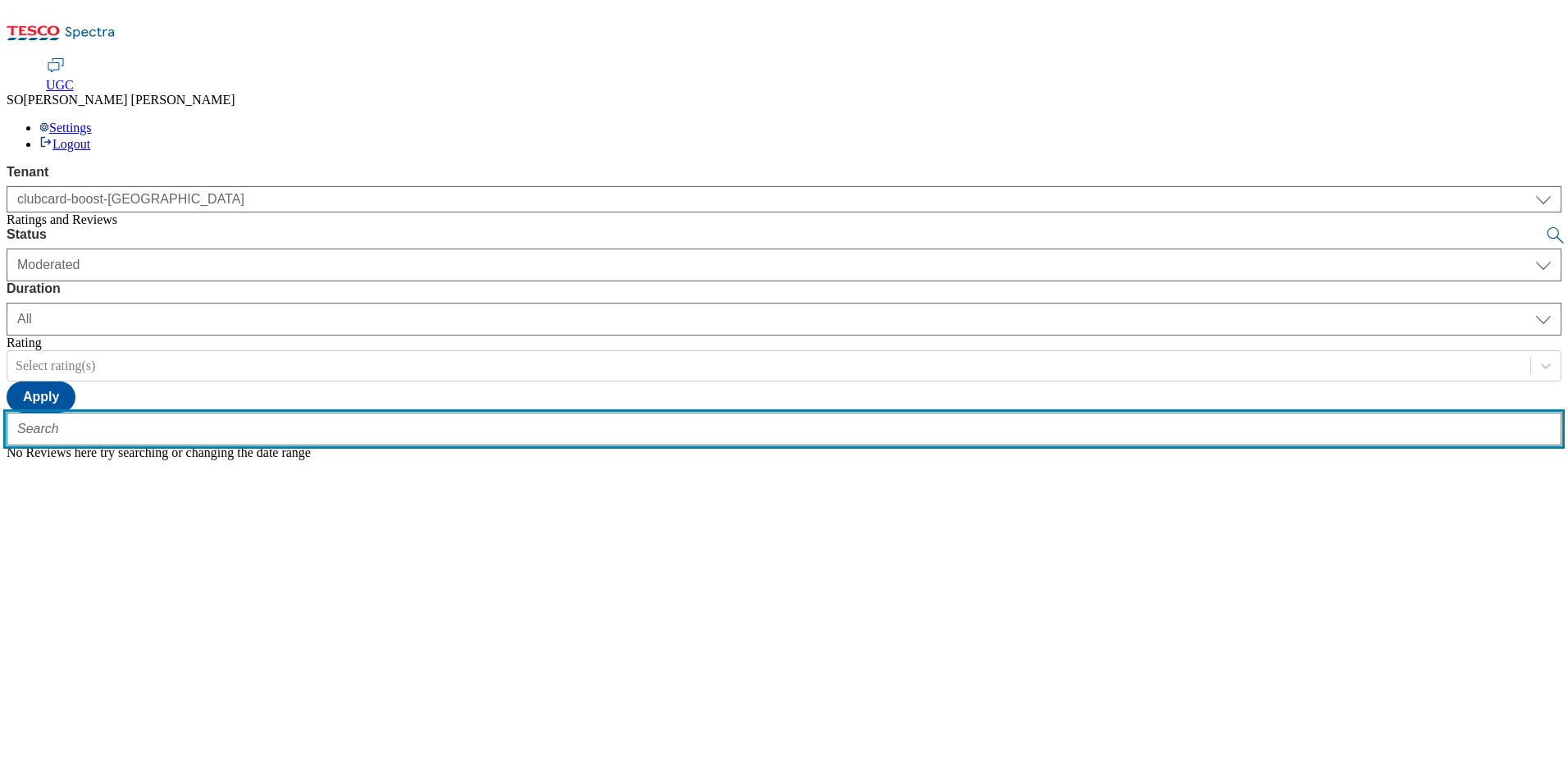
click at [328, 412] on input "text" at bounding box center [784, 429] width 1555 height 33
paste input "trn:tesco:ugc:rnr:uuid:45c734a7-3b4b-4f84-b390-70502d9c7016"
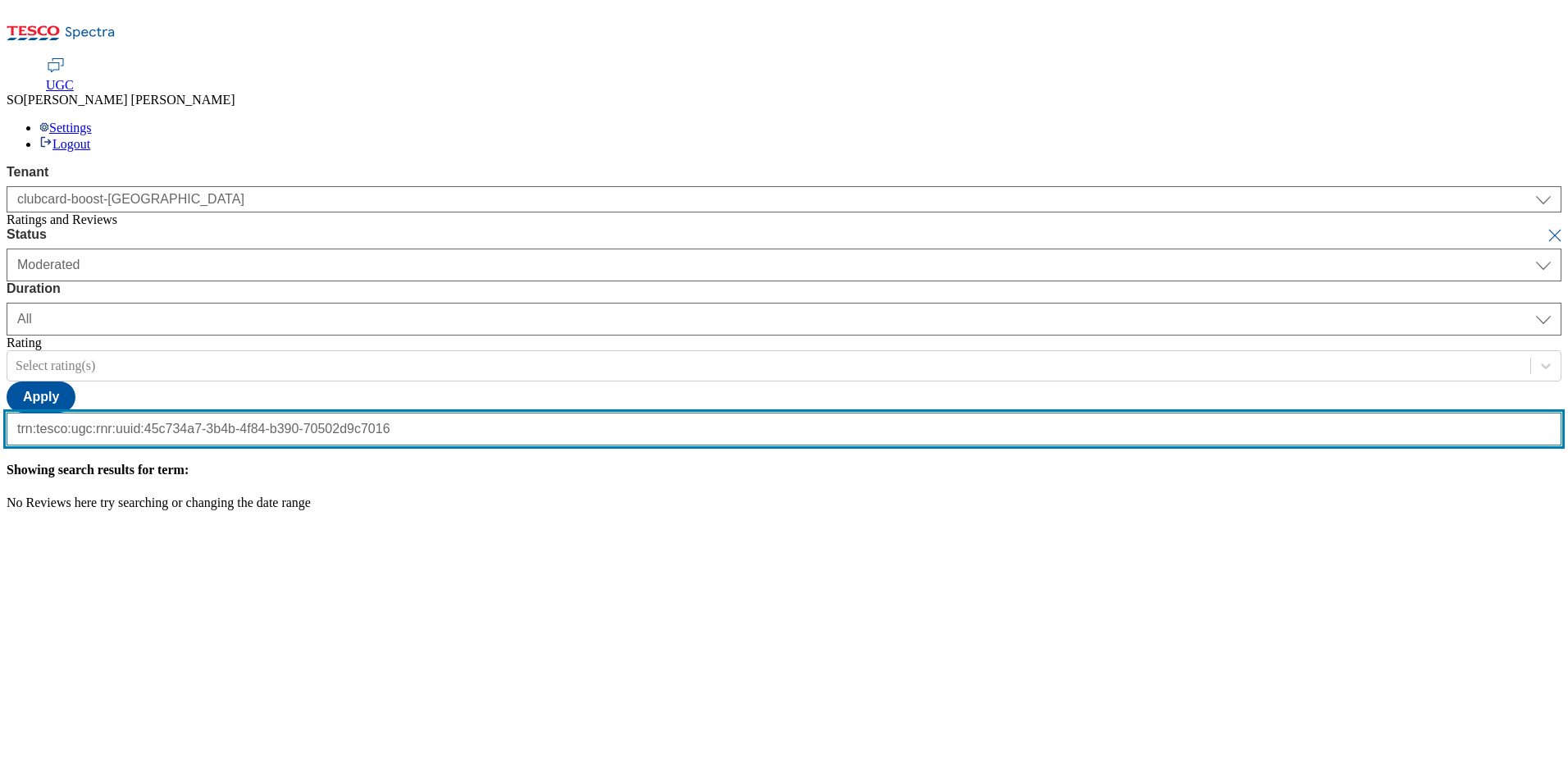
type input "trn:tesco:ugc:rnr:uuid:45c734a7-3b4b-4f84-b390-70502d9c7016"
click at [1546, 228] on button "submit" at bounding box center [1557, 235] width 23 height 17
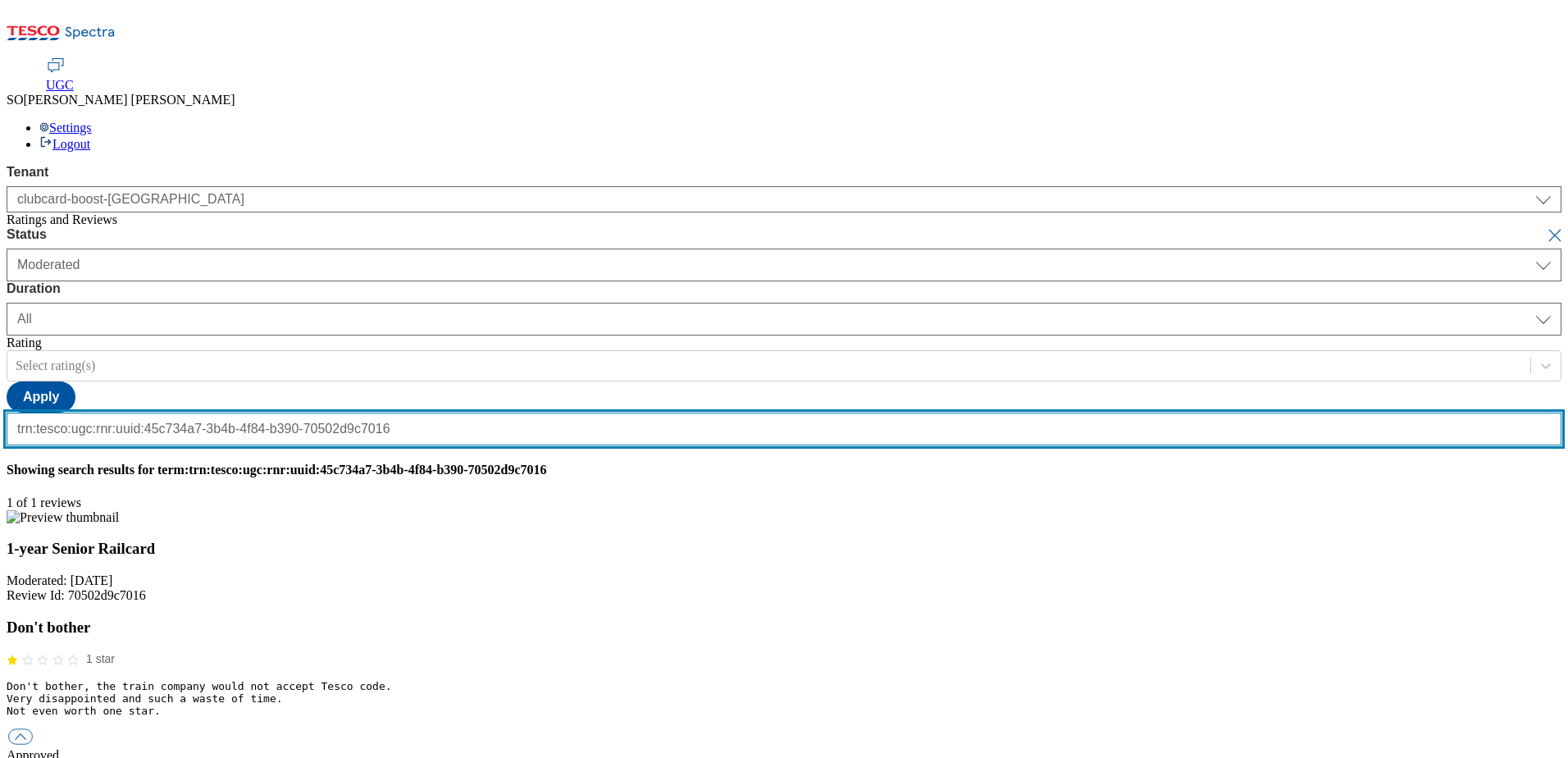
scroll to position [0, 0]
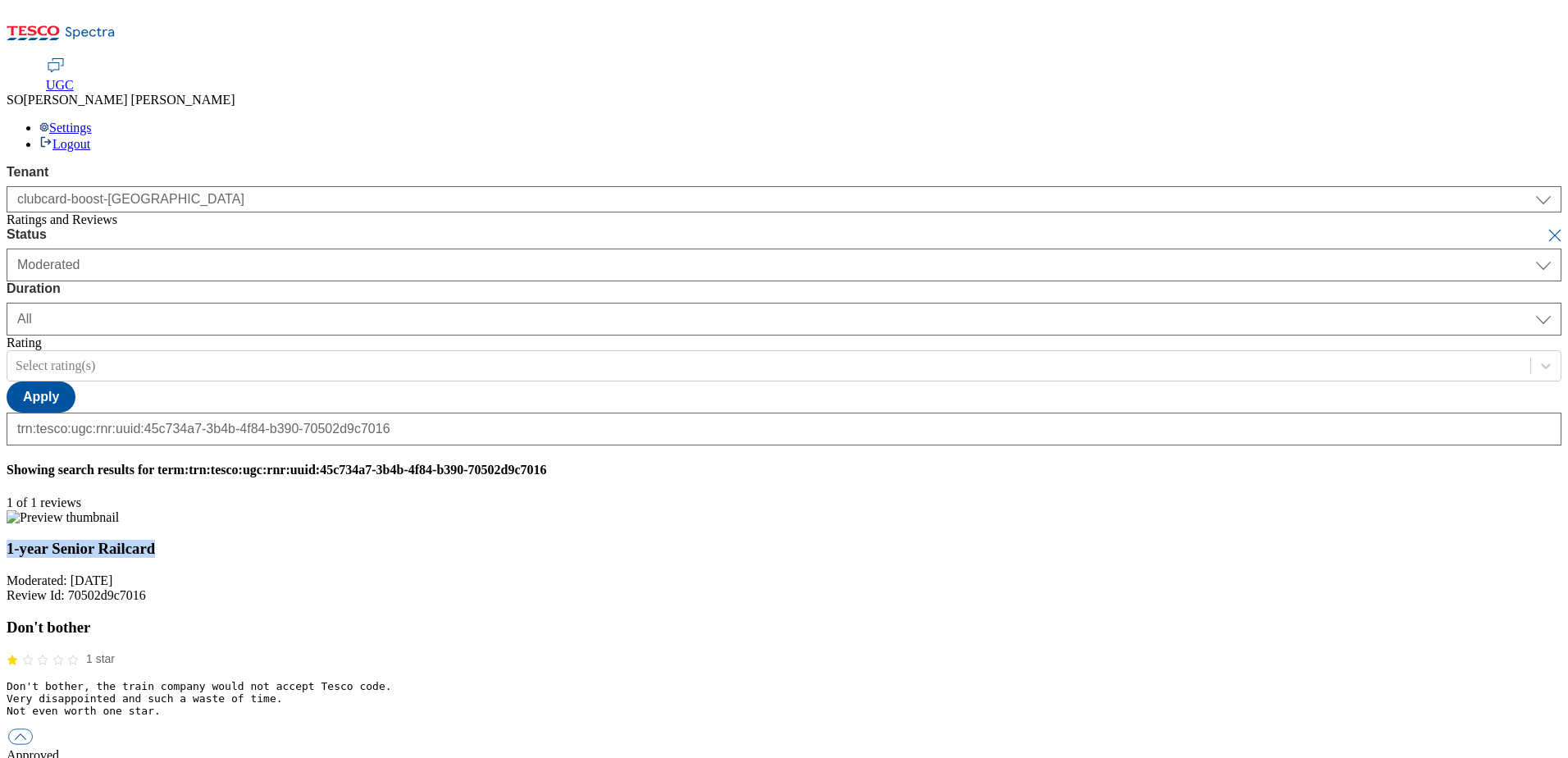
drag, startPoint x: 298, startPoint y: 345, endPoint x: 365, endPoint y: 358, distance: 68.2
click at [365, 539] on h3 "1-year Senior Railcard" at bounding box center [784, 548] width 1555 height 18
copy h3 "1-year Senior Railcard"
click at [33, 729] on button "button" at bounding box center [20, 737] width 24 height 16
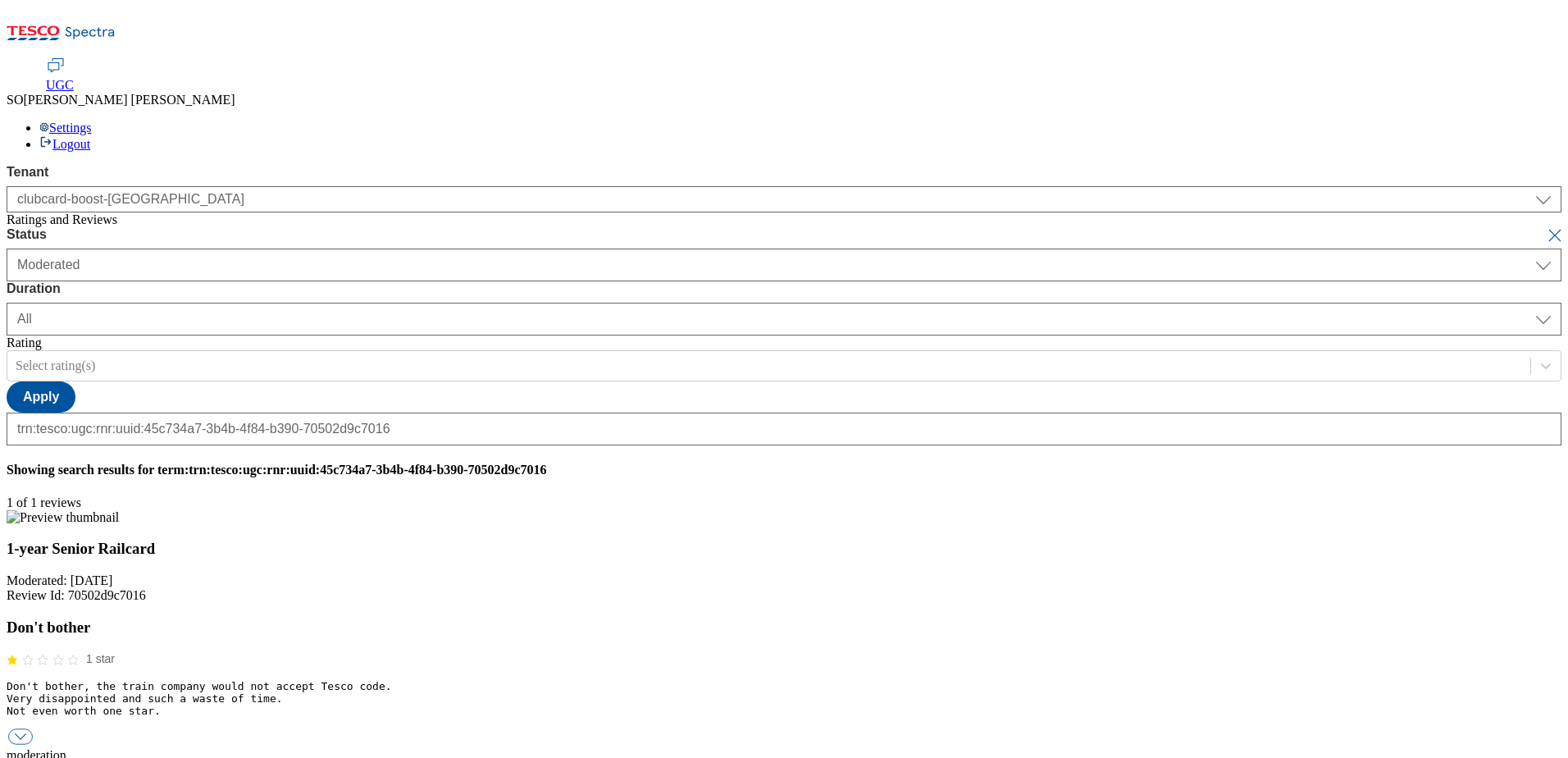
paste input "Hello, thanks for your feedback. We're sorry you had trouble with redeeming you…"
drag, startPoint x: 511, startPoint y: 478, endPoint x: 387, endPoint y: 478, distance: 124.0
type input "Hello, thanks for your feedback. We're sorry you had trouble with redeeming you…"
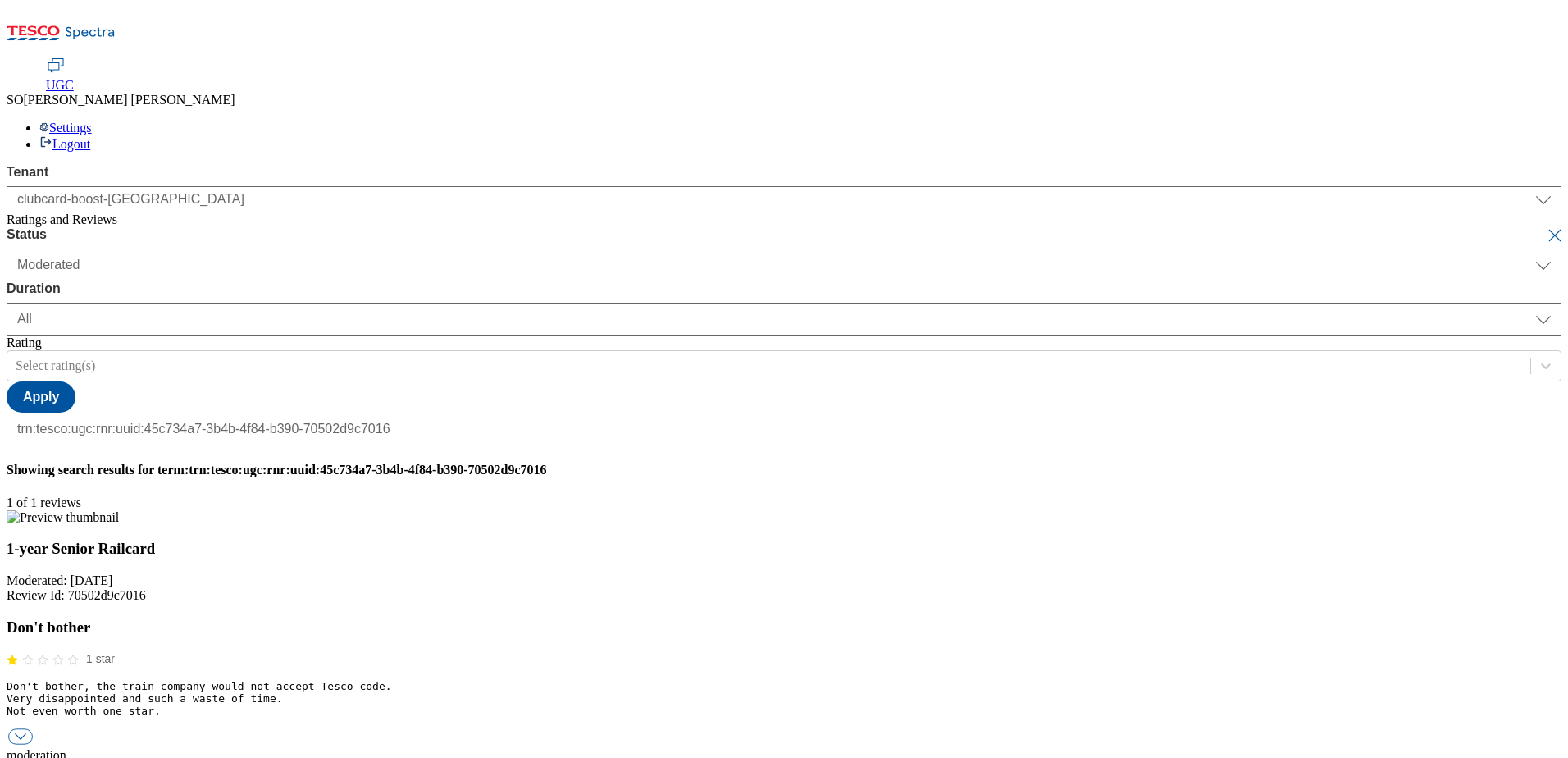
click at [1534, 120] on div "Settings Logout" at bounding box center [784, 136] width 1555 height 31
click at [90, 137] on link "Logout" at bounding box center [64, 144] width 51 height 14
